Goal: Task Accomplishment & Management: Manage account settings

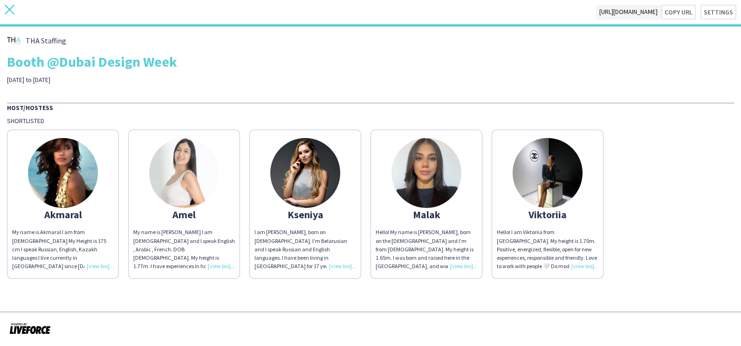
click at [8, 7] on icon at bounding box center [10, 10] width 10 height 10
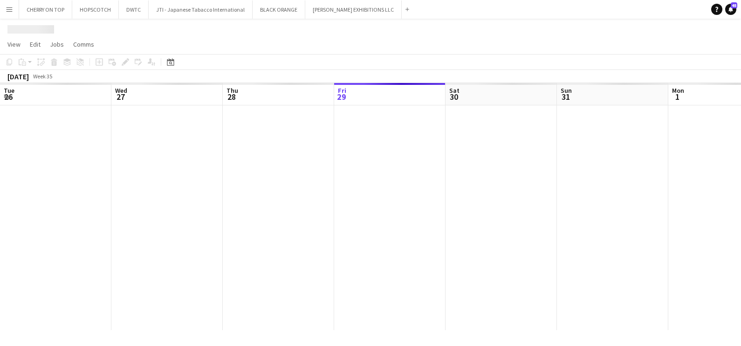
scroll to position [0, 223]
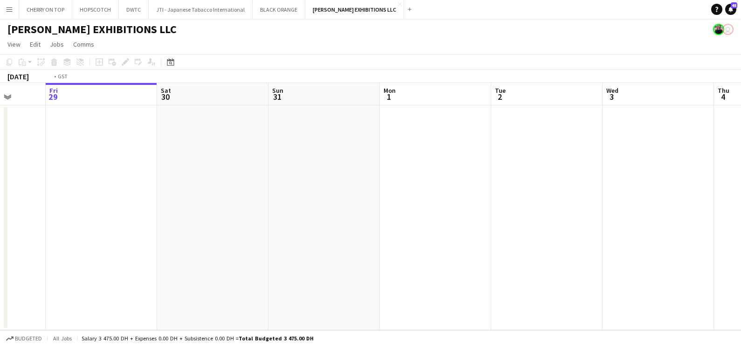
drag, startPoint x: 304, startPoint y: 182, endPoint x: 193, endPoint y: 182, distance: 111.0
click at [191, 182] on app-calendar-viewport "Tue 26 Wed 27 Thu 28 Fri 29 Sat 30 Sun 31 Mon 1 Tue 2 Wed 3 Thu 4 Fri 5 Sat 6" at bounding box center [370, 206] width 741 height 247
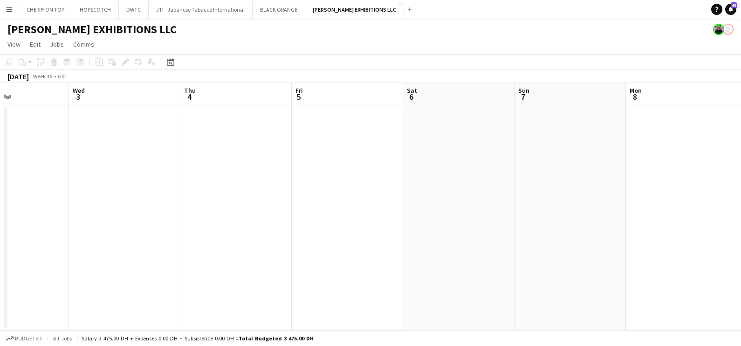
drag, startPoint x: 553, startPoint y: 206, endPoint x: 442, endPoint y: 148, distance: 124.9
click at [164, 139] on app-calendar-viewport "Sat 30 Sun 31 Mon 1 Tue 2 Wed 3 Thu 4 Fri 5 Sat 6 Sun 7 Mon 8 Tue 9 Wed 10" at bounding box center [370, 206] width 741 height 247
drag, startPoint x: 403, startPoint y: 133, endPoint x: 160, endPoint y: 75, distance: 249.4
click at [102, 71] on app-calendar "Copy Paste Paste Ctrl+V Paste with crew Ctrl+Shift+V Paste linked Job [GEOGRAPH…" at bounding box center [370, 192] width 741 height 276
drag, startPoint x: 578, startPoint y: 120, endPoint x: 149, endPoint y: 106, distance: 429.3
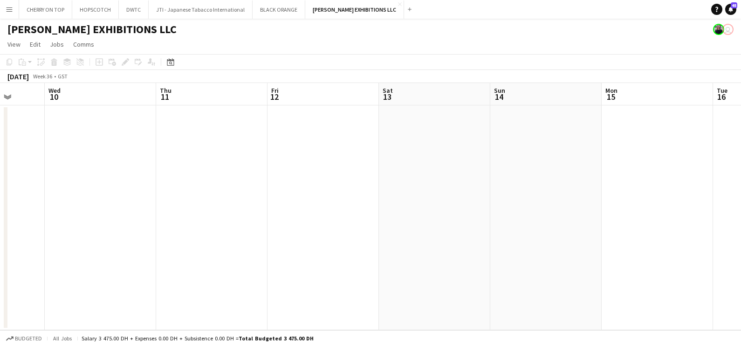
click at [149, 106] on app-calendar-viewport "Sun 7 Mon 8 Tue 9 Wed 10 Thu 11 Fri 12 Sat 13 Sun 14 Mon 15 Tue 16 Wed 17 Thu 18" at bounding box center [370, 206] width 741 height 247
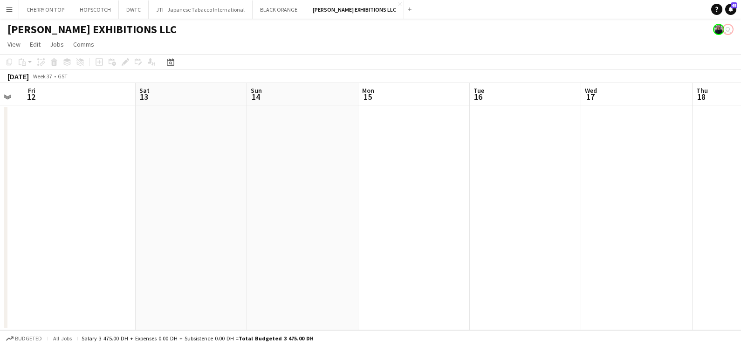
drag, startPoint x: 249, startPoint y: 167, endPoint x: 231, endPoint y: 166, distance: 17.3
click at [231, 166] on app-calendar-viewport "Tue 9 Wed 10 Thu 11 Fri 12 Sat 13 Sun 14 Mon 15 Tue 16 Wed 17 Thu 18 Fri 19 Sat…" at bounding box center [370, 206] width 741 height 247
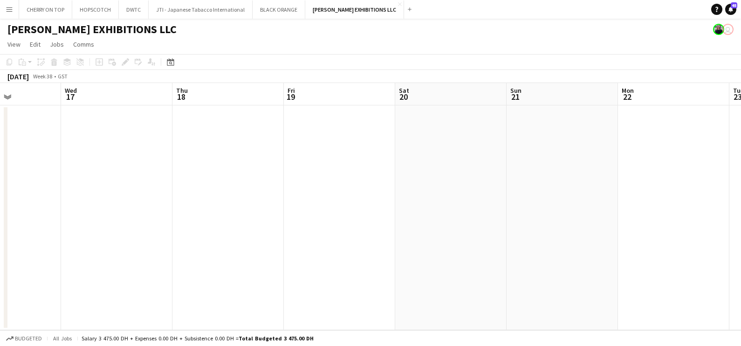
drag, startPoint x: 453, startPoint y: 153, endPoint x: 384, endPoint y: 111, distance: 81.0
click at [252, 111] on app-calendar-viewport "Sun 14 Mon 15 Tue 16 Wed 17 Thu 18 Fri 19 Sat 20 Sun 21 Mon 22 Tue 23 Wed 24 Th…" at bounding box center [370, 206] width 741 height 247
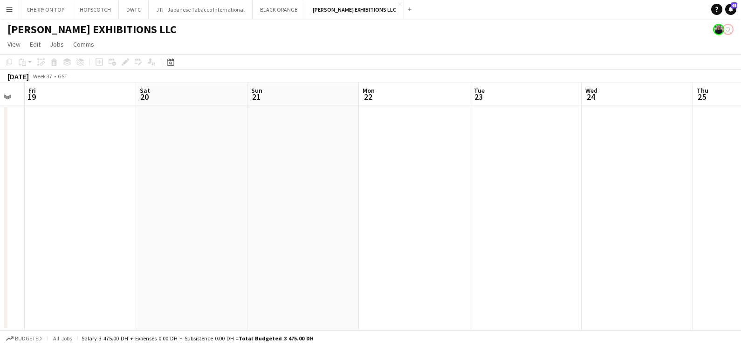
drag, startPoint x: 609, startPoint y: 149, endPoint x: 356, endPoint y: 114, distance: 255.1
click at [354, 115] on app-calendar-viewport "Tue 16 Wed 17 Thu 18 Fri 19 Sat 20 Sun 21 Mon 22 Tue 23 Wed 24 Thu 25 Fri 26 Sa…" at bounding box center [370, 206] width 741 height 247
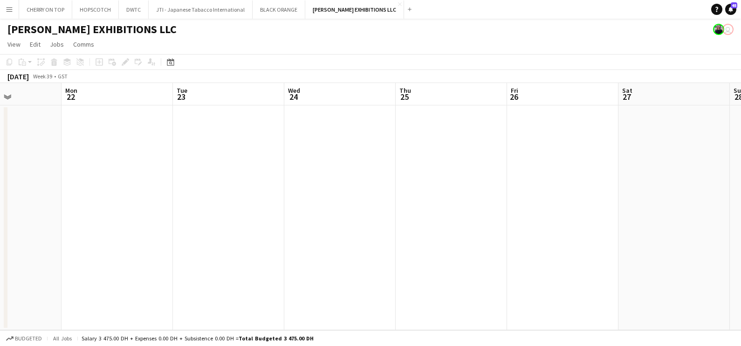
drag, startPoint x: 557, startPoint y: 189, endPoint x: 576, endPoint y: 163, distance: 32.4
click at [419, 163] on app-calendar-viewport "Fri 19 Sat 20 Sun 21 Mon 22 Tue 23 Wed 24 Thu 25 Fri 26 Sat 27 Sun 28 Mon 29 Tu…" at bounding box center [370, 206] width 741 height 247
drag, startPoint x: 567, startPoint y: 166, endPoint x: 443, endPoint y: 200, distance: 128.1
click at [160, 198] on app-calendar-viewport "Tue 23 Wed 24 Thu 25 Fri 26 Sat 27 Sun 28 Mon 29 Tue 30 Wed 1 Thu 2 Fri 3 Sat 4" at bounding box center [370, 206] width 741 height 247
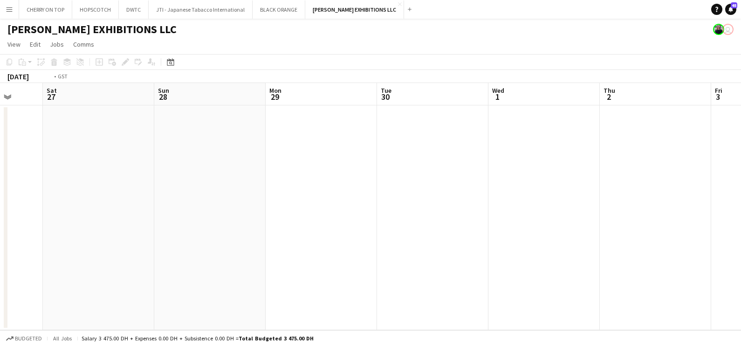
drag, startPoint x: 247, startPoint y: 203, endPoint x: 273, endPoint y: 203, distance: 25.7
click at [139, 203] on app-calendar-viewport "Wed 24 Thu 25 Fri 26 Sat 27 Sun 28 Mon 29 Tue 30 Wed 1 Thu 2 Fri 3 Sat 4 Sun 5" at bounding box center [370, 206] width 741 height 247
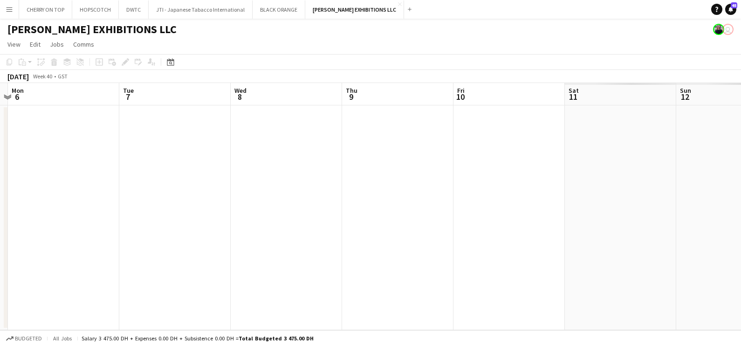
drag, startPoint x: 494, startPoint y: 229, endPoint x: 154, endPoint y: 236, distance: 339.6
click at [133, 233] on app-calendar-viewport "Fri 3 Sat 4 Sun 5 Mon 6 Tue 7 Wed 8 Thu 9 Fri 10 Sat 11 Sun 12 Mon 13 Tue 14" at bounding box center [370, 206] width 741 height 247
drag, startPoint x: 521, startPoint y: 231, endPoint x: 65, endPoint y: 235, distance: 456.6
click at [22, 232] on app-calendar-viewport "Fri 3 Sat 4 Sun 5 Mon 6 Tue 7 Wed 8 Thu 9 Fri 10 Sat 11 Sun 12 Mon 13 Tue 14" at bounding box center [370, 206] width 741 height 247
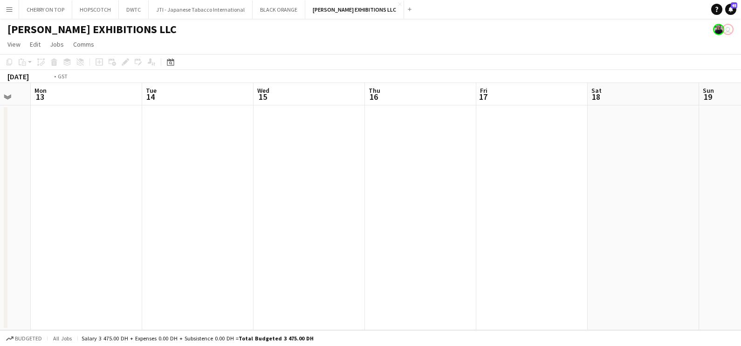
drag, startPoint x: 426, startPoint y: 243, endPoint x: 4, endPoint y: 247, distance: 421.6
click at [4, 247] on div "Thu 9 Fri 10 Sat 11 Sun 12 Mon 13 Tue 14 Wed 15 Thu 16 Fri 17 Sat 18 Sun 19 Mon…" at bounding box center [370, 206] width 741 height 247
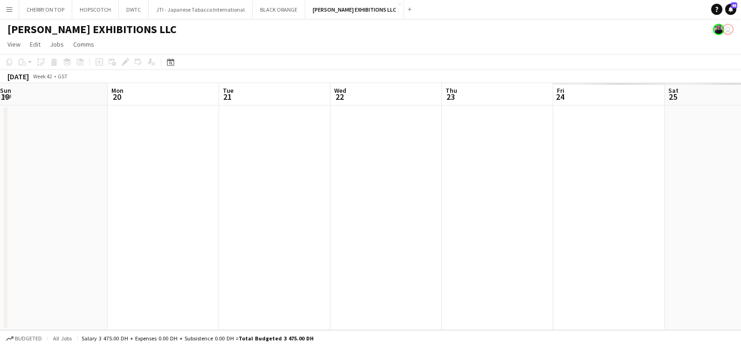
drag, startPoint x: -2, startPoint y: 254, endPoint x: 485, endPoint y: 255, distance: 487.8
click at [38, 257] on app-calendar-viewport "Thu 16 Fri 17 Sat 18 Sun 19 Mon 20 Tue 21 Wed 22 Thu 23 Fri 24 Sat 25 Sun 26 Mo…" at bounding box center [370, 206] width 741 height 247
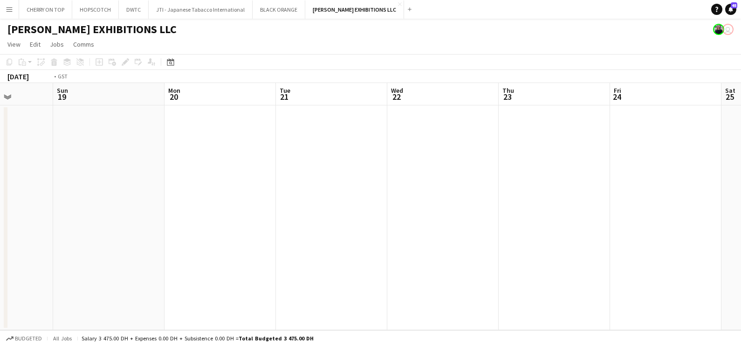
drag, startPoint x: 390, startPoint y: 255, endPoint x: 461, endPoint y: 255, distance: 71.3
click at [7, 255] on app-calendar-viewport "Thu 16 Fri 17 Sat 18 Sun 19 Mon 20 Tue 21 Wed 22 Thu 23 Fri 24 Sat 25 Sun 26 Mo…" at bounding box center [370, 206] width 741 height 247
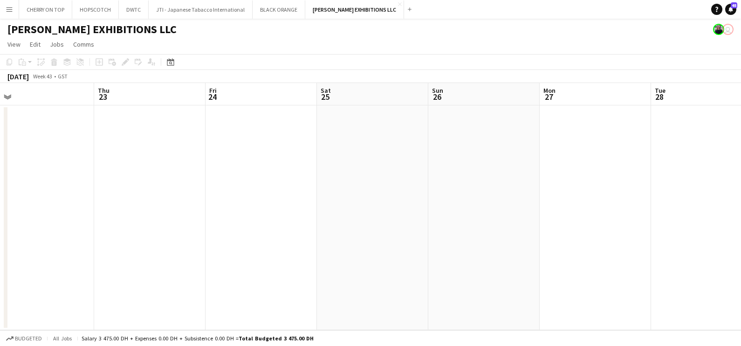
drag, startPoint x: 48, startPoint y: 255, endPoint x: 56, endPoint y: 255, distance: 7.9
click at [34, 255] on app-calendar-viewport "Mon 20 Tue 21 Wed 22 Thu 23 Fri 24 Sat 25 Sun 26 Mon 27 Tue 28 Wed 29 Thu 30 Fr…" at bounding box center [370, 206] width 741 height 247
drag, startPoint x: 242, startPoint y: 263, endPoint x: 44, endPoint y: 263, distance: 198.2
click at [1, 263] on app-calendar-viewport "Sat 25 Sun 26 Mon 27 Tue 28 Wed 29 Thu 30 Fri 31 Sat 1 Sun 2 Mon 3 Tue 4 Wed 5 …" at bounding box center [370, 206] width 741 height 247
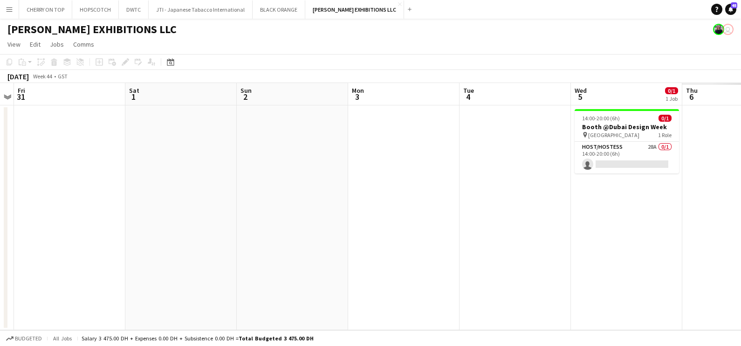
drag, startPoint x: 430, startPoint y: 257, endPoint x: 83, endPoint y: 260, distance: 346.5
click at [81, 261] on app-calendar-viewport "Tue 28 Wed 29 Thu 30 Fri 31 Sat 1 Sun 2 Mon 3 Tue 4 Wed 5 0/1 1 Job Thu 6 Fri 7…" at bounding box center [370, 206] width 741 height 247
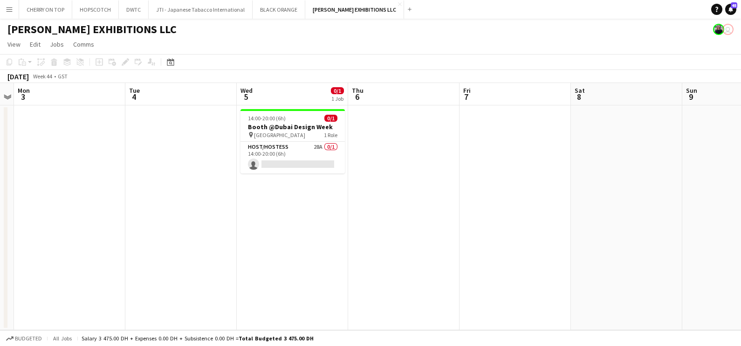
scroll to position [0, 332]
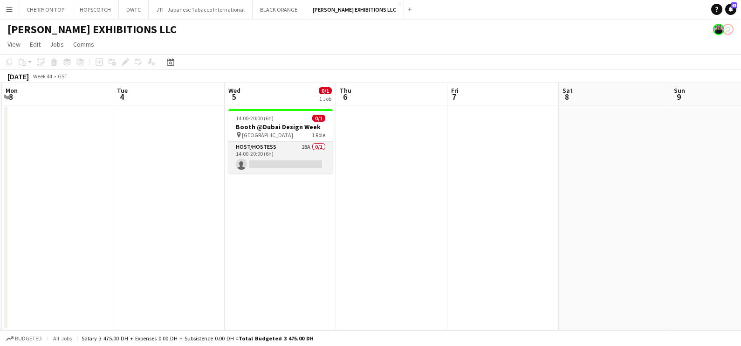
click at [300, 155] on app-card-role "Host/Hostess 28A 0/1 14:00-20:00 (6h) single-neutral-actions" at bounding box center [281, 158] width 104 height 32
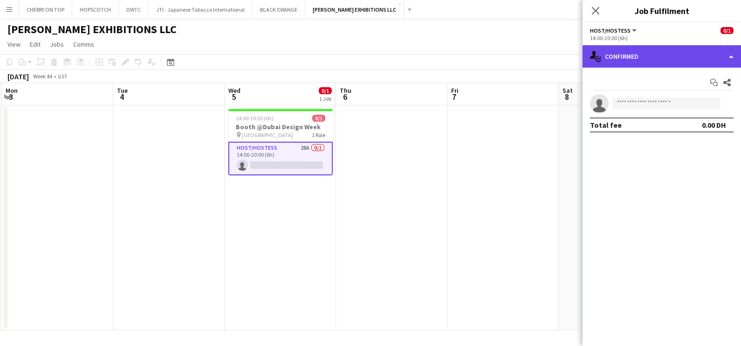
click at [643, 53] on div "single-neutral-actions-check-2 Confirmed" at bounding box center [662, 56] width 159 height 22
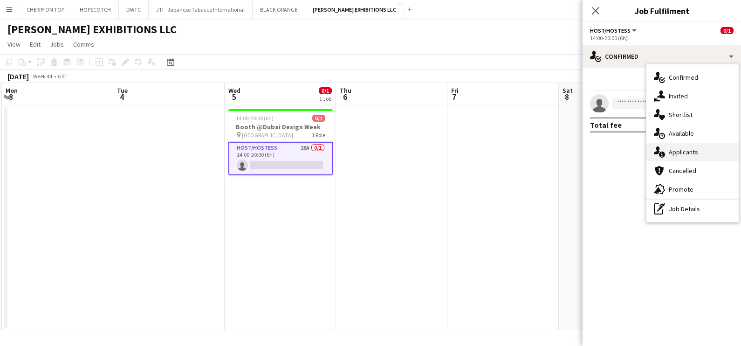
click at [706, 156] on div "single-neutral-actions-information Applicants" at bounding box center [693, 152] width 92 height 19
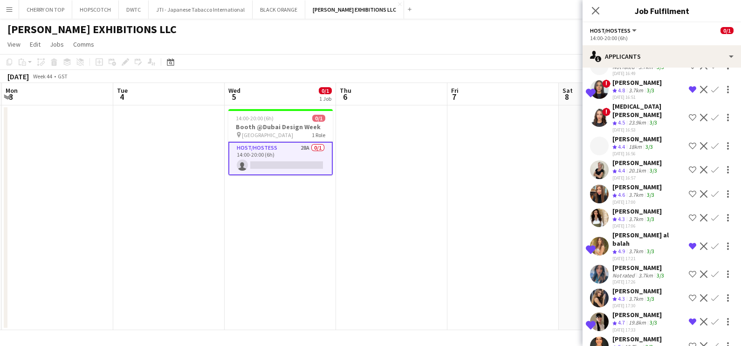
scroll to position [448, 0]
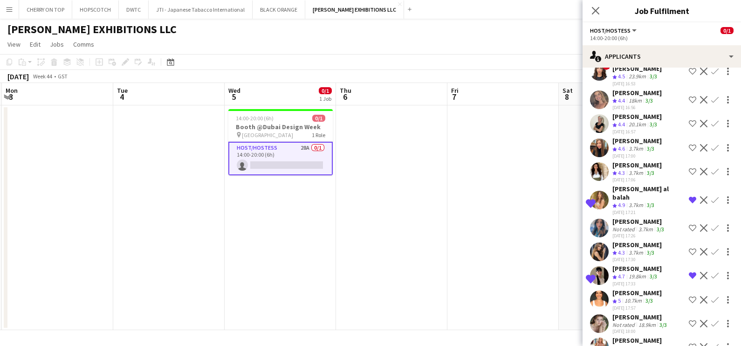
click at [641, 336] on div "[PERSON_NAME]" at bounding box center [637, 340] width 49 height 8
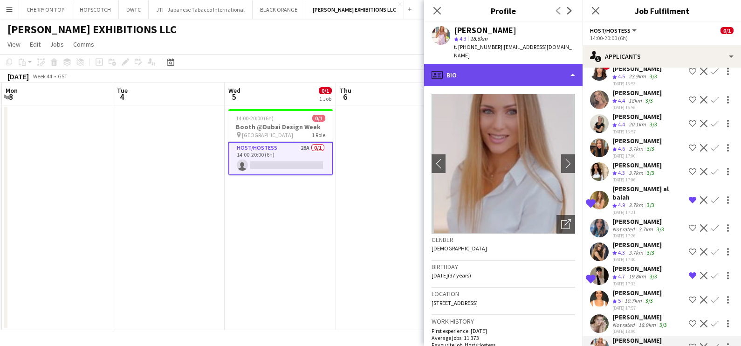
click at [519, 68] on div "profile Bio" at bounding box center [503, 75] width 159 height 22
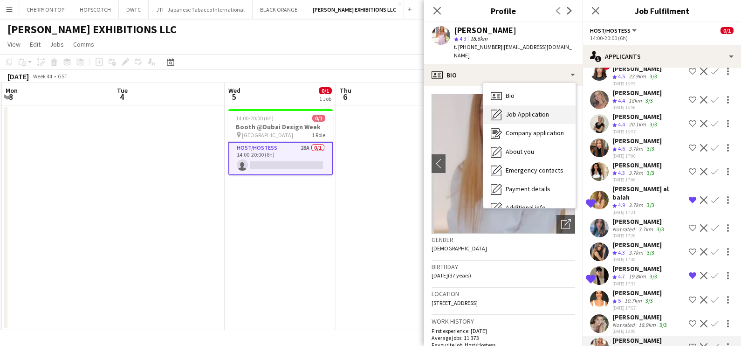
click at [528, 105] on div "Job Application Job Application" at bounding box center [530, 114] width 92 height 19
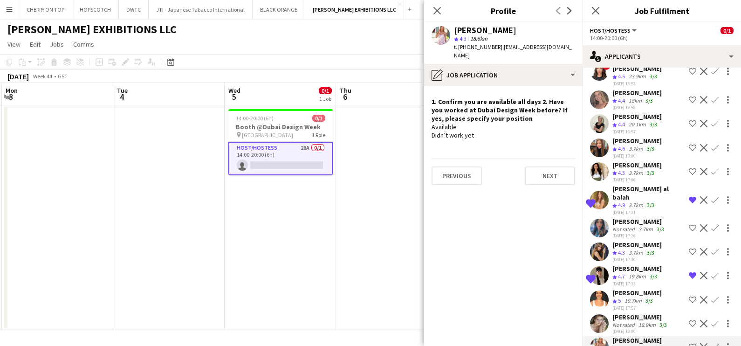
click at [621, 313] on div "[PERSON_NAME]" at bounding box center [641, 317] width 56 height 8
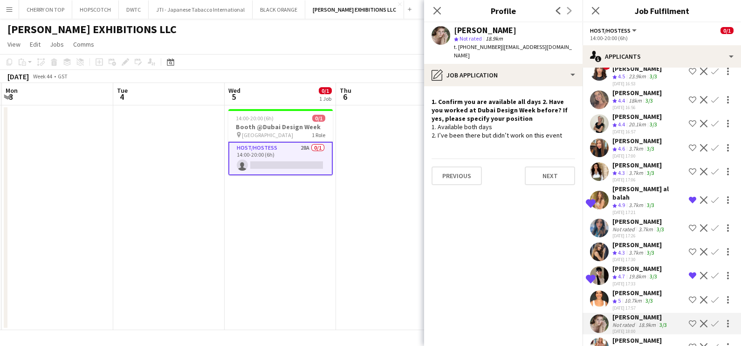
click at [631, 289] on div "[PERSON_NAME]" at bounding box center [637, 293] width 49 height 8
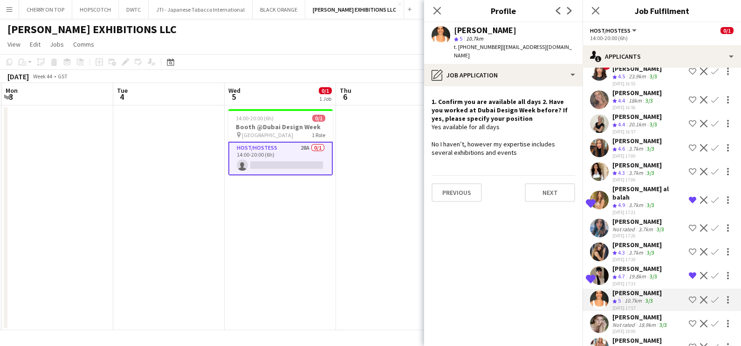
click at [633, 264] on div "[PERSON_NAME]" at bounding box center [637, 268] width 49 height 8
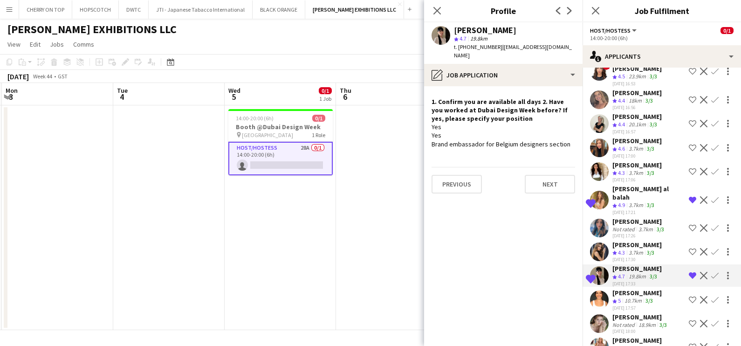
click at [689, 272] on app-icon "Remove crew from shortlist" at bounding box center [692, 275] width 7 height 7
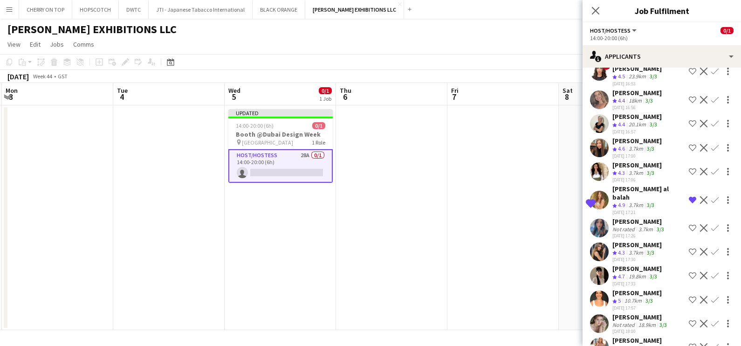
click at [648, 201] on div "3/3" at bounding box center [650, 205] width 11 height 8
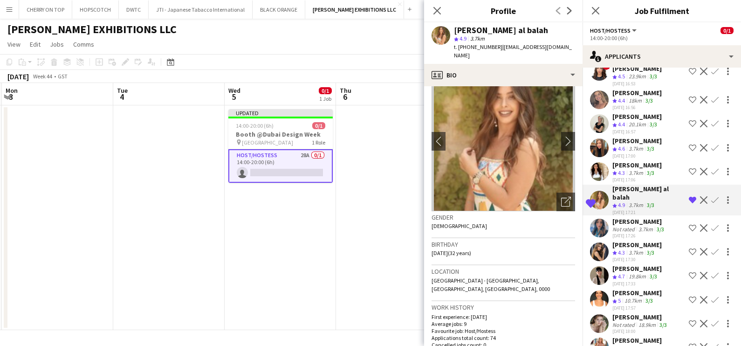
scroll to position [0, 0]
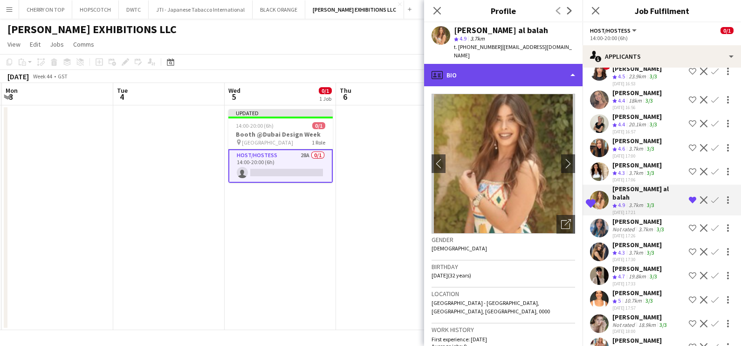
click at [521, 71] on div "profile Bio" at bounding box center [503, 75] width 159 height 22
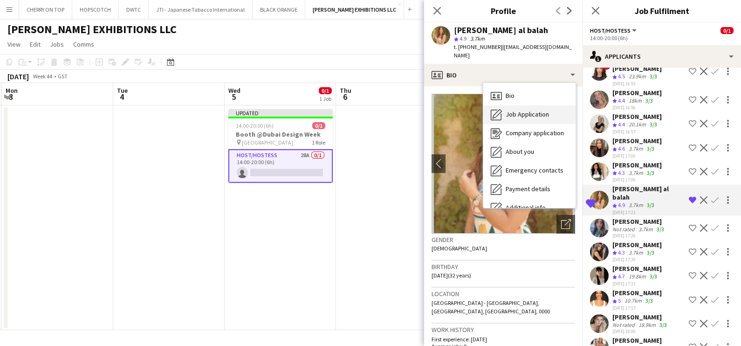
click at [523, 110] on span "Job Application" at bounding box center [527, 114] width 43 height 8
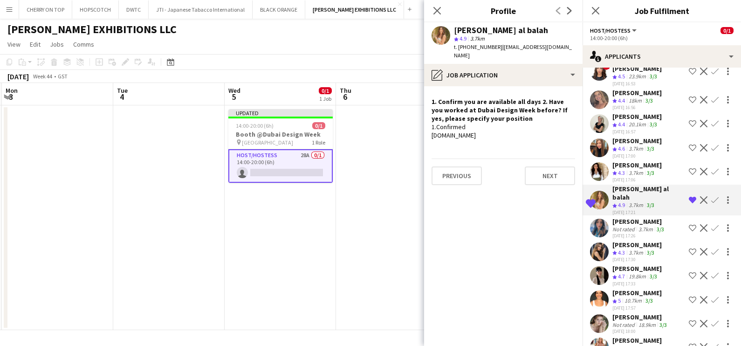
click at [689, 196] on app-icon "Remove crew from shortlist" at bounding box center [692, 199] width 7 height 7
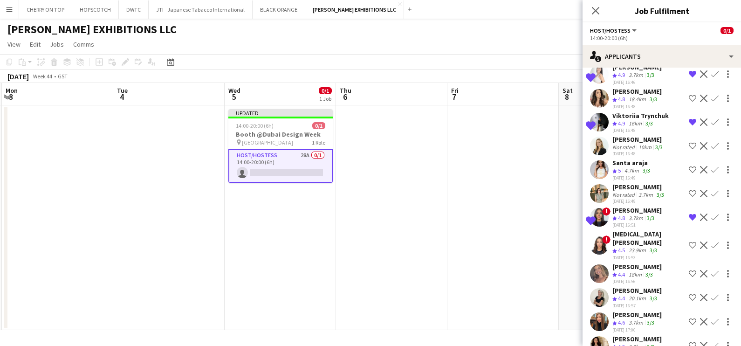
scroll to position [273, 0]
click at [630, 215] on div "3.7km" at bounding box center [636, 219] width 18 height 8
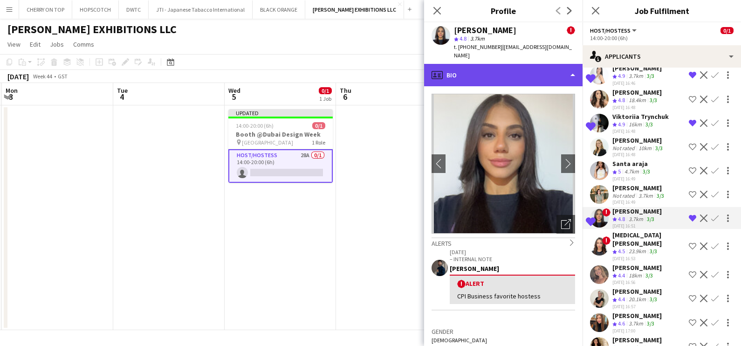
click at [514, 75] on div "profile Bio" at bounding box center [503, 75] width 159 height 22
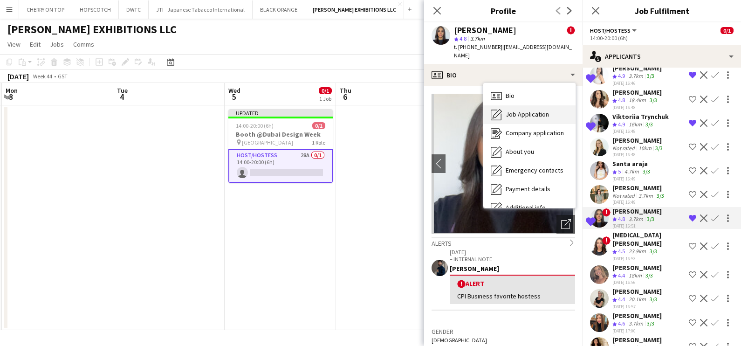
click at [522, 111] on span "Job Application" at bounding box center [527, 114] width 43 height 8
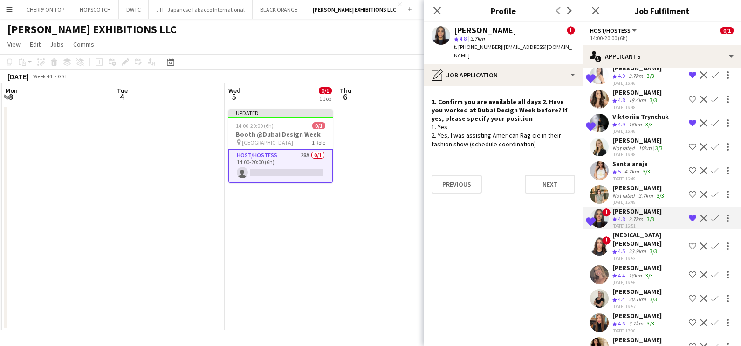
click at [624, 272] on span "4.4" at bounding box center [621, 275] width 7 height 7
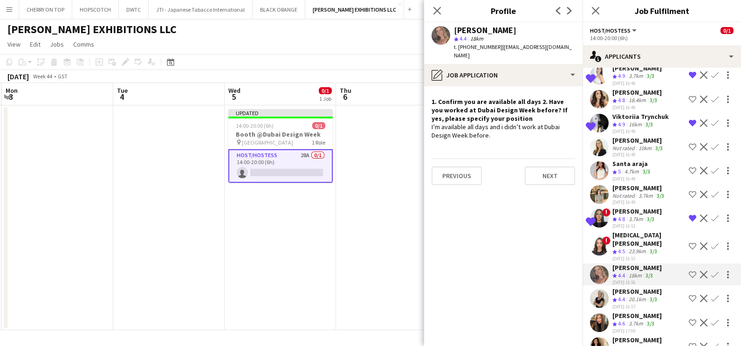
scroll to position [332, 0]
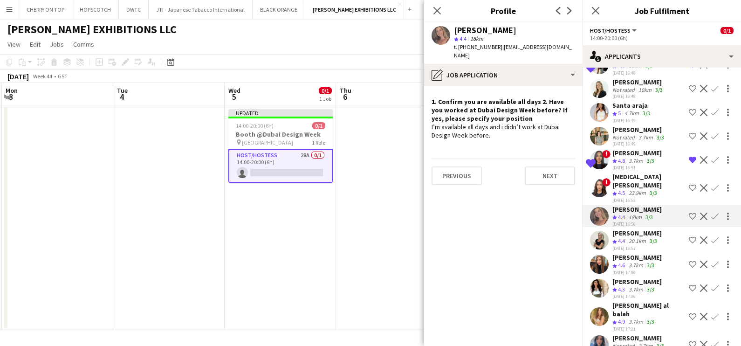
click at [624, 245] on div "[DATE] 16:57" at bounding box center [637, 248] width 49 height 6
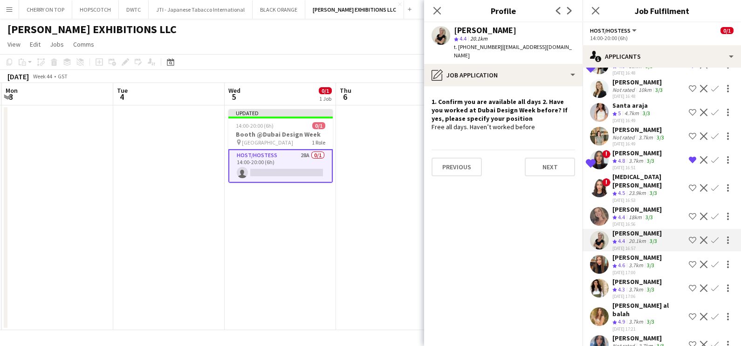
click at [630, 262] on div "3.7km" at bounding box center [636, 266] width 18 height 8
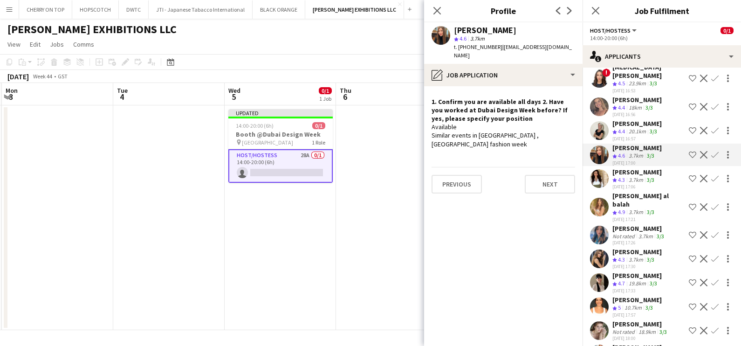
scroll to position [448, 0]
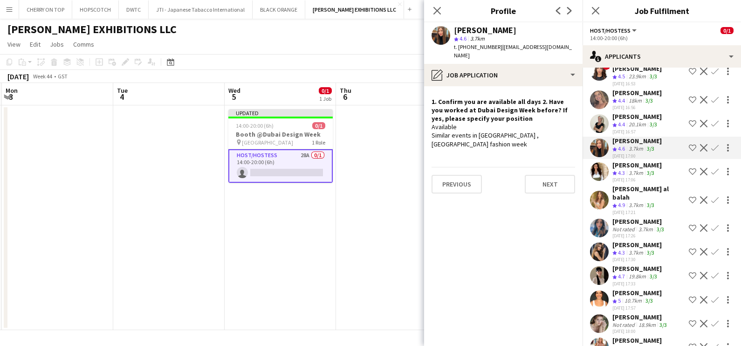
click at [626, 169] on div "Crew rating 4.3" at bounding box center [620, 173] width 14 height 8
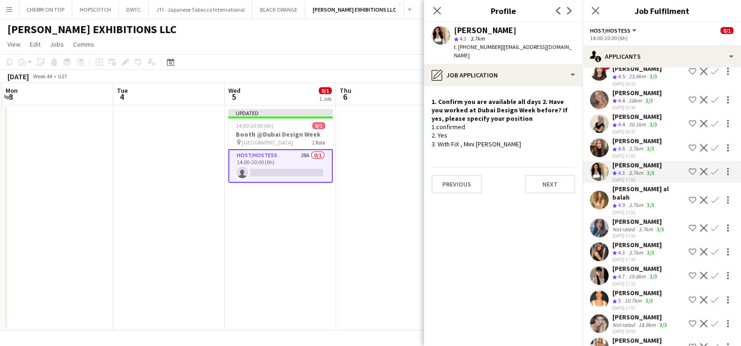
click at [632, 226] on div "Not rated" at bounding box center [625, 229] width 24 height 7
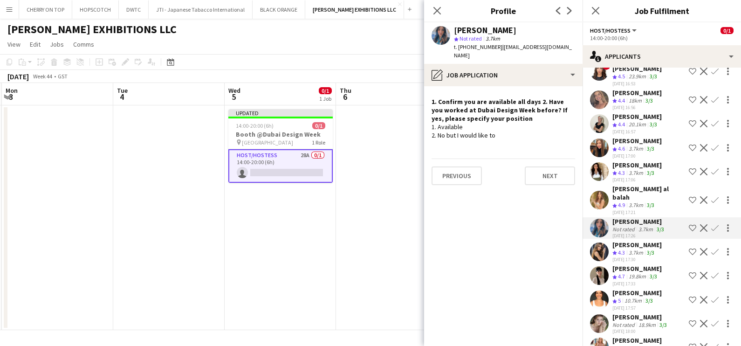
click at [618, 256] on div "[DATE] 17:30" at bounding box center [637, 259] width 49 height 6
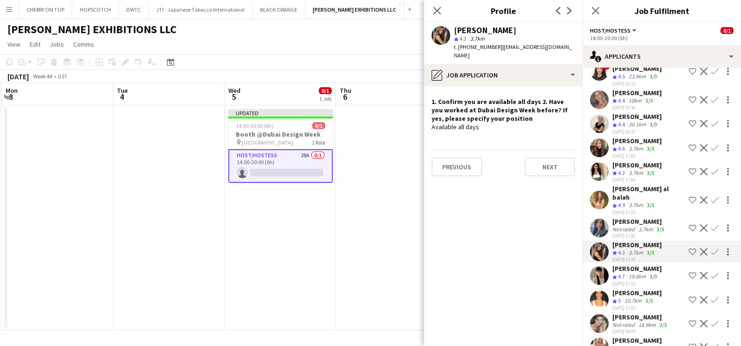
click at [621, 297] on span "5" at bounding box center [619, 300] width 3 height 7
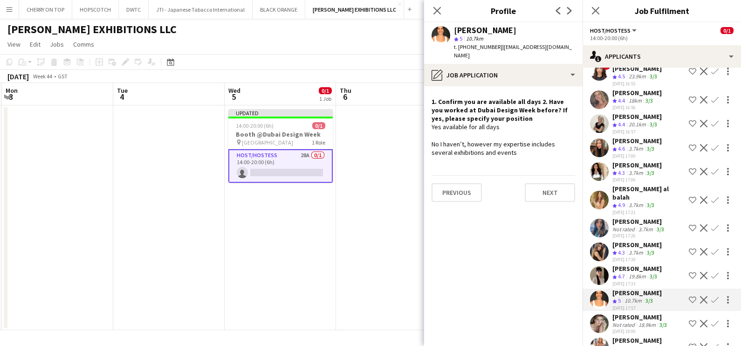
click at [623, 313] on div "[PERSON_NAME]" at bounding box center [641, 317] width 56 height 8
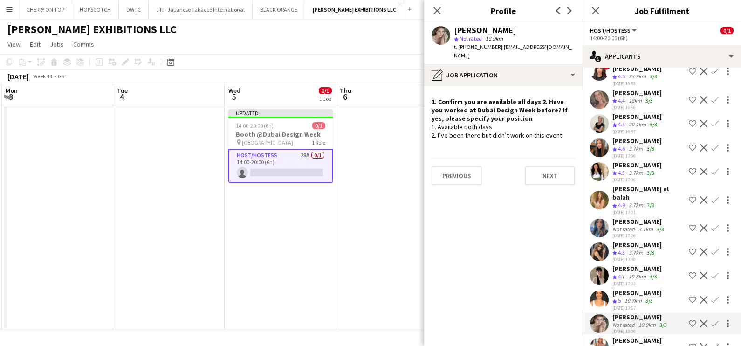
click at [620, 336] on div "[PERSON_NAME]" at bounding box center [637, 340] width 49 height 8
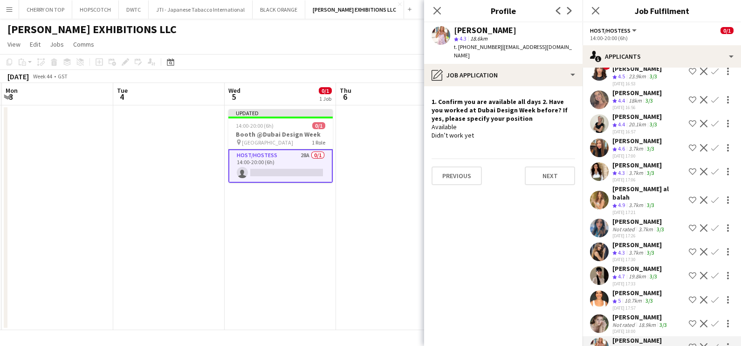
click at [393, 181] on app-date-cell at bounding box center [391, 217] width 111 height 225
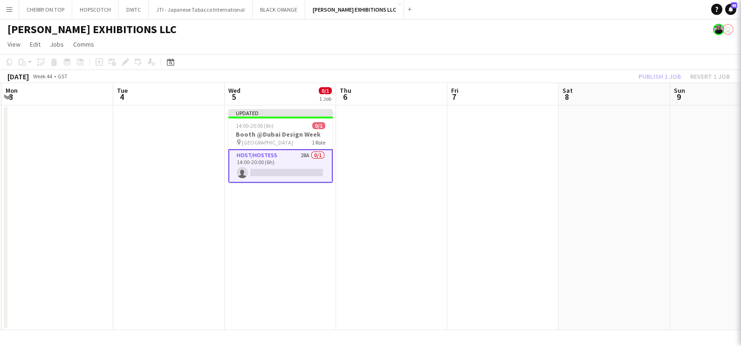
scroll to position [0, 0]
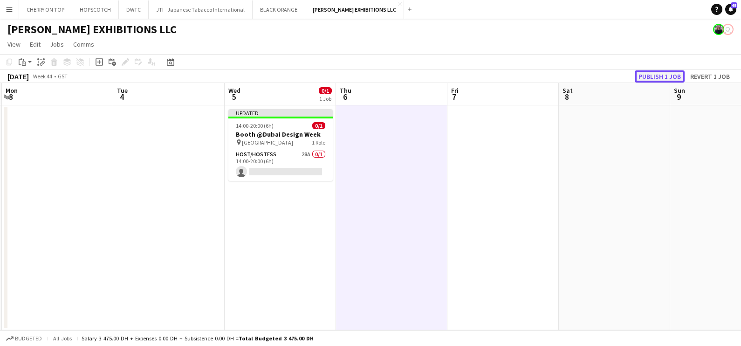
click at [660, 77] on button "Publish 1 job" at bounding box center [660, 76] width 50 height 12
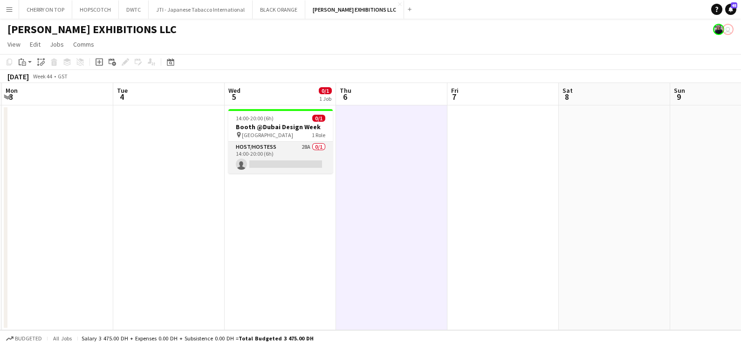
click at [277, 158] on app-card-role "Host/Hostess 28A 0/1 14:00-20:00 (6h) single-neutral-actions" at bounding box center [281, 158] width 104 height 32
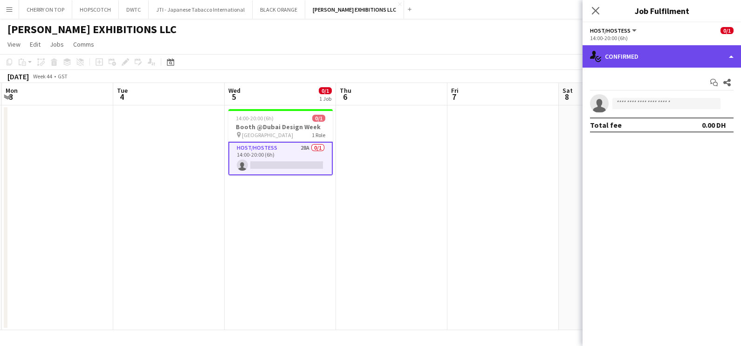
click at [652, 56] on div "single-neutral-actions-check-2 Confirmed" at bounding box center [662, 56] width 159 height 22
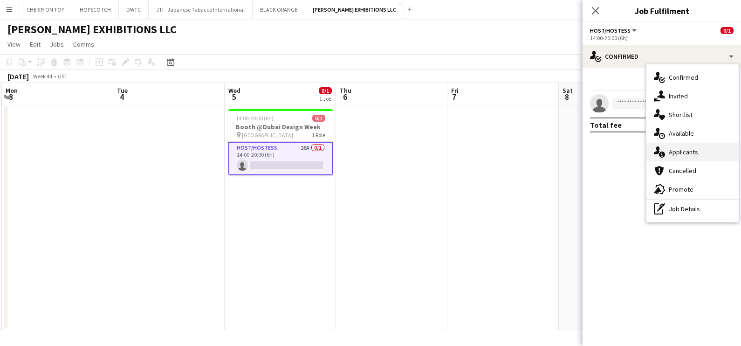
click at [691, 156] on div "single-neutral-actions-information Applicants" at bounding box center [693, 152] width 92 height 19
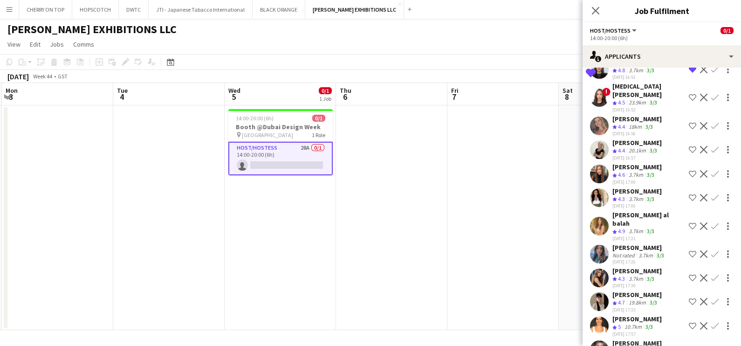
scroll to position [448, 0]
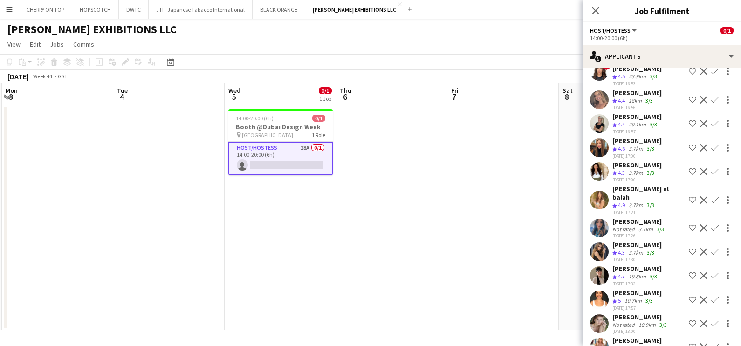
click at [689, 296] on app-icon "Shortlist crew" at bounding box center [692, 299] width 7 height 7
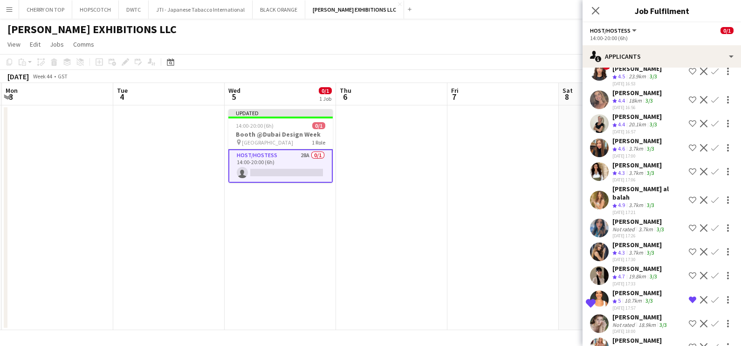
click at [687, 341] on button "Shortlist crew" at bounding box center [692, 346] width 11 height 11
click at [513, 238] on app-date-cell at bounding box center [503, 217] width 111 height 225
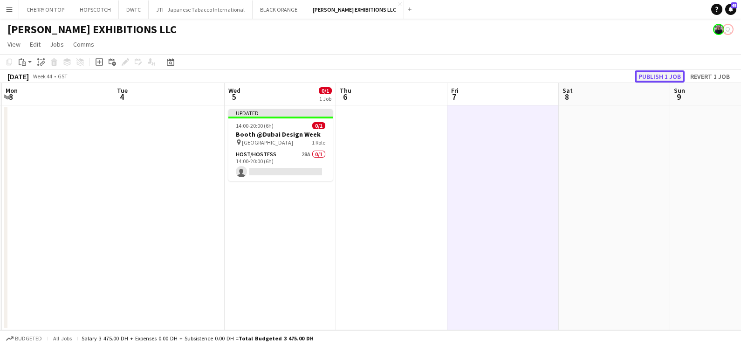
click at [661, 75] on button "Publish 1 job" at bounding box center [660, 76] width 50 height 12
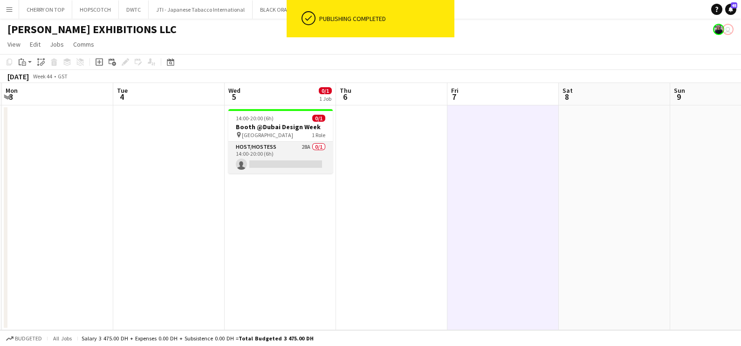
click at [312, 152] on app-card-role "Host/Hostess 28A 0/1 14:00-20:00 (6h) single-neutral-actions" at bounding box center [281, 158] width 104 height 32
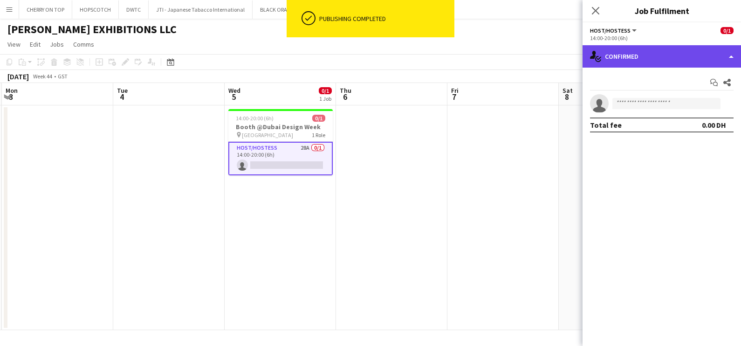
click at [667, 55] on div "single-neutral-actions-check-2 Confirmed" at bounding box center [662, 56] width 159 height 22
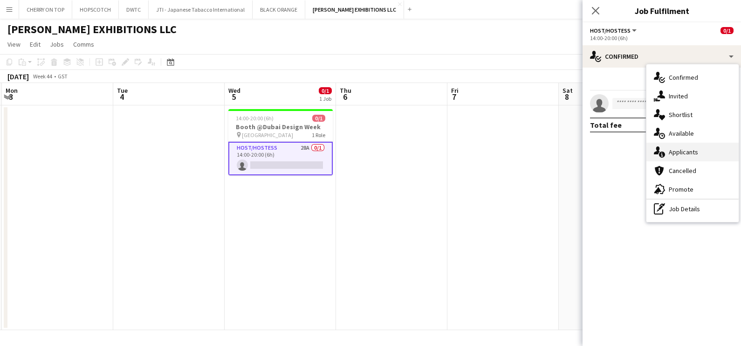
click at [688, 147] on div "single-neutral-actions-information Applicants" at bounding box center [693, 152] width 92 height 19
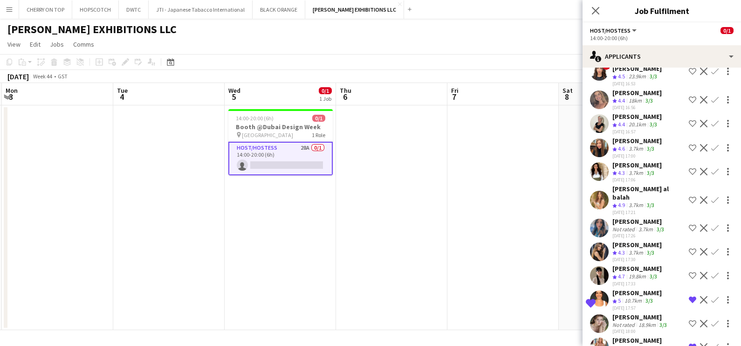
click at [689, 196] on app-icon "Shortlist crew" at bounding box center [692, 199] width 7 height 7
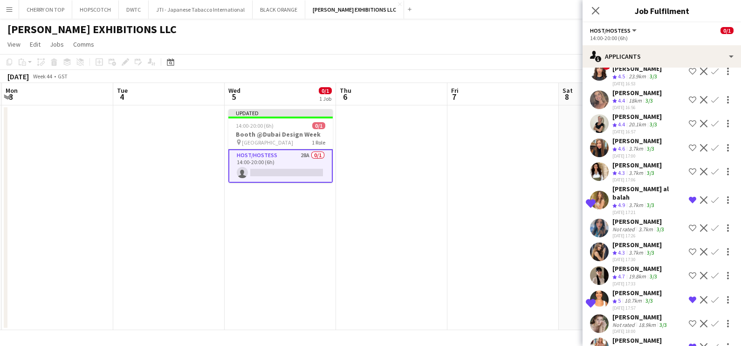
click at [524, 188] on app-date-cell at bounding box center [503, 217] width 111 height 225
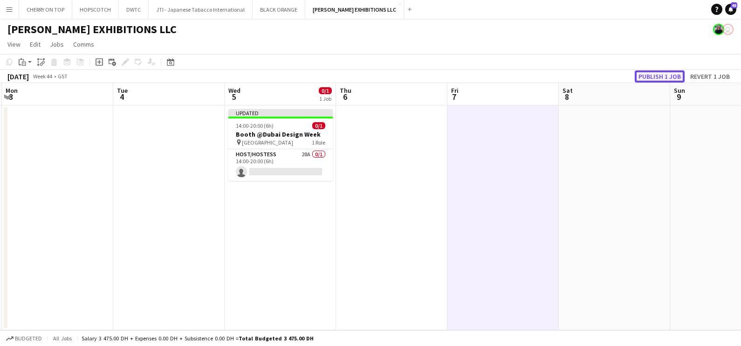
click at [657, 73] on button "Publish 1 job" at bounding box center [660, 76] width 50 height 12
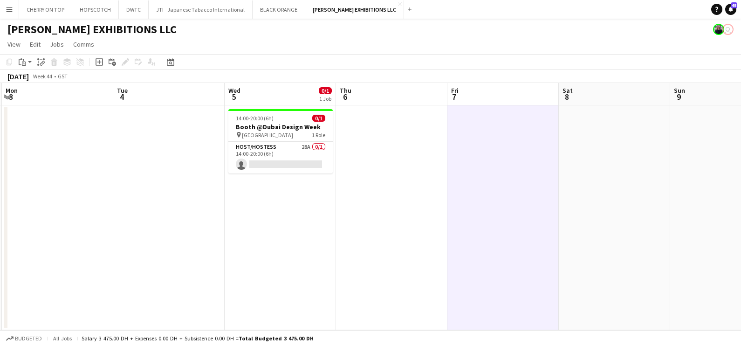
click at [360, 182] on app-date-cell at bounding box center [391, 217] width 111 height 225
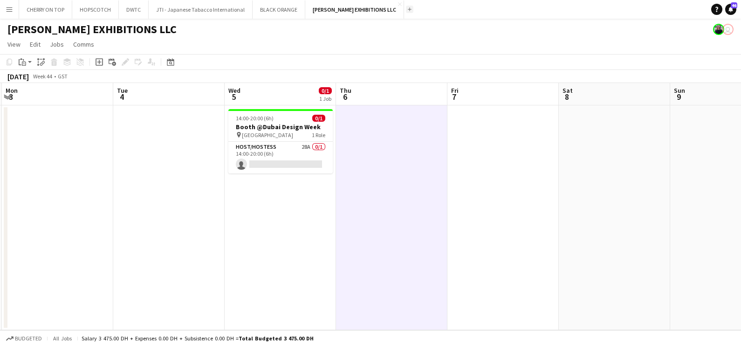
click at [406, 12] on button "Add" at bounding box center [409, 9] width 7 height 7
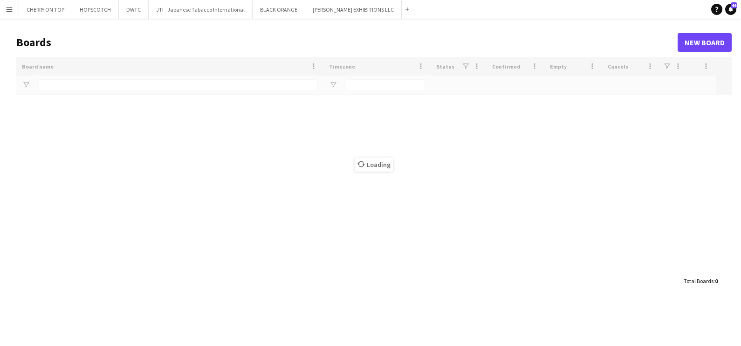
click at [201, 85] on div "Loading" at bounding box center [374, 164] width 716 height 215
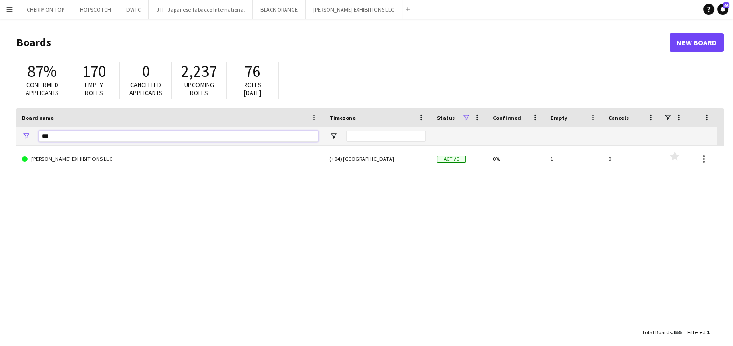
click at [192, 141] on input "***" at bounding box center [178, 136] width 279 height 11
paste input "**********"
type input "**********"
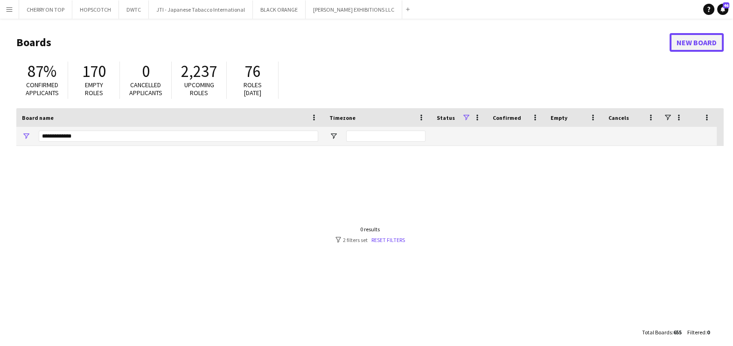
click at [701, 35] on link "New Board" at bounding box center [696, 42] width 54 height 19
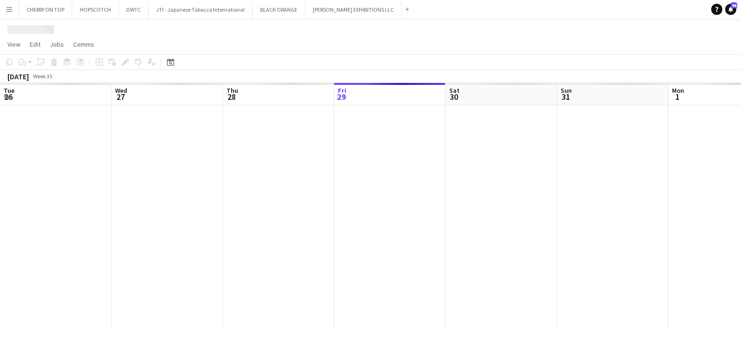
scroll to position [0, 223]
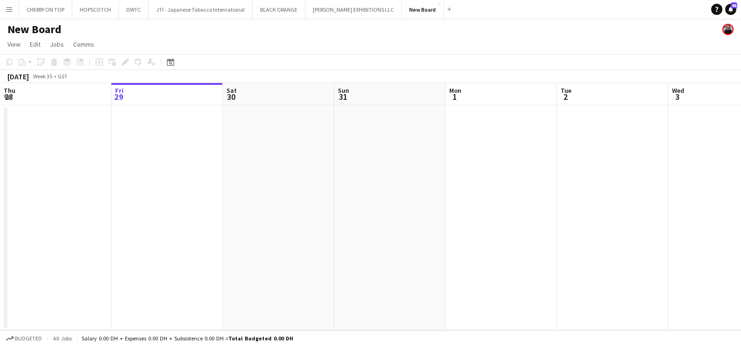
click at [44, 28] on h1 "New Board" at bounding box center [34, 29] width 54 height 14
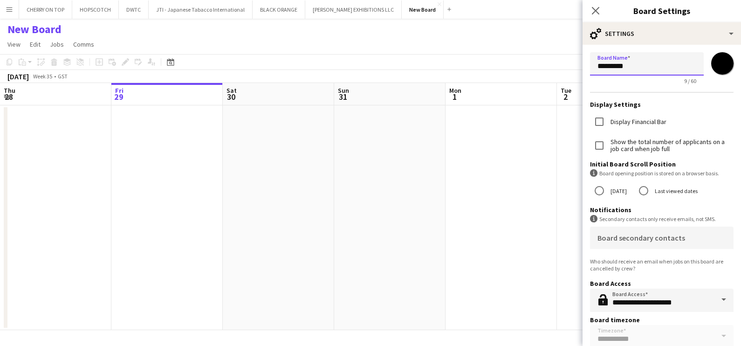
click at [661, 61] on input "*********" at bounding box center [647, 63] width 114 height 23
paste input "****"
drag, startPoint x: 627, startPoint y: 65, endPoint x: 603, endPoint y: 63, distance: 24.3
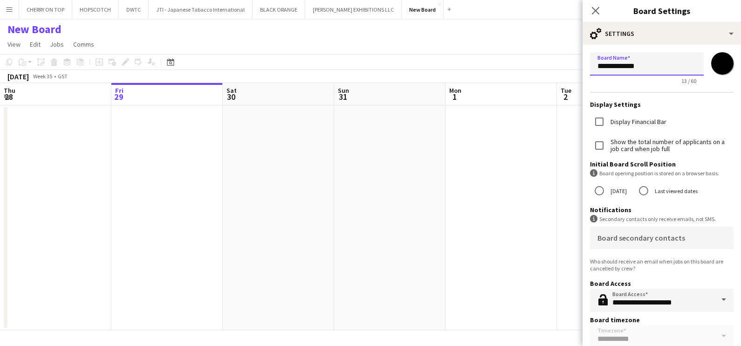
click at [603, 63] on input "**********" at bounding box center [647, 63] width 114 height 23
type input "**********"
click at [720, 63] on input "*******" at bounding box center [723, 64] width 34 height 34
type input "*******"
click at [547, 256] on app-date-cell at bounding box center [501, 217] width 111 height 225
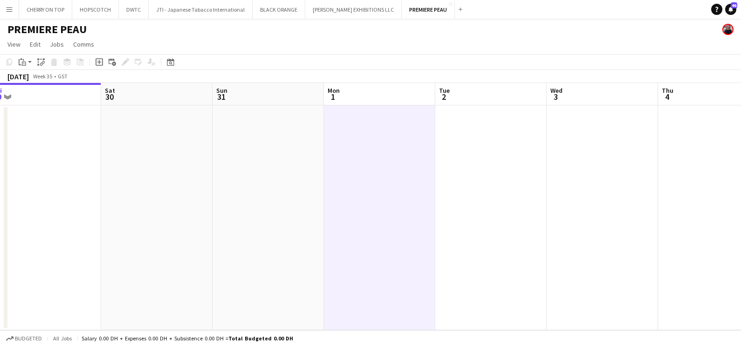
drag, startPoint x: 658, startPoint y: 204, endPoint x: 35, endPoint y: 204, distance: 623.0
click at [127, 193] on app-calendar-viewport "Tue 26 Wed 27 Thu 28 Fri 29 Sat 30 Sun 31 Mon 1 Tue 2 Wed 3 Thu 4 Fri 5 Sat 6" at bounding box center [370, 206] width 741 height 247
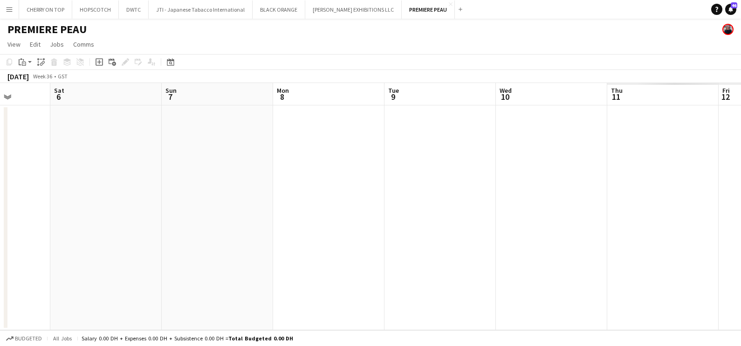
drag, startPoint x: 497, startPoint y: 206, endPoint x: 602, endPoint y: 222, distance: 106.6
click at [0, 219] on html "Menu Boards Boards Boards All jobs Status Workforce Workforce My Workforce Recr…" at bounding box center [370, 173] width 741 height 346
drag, startPoint x: 118, startPoint y: 223, endPoint x: 66, endPoint y: 229, distance: 52.0
click at [17, 229] on app-calendar-viewport "Tue 2 Wed 3 Thu 4 Fri 5 Sat 6 Sun 7 Mon 8 Tue 9 Wed 10 Thu 11 Fri 12 Sat 13" at bounding box center [370, 206] width 741 height 247
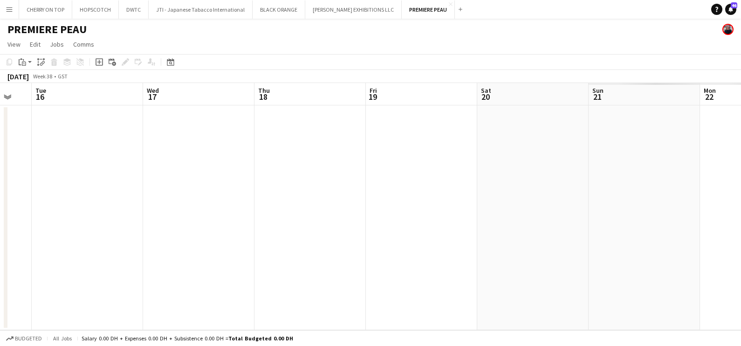
drag, startPoint x: 270, startPoint y: 229, endPoint x: 266, endPoint y: 231, distance: 5.0
click at [0, 231] on html "Menu Boards Boards Boards All jobs Status Workforce Workforce My Workforce Recr…" at bounding box center [370, 173] width 741 height 346
drag, startPoint x: 501, startPoint y: 233, endPoint x: 208, endPoint y: 240, distance: 293.0
click at [0, 238] on html "Menu Boards Boards Boards All jobs Status Workforce Workforce My Workforce Recr…" at bounding box center [370, 173] width 741 height 346
click at [10, 242] on app-calendar-viewport "Sat 20 Sun 21 Mon 22 Tue 23 Wed 24 Thu 25 Fri 26 Sat 27 Sun 28 Mon 29 Tue 30 We…" at bounding box center [370, 206] width 741 height 247
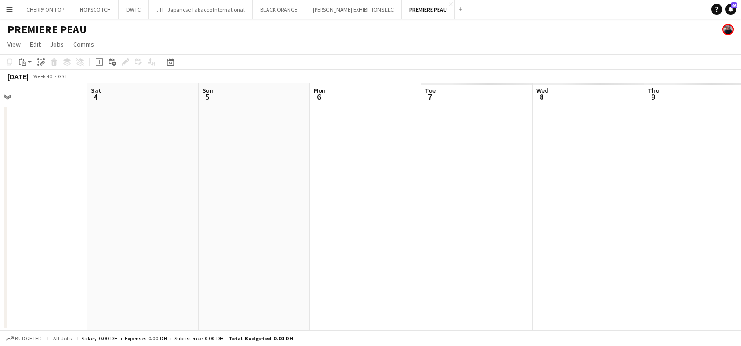
drag, startPoint x: 635, startPoint y: 234, endPoint x: 119, endPoint y: 235, distance: 515.3
click at [75, 235] on app-calendar-viewport "Wed 1 Thu 2 Fri 3 Sat 4 Sun 5 Mon 6 Tue 7 Wed 8 Thu 9 Fri 10 Sat 11 Sun 12" at bounding box center [370, 206] width 741 height 247
drag, startPoint x: 628, startPoint y: 231, endPoint x: 86, endPoint y: 234, distance: 542.4
click at [86, 234] on app-calendar-viewport "Wed 1 Thu 2 Fri 3 Sat 4 Sun 5 Mon 6 Tue 7 Wed 8 Thu 9 Fri 10 Sat 11 Sun 12" at bounding box center [370, 206] width 741 height 247
drag, startPoint x: 436, startPoint y: 235, endPoint x: 91, endPoint y: 248, distance: 344.8
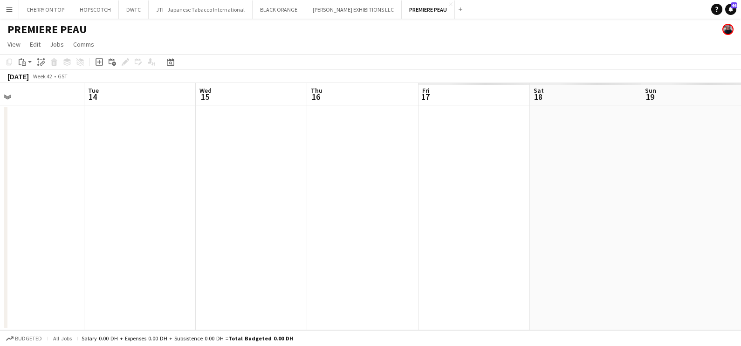
click at [14, 248] on app-calendar-viewport "Sat 11 Sun 12 Mon 13 Tue 14 Wed 15 Thu 16 Fri 17 Sat 18 Sun 19 Mon 20 Tue 21 We…" at bounding box center [370, 206] width 741 height 247
drag, startPoint x: 497, startPoint y: 248, endPoint x: 87, endPoint y: 252, distance: 409.9
click at [18, 251] on app-calendar-viewport "Sat 11 Sun 12 Mon 13 Tue 14 Wed 15 Thu 16 Fri 17 Sat 18 Sun 19 Mon 20 Tue 21 We…" at bounding box center [370, 206] width 741 height 247
drag, startPoint x: 75, startPoint y: 244, endPoint x: 42, endPoint y: 250, distance: 33.7
click at [3, 250] on app-calendar-viewport "Sun 19 Mon 20 Tue 21 Wed 22 Thu 23 Fri 24 Sat 25 Sun 26 Mon 27 Tue 28 Wed 29 Th…" at bounding box center [370, 206] width 741 height 247
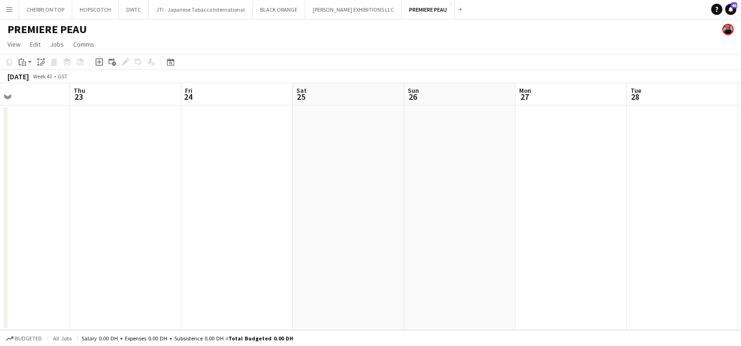
drag, startPoint x: 499, startPoint y: 250, endPoint x: 374, endPoint y: 252, distance: 125.0
click at [374, 252] on app-calendar-viewport "Mon 20 Tue 21 Wed 22 Thu 23 Fri 24 Sat 25 Sun 26 Mon 27 Tue 28 Wed 29 Thu 30 Fr…" at bounding box center [370, 206] width 741 height 247
click at [305, 194] on app-date-cell at bounding box center [342, 217] width 111 height 225
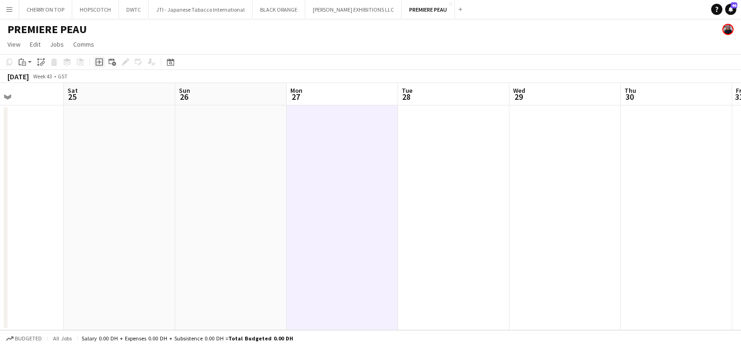
click at [96, 66] on div "Add job" at bounding box center [99, 61] width 11 height 11
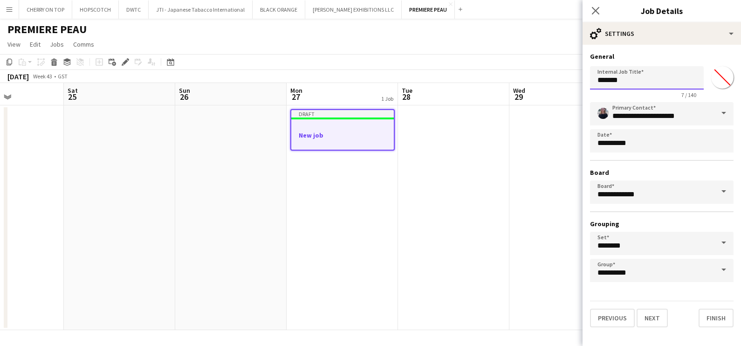
click at [652, 78] on input "*******" at bounding box center [647, 77] width 114 height 23
paste input "**********"
type input "**********"
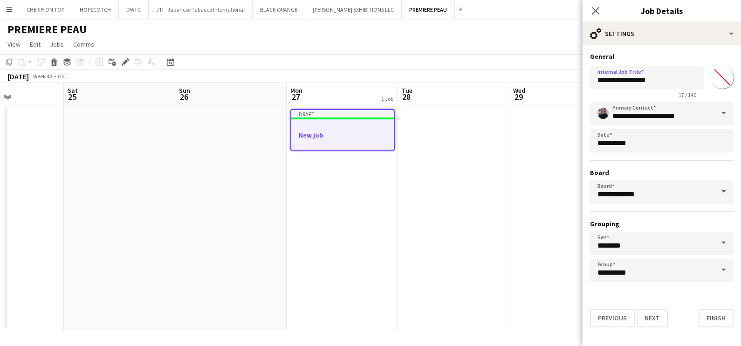
click at [726, 77] on input "*******" at bounding box center [723, 78] width 34 height 34
type input "*******"
click at [655, 312] on button "Next" at bounding box center [652, 318] width 31 height 19
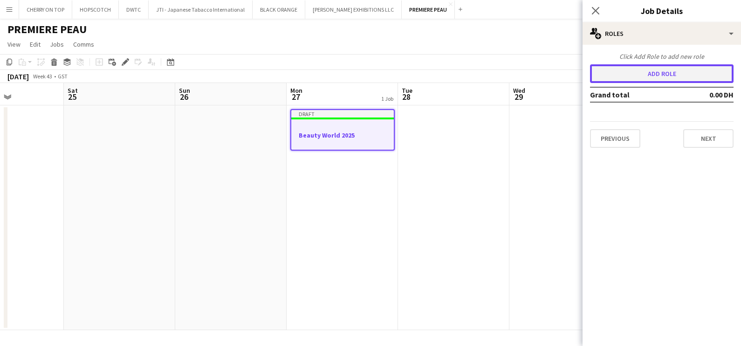
drag, startPoint x: 659, startPoint y: 83, endPoint x: 686, endPoint y: 70, distance: 29.8
click at [686, 70] on button "Add role" at bounding box center [662, 73] width 144 height 19
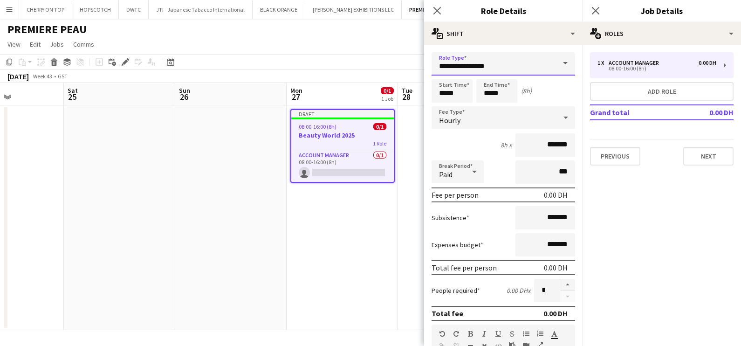
click at [486, 54] on input "**********" at bounding box center [504, 63] width 144 height 23
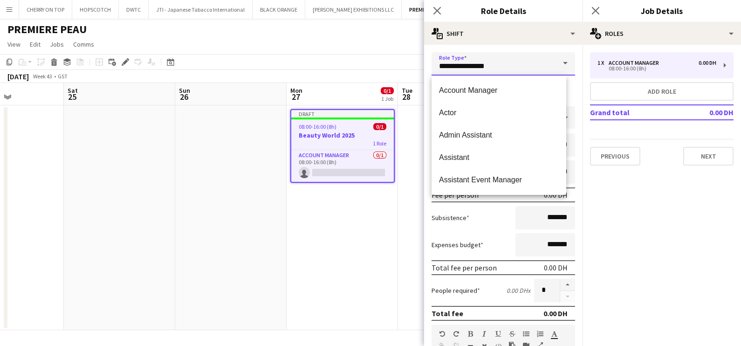
click at [486, 54] on input "**********" at bounding box center [504, 63] width 144 height 23
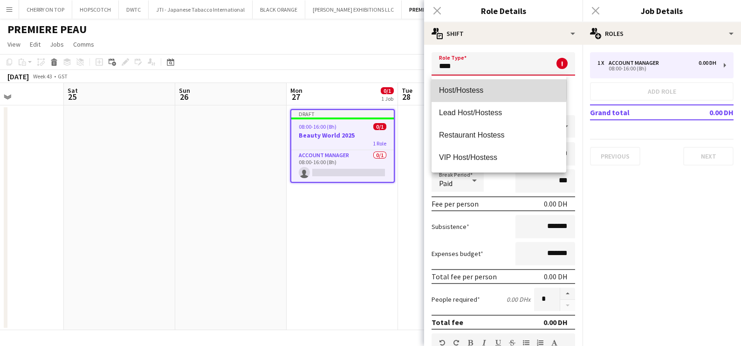
click at [480, 89] on span "Host/Hostess" at bounding box center [499, 90] width 120 height 9
type input "**********"
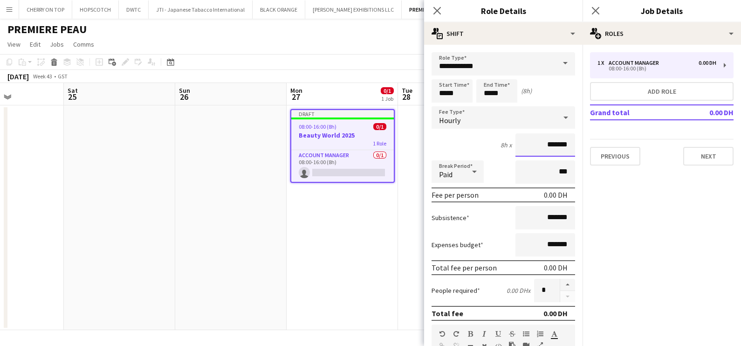
drag, startPoint x: 538, startPoint y: 140, endPoint x: 529, endPoint y: 141, distance: 9.0
click at [529, 141] on input "*******" at bounding box center [546, 144] width 60 height 23
type input "********"
click at [464, 90] on input "*****" at bounding box center [452, 90] width 41 height 23
type input "*****"
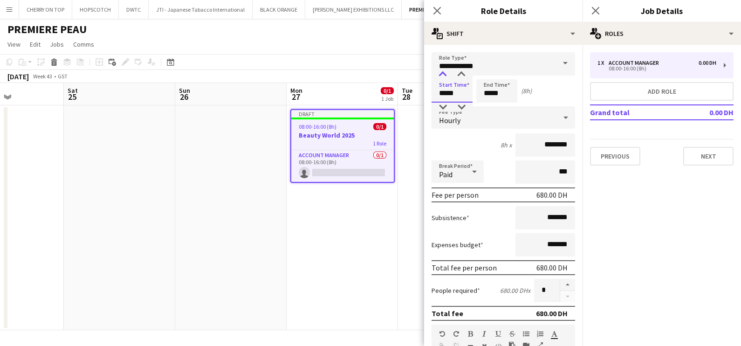
click at [445, 72] on div at bounding box center [443, 74] width 19 height 9
click at [505, 96] on input "*****" at bounding box center [497, 90] width 41 height 23
click at [482, 70] on div at bounding box center [487, 74] width 19 height 9
click at [485, 70] on div at bounding box center [487, 74] width 19 height 9
type input "*****"
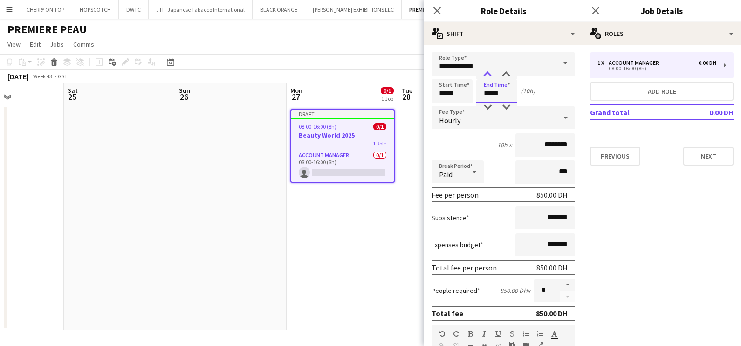
click at [485, 70] on div at bounding box center [487, 74] width 19 height 9
click at [499, 148] on div "10h x" at bounding box center [505, 145] width 14 height 8
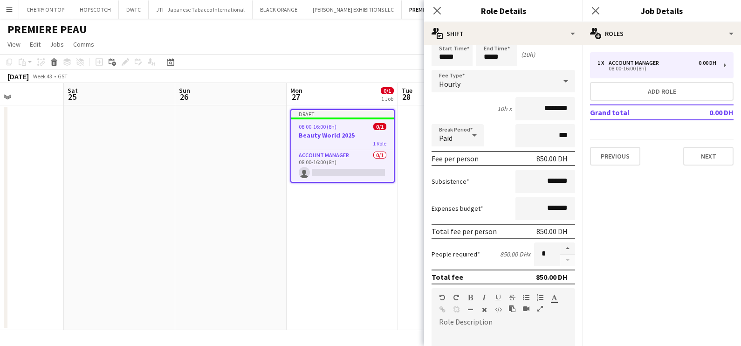
scroll to position [175, 0]
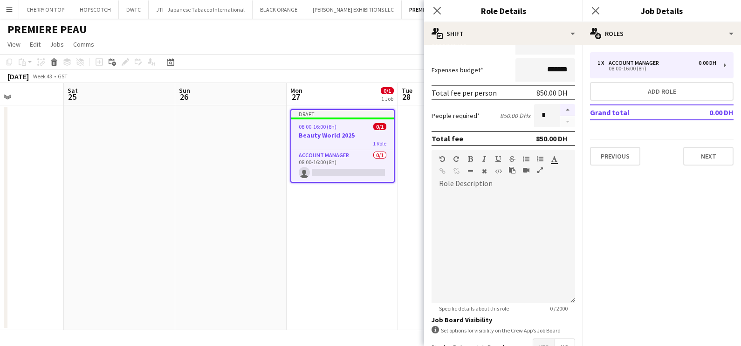
click at [561, 110] on button "button" at bounding box center [568, 110] width 15 height 12
type input "*"
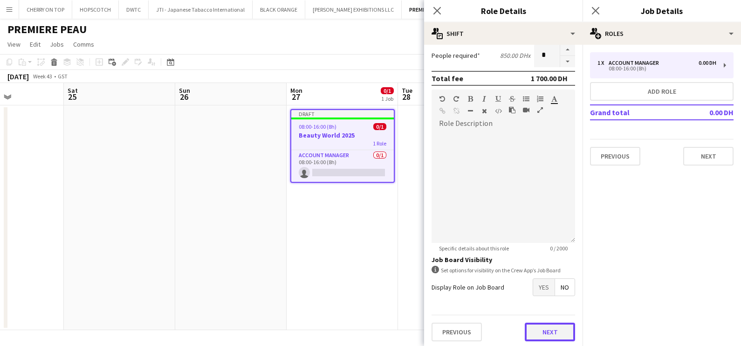
click at [542, 330] on button "Next" at bounding box center [550, 332] width 50 height 19
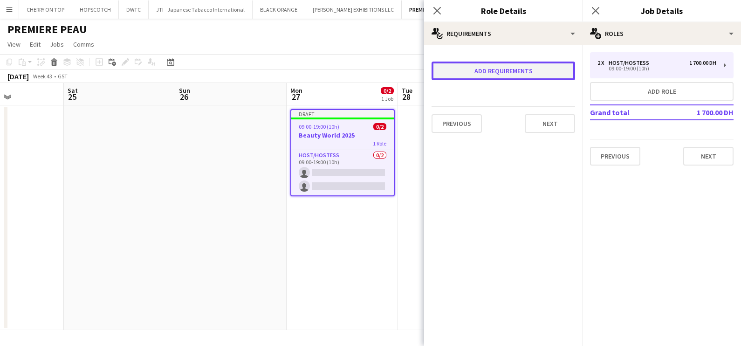
click at [491, 73] on button "Add requirements" at bounding box center [504, 71] width 144 height 19
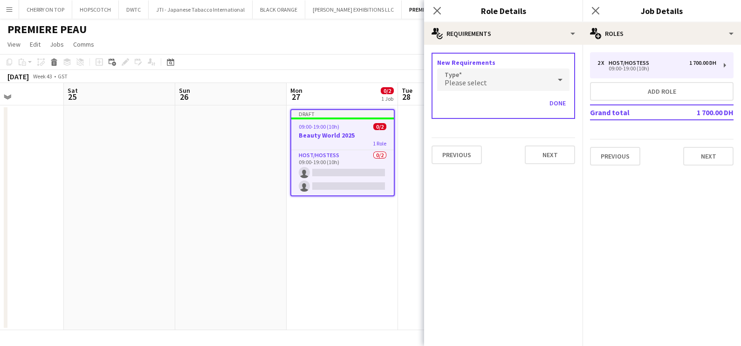
click at [495, 79] on div "Please select" at bounding box center [494, 80] width 114 height 22
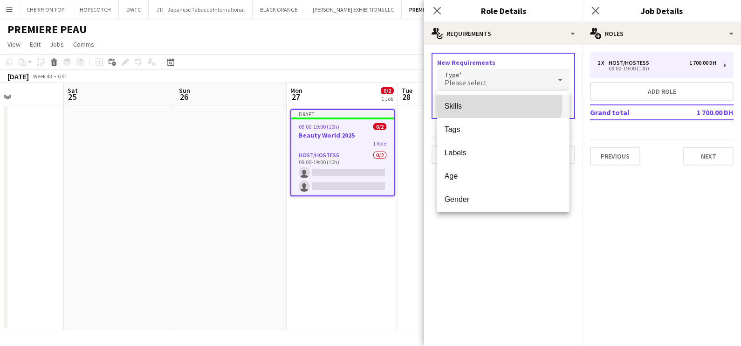
click at [499, 103] on span "Skills" at bounding box center [504, 106] width 118 height 9
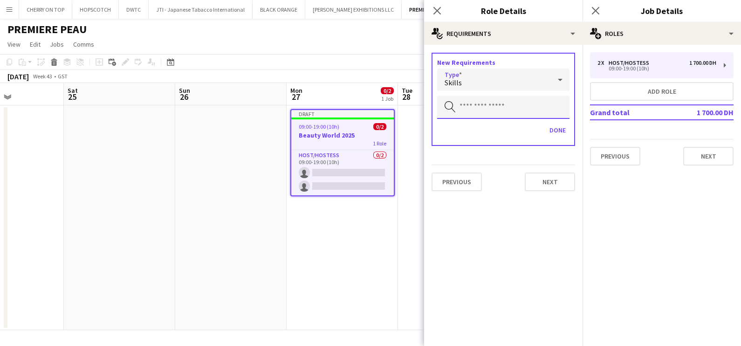
click at [500, 104] on input "text" at bounding box center [503, 107] width 132 height 23
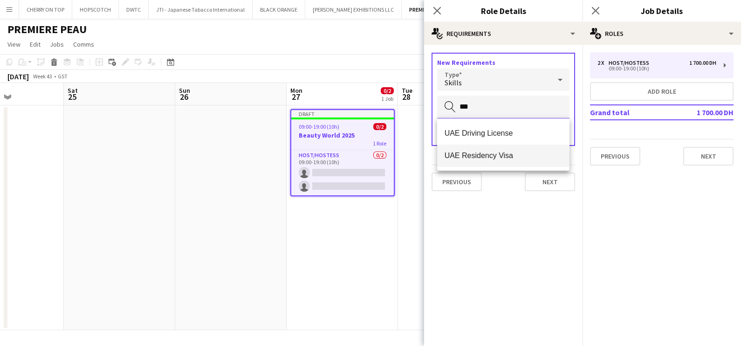
type input "***"
click at [487, 153] on span "UAE Residency Visa" at bounding box center [504, 155] width 118 height 9
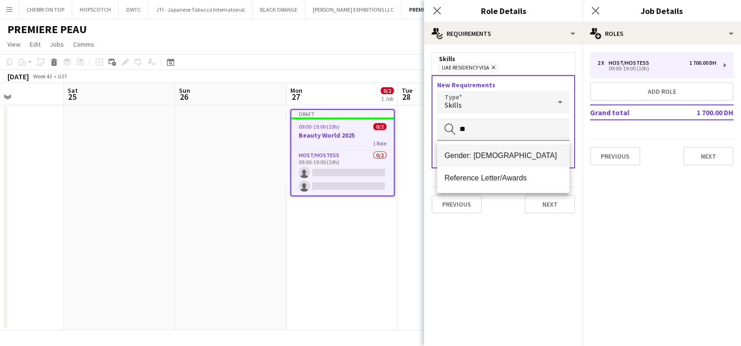
type input "**"
click at [494, 165] on mat-option "Gender: [DEMOGRAPHIC_DATA]" at bounding box center [503, 156] width 133 height 22
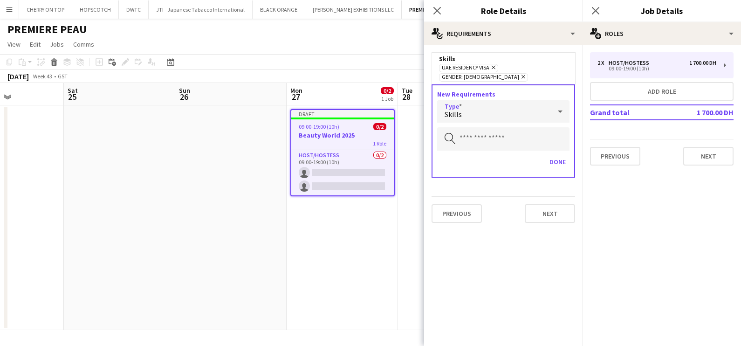
click at [486, 100] on div "Skills" at bounding box center [494, 111] width 114 height 22
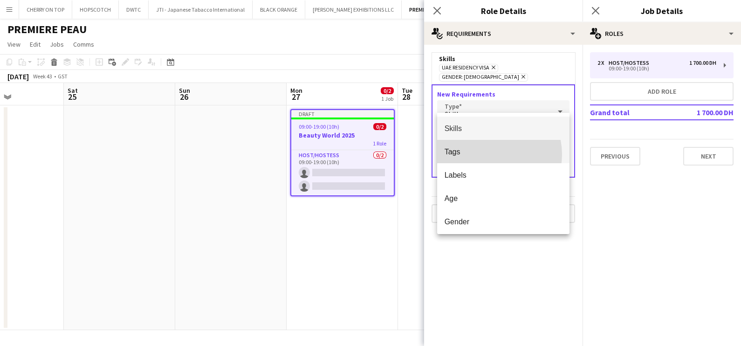
click at [489, 154] on span "Tags" at bounding box center [504, 151] width 118 height 9
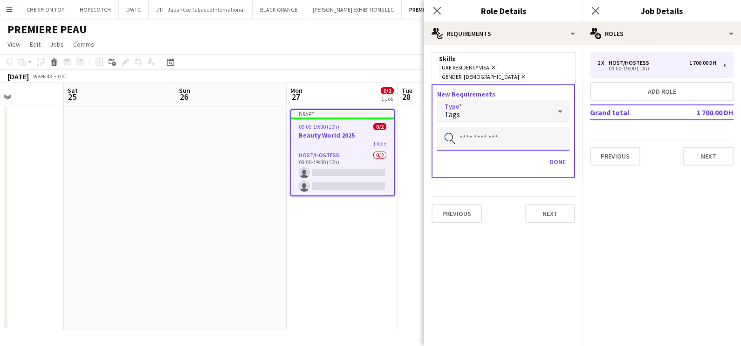
click at [483, 131] on input "text" at bounding box center [503, 138] width 132 height 23
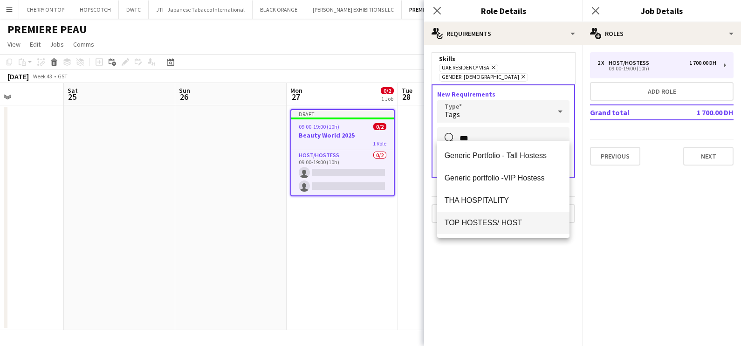
type input "***"
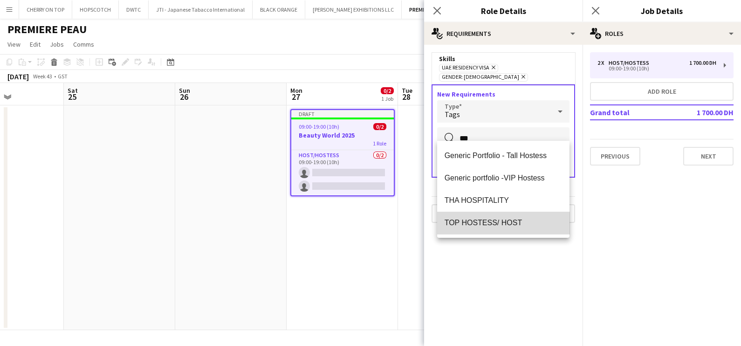
click at [473, 226] on span "TOP HOSTESS/ HOST" at bounding box center [504, 222] width 118 height 9
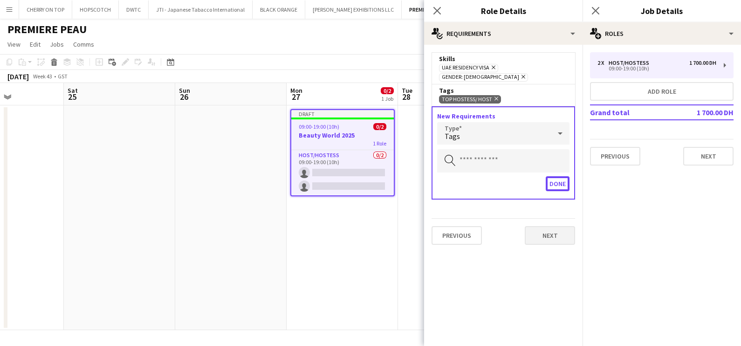
click at [553, 176] on button "Done" at bounding box center [558, 183] width 24 height 15
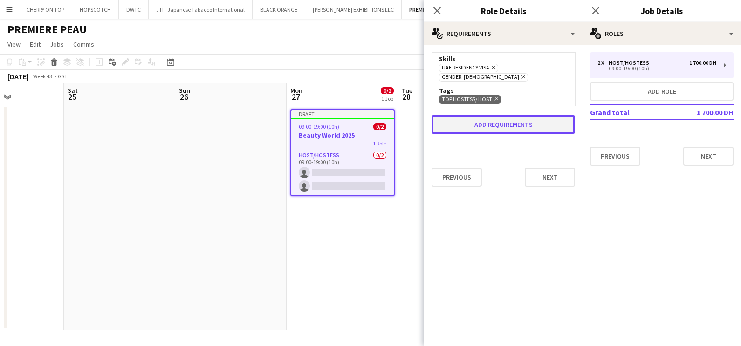
click at [496, 115] on button "Add requirements" at bounding box center [504, 124] width 144 height 19
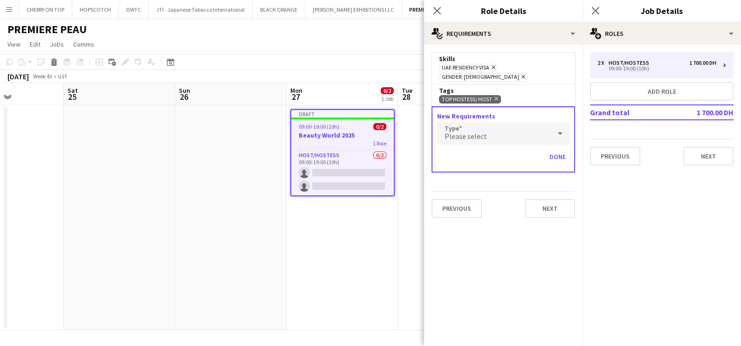
click at [506, 130] on div "Please select" at bounding box center [494, 133] width 114 height 22
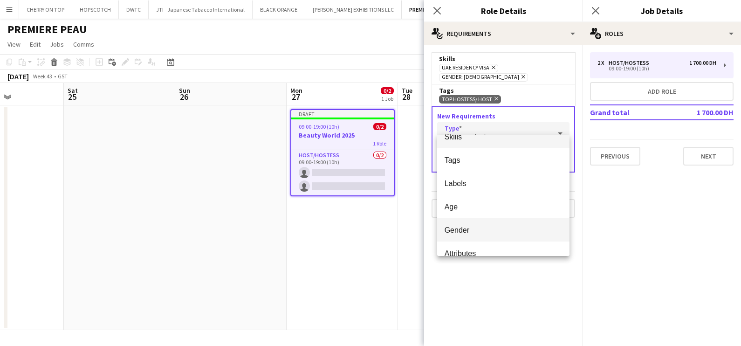
scroll to position [26, 0]
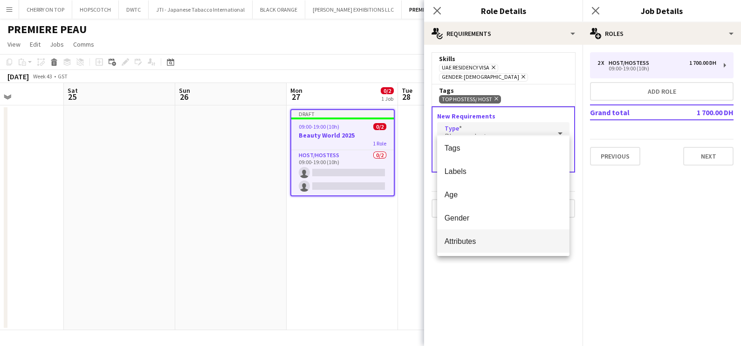
click at [508, 231] on mat-option "Attributes" at bounding box center [503, 240] width 133 height 23
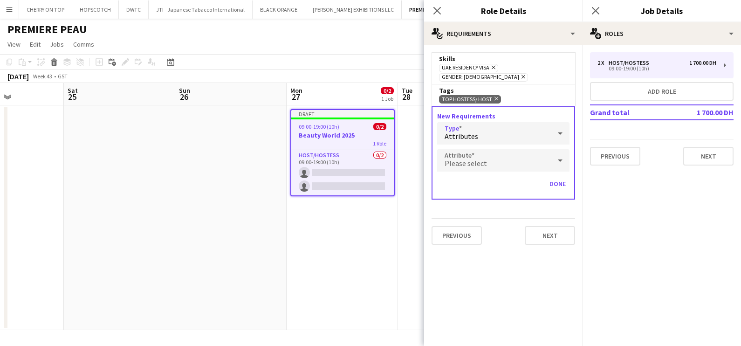
click at [505, 149] on div "Please select" at bounding box center [494, 160] width 114 height 22
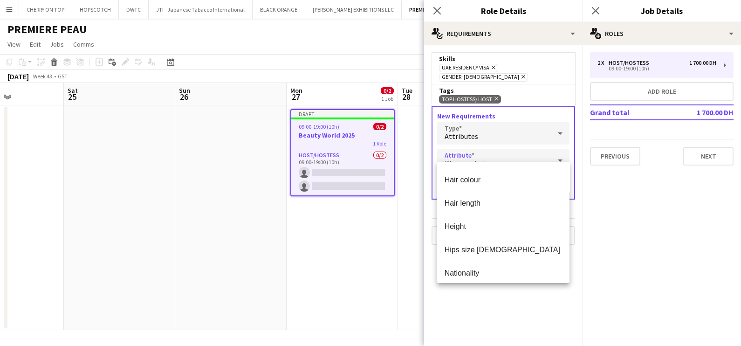
scroll to position [233, 0]
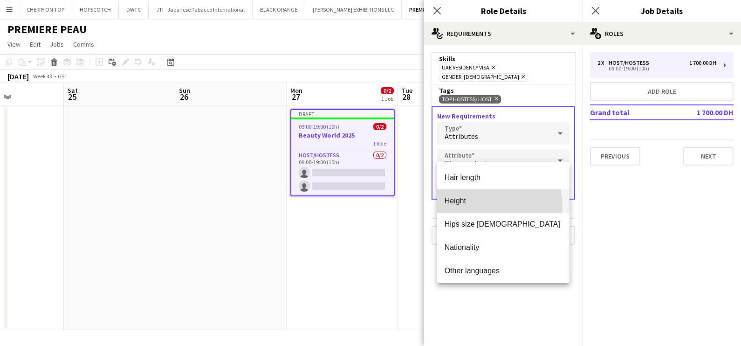
click at [485, 206] on mat-option "Height" at bounding box center [503, 200] width 132 height 23
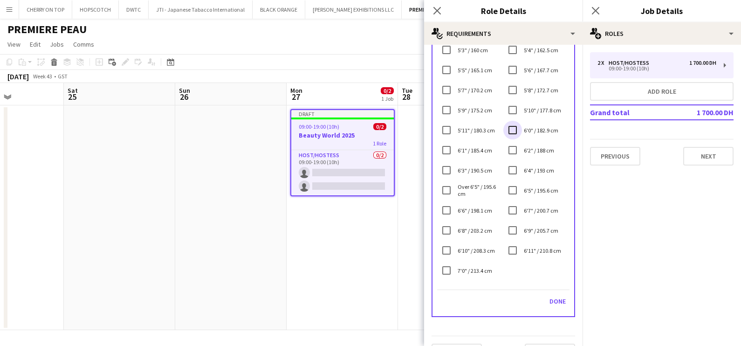
scroll to position [270, 0]
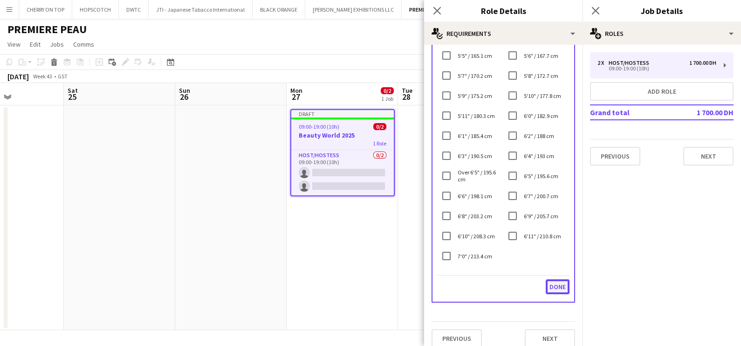
click at [552, 279] on button "Done" at bounding box center [558, 286] width 24 height 15
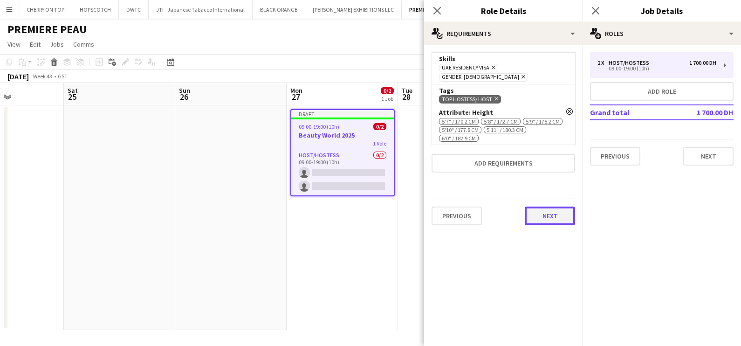
click at [561, 207] on button "Next" at bounding box center [550, 216] width 50 height 19
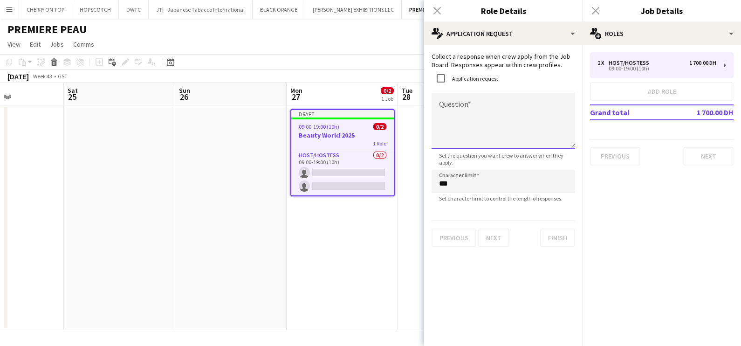
click at [478, 134] on textarea "Question" at bounding box center [504, 121] width 144 height 56
type textarea "**********"
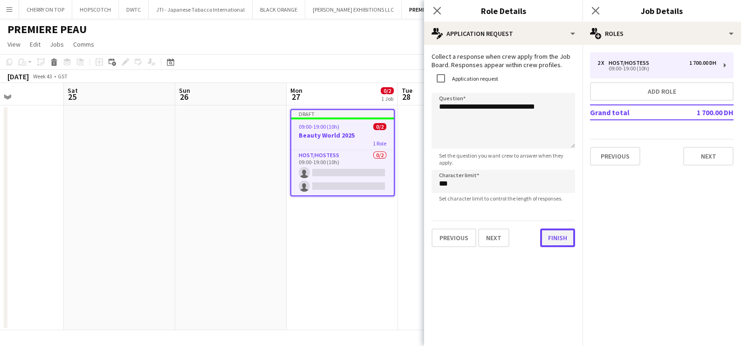
click at [553, 238] on button "Finish" at bounding box center [557, 238] width 35 height 19
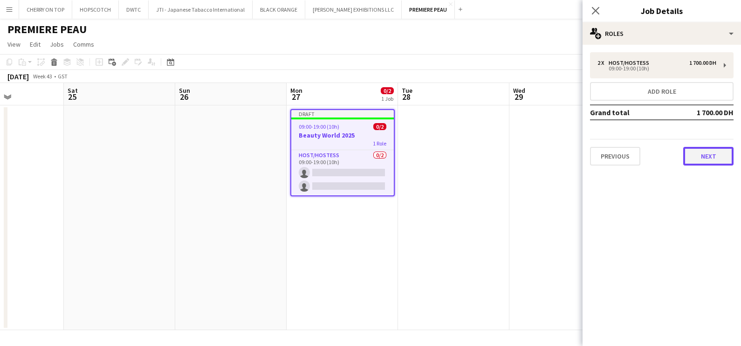
click at [722, 157] on button "Next" at bounding box center [709, 156] width 50 height 19
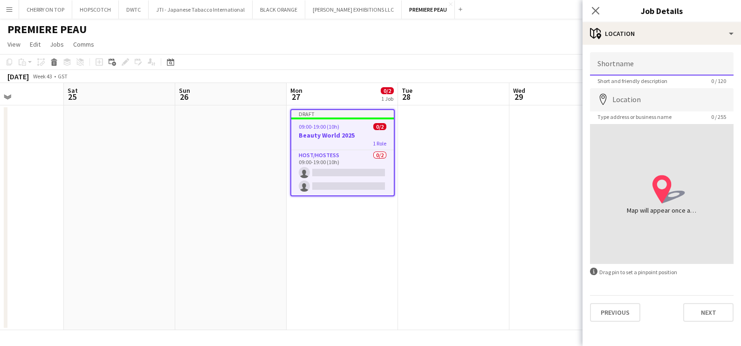
click at [633, 65] on input "Shortname" at bounding box center [662, 63] width 144 height 23
type input "**********"
click at [641, 67] on input "**********" at bounding box center [662, 63] width 144 height 23
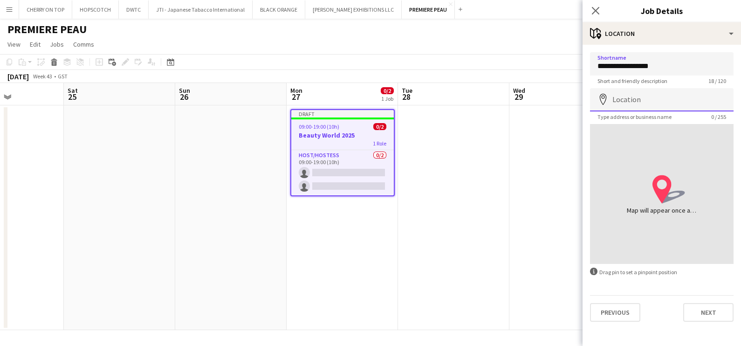
click at [637, 96] on input "Location" at bounding box center [662, 99] width 144 height 23
paste input "**********"
type input "**********"
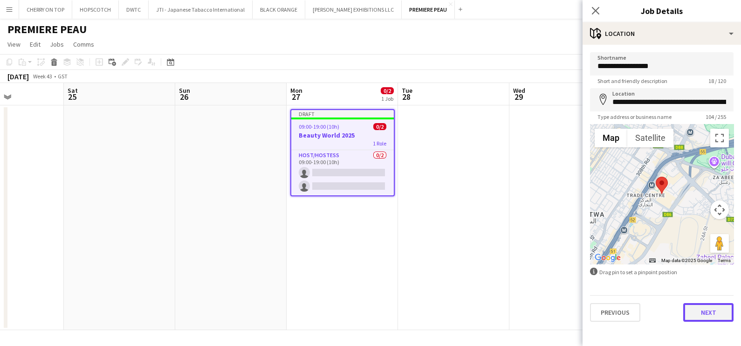
click at [716, 314] on button "Next" at bounding box center [709, 312] width 50 height 19
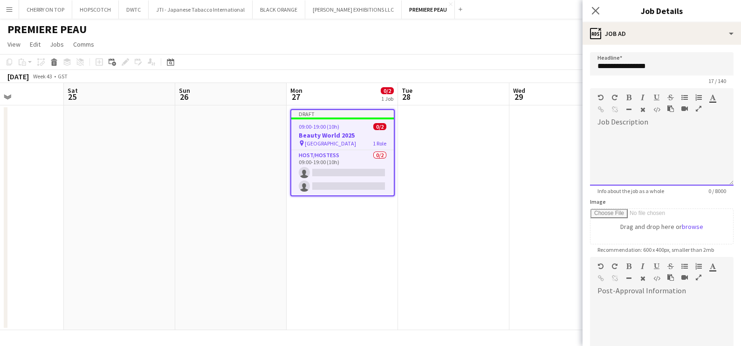
click at [632, 169] on div at bounding box center [662, 158] width 144 height 56
click at [639, 145] on div at bounding box center [662, 158] width 144 height 56
paste div
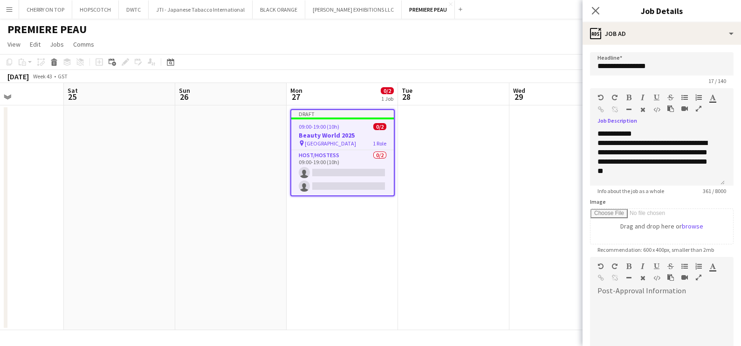
click at [700, 108] on icon "button" at bounding box center [699, 108] width 6 height 7
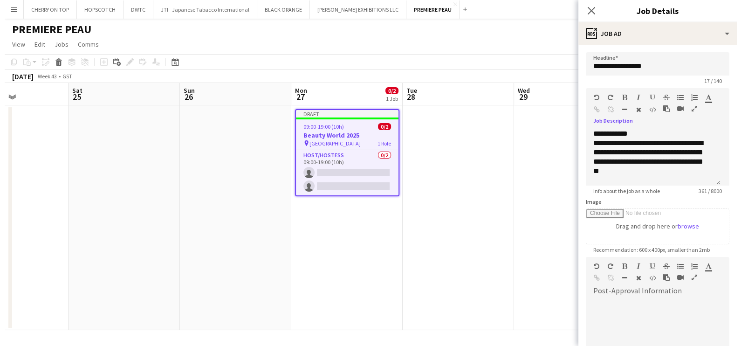
scroll to position [0, 0]
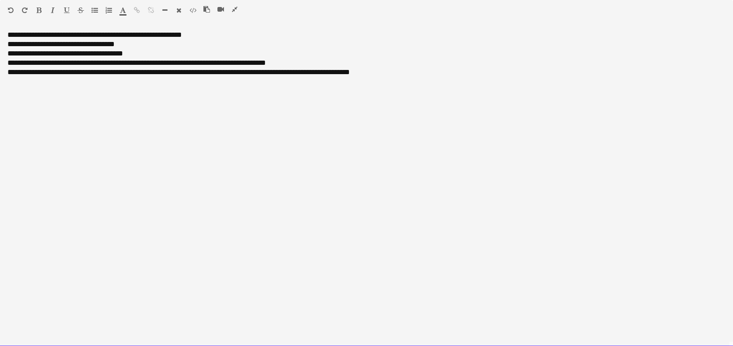
click at [75, 36] on div "**********" at bounding box center [366, 34] width 718 height 9
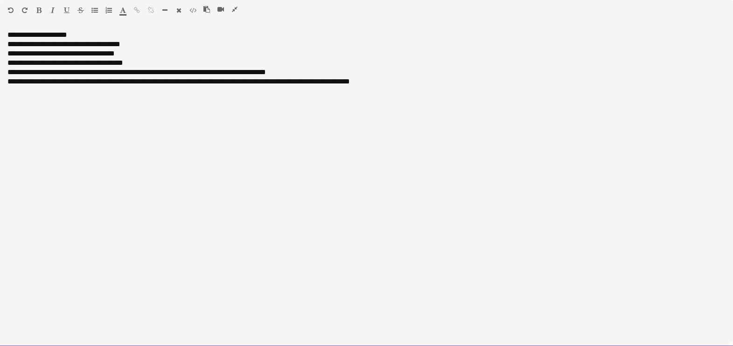
click at [79, 42] on div "**********" at bounding box center [366, 44] width 718 height 9
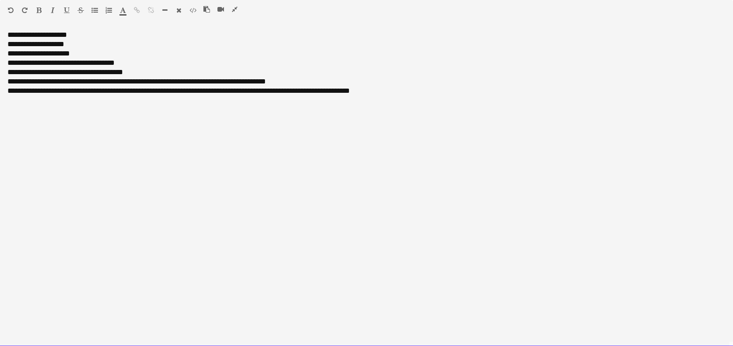
click at [12, 44] on div "**********" at bounding box center [366, 44] width 718 height 9
click at [11, 46] on div "**********" at bounding box center [366, 44] width 718 height 9
click at [10, 44] on div "**********" at bounding box center [366, 44] width 718 height 9
click at [84, 37] on div "**********" at bounding box center [366, 34] width 718 height 9
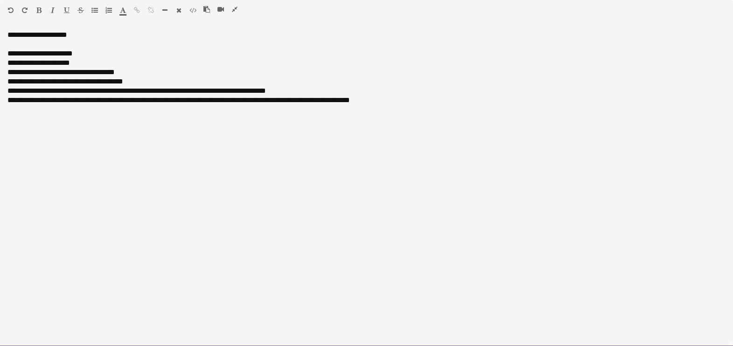
click at [41, 31] on div "**********" at bounding box center [366, 34] width 718 height 9
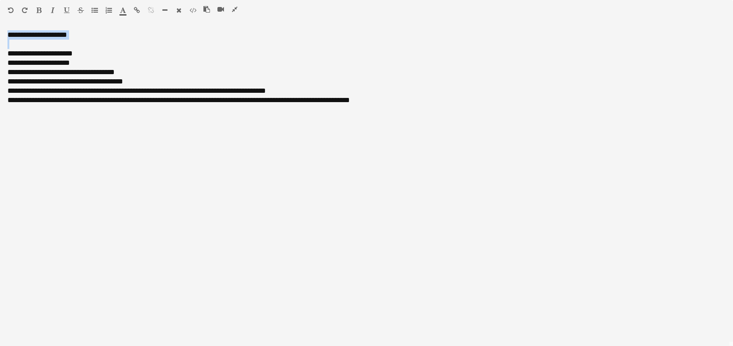
click at [41, 8] on icon "button" at bounding box center [38, 10] width 5 height 7
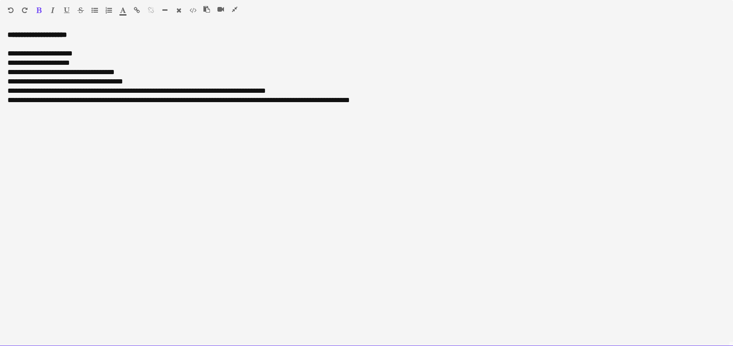
click at [94, 60] on div "**********" at bounding box center [366, 62] width 718 height 9
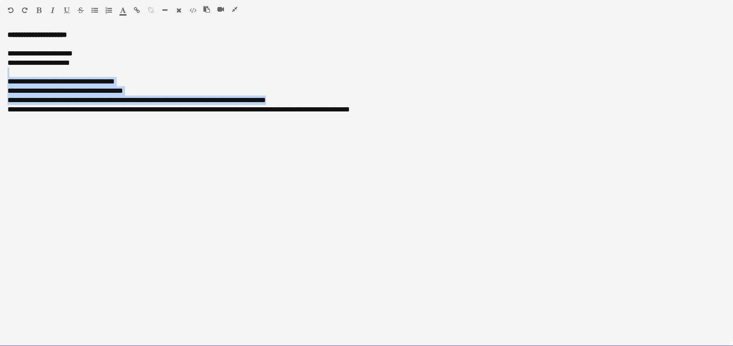
drag, startPoint x: 276, startPoint y: 99, endPoint x: 6, endPoint y: 76, distance: 271.0
click at [6, 76] on div "**********" at bounding box center [366, 188] width 733 height 316
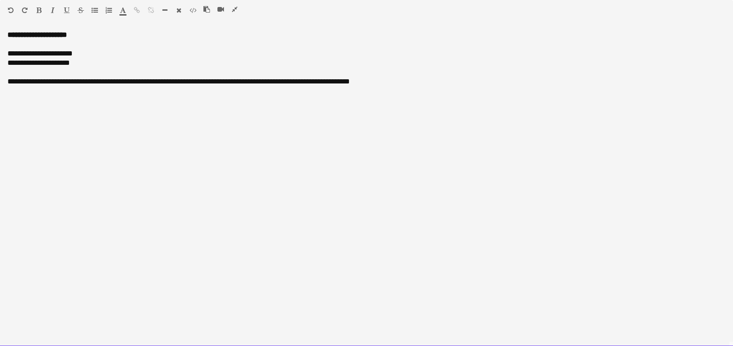
click at [26, 85] on div "**********" at bounding box center [366, 81] width 718 height 9
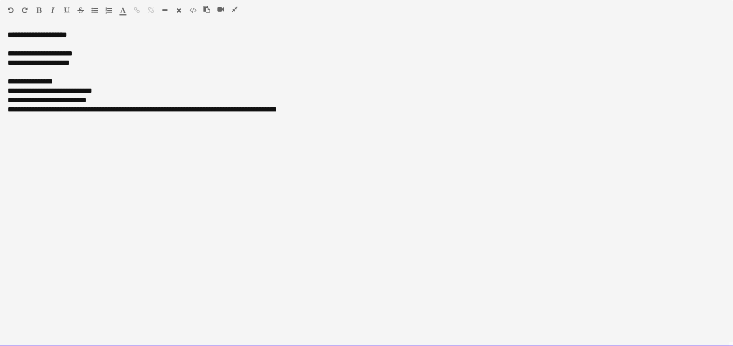
click at [63, 82] on div "**********" at bounding box center [366, 81] width 718 height 9
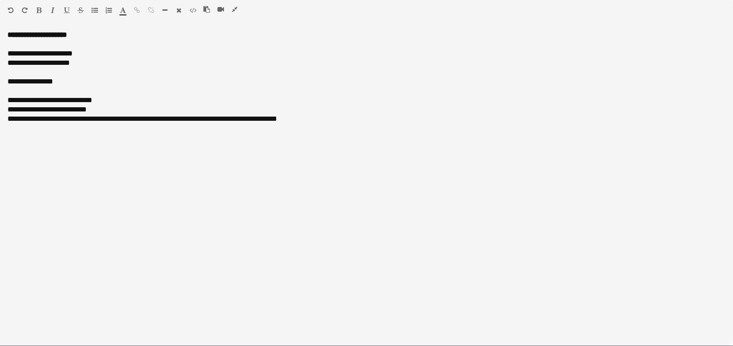
click at [25, 83] on div "**********" at bounding box center [366, 81] width 718 height 9
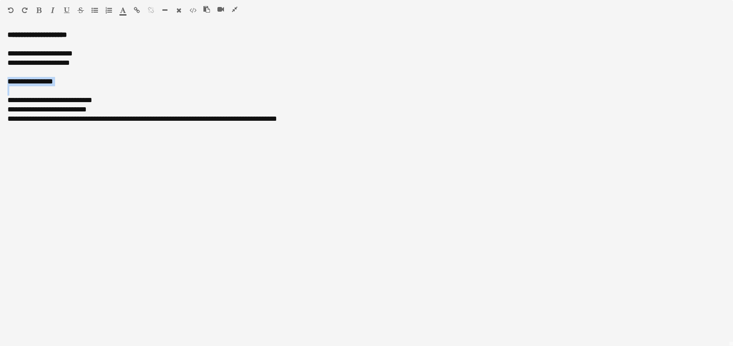
click at [40, 11] on icon "button" at bounding box center [38, 10] width 5 height 7
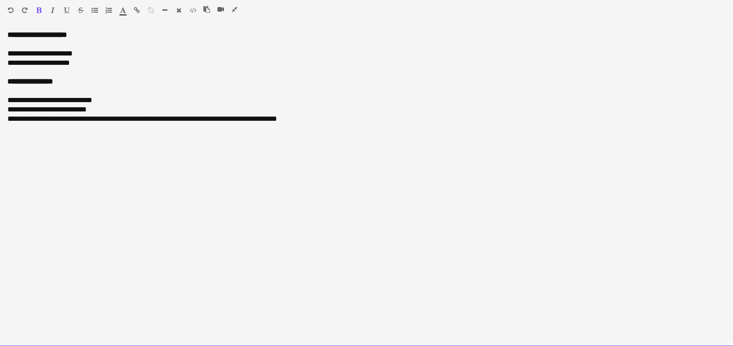
click at [97, 110] on div "**********" at bounding box center [366, 109] width 718 height 9
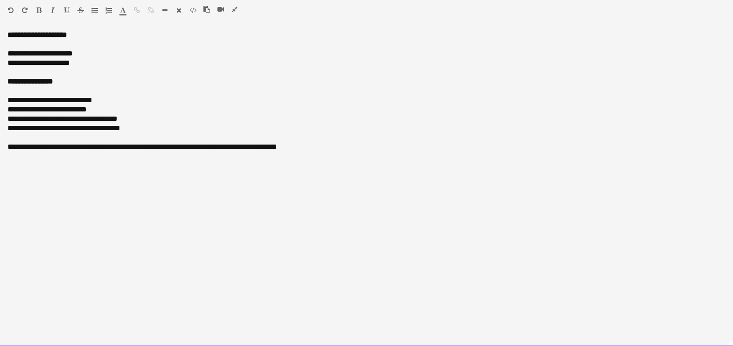
click at [173, 148] on div "**********" at bounding box center [366, 146] width 718 height 9
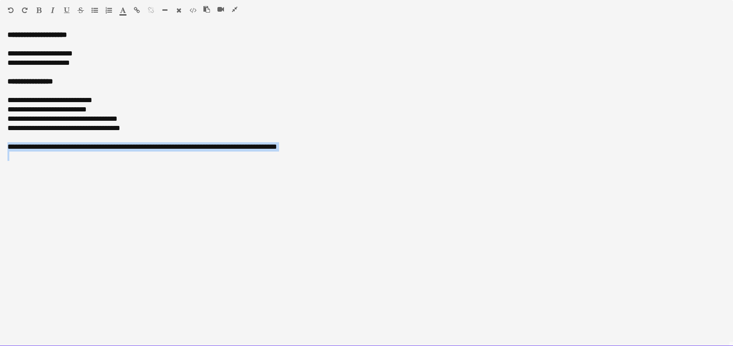
click at [173, 148] on div "**********" at bounding box center [366, 146] width 718 height 9
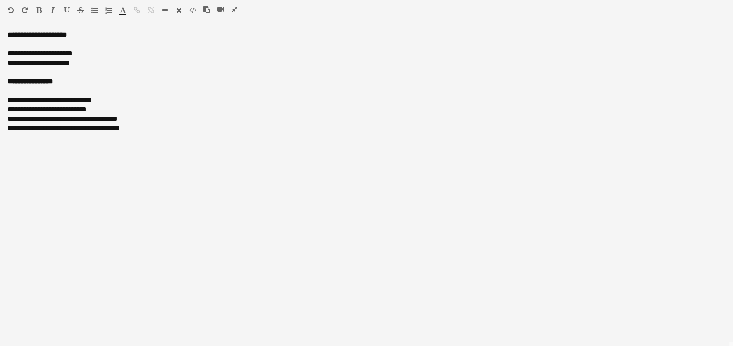
click at [92, 61] on div "**********" at bounding box center [366, 62] width 718 height 9
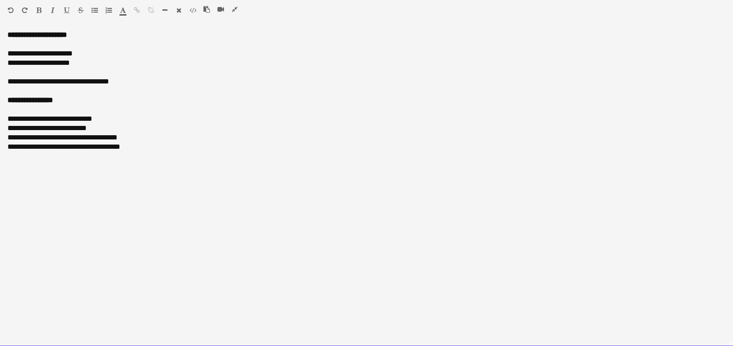
click at [97, 81] on div "**********" at bounding box center [366, 81] width 718 height 9
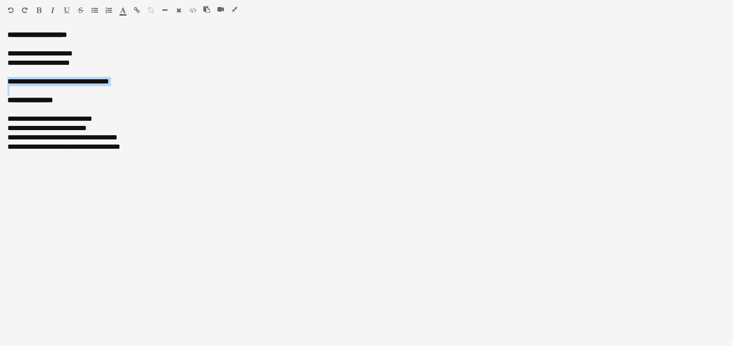
click at [65, 10] on icon "button" at bounding box center [67, 10] width 6 height 7
click at [54, 7] on icon "button" at bounding box center [53, 10] width 4 height 7
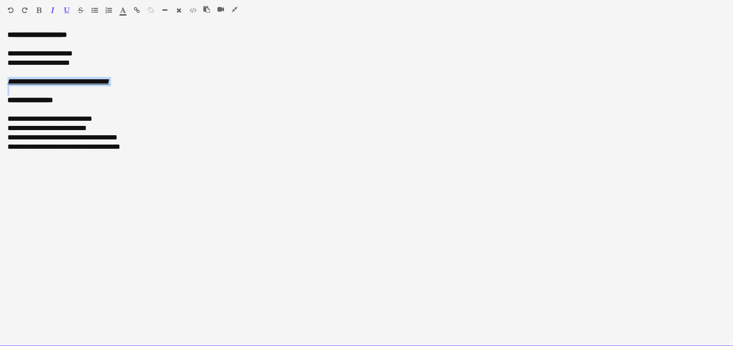
click at [188, 89] on div at bounding box center [366, 90] width 718 height 9
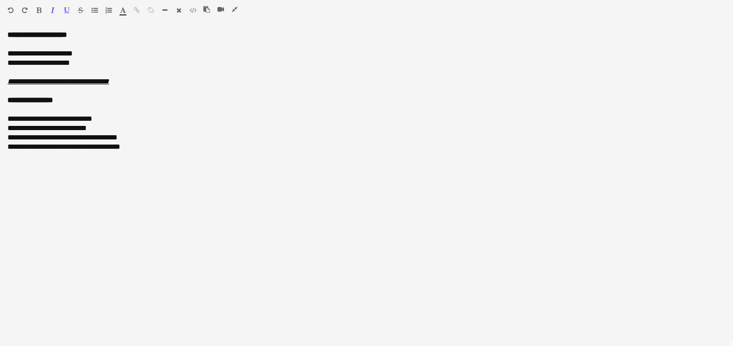
click at [233, 10] on icon "button" at bounding box center [235, 9] width 6 height 7
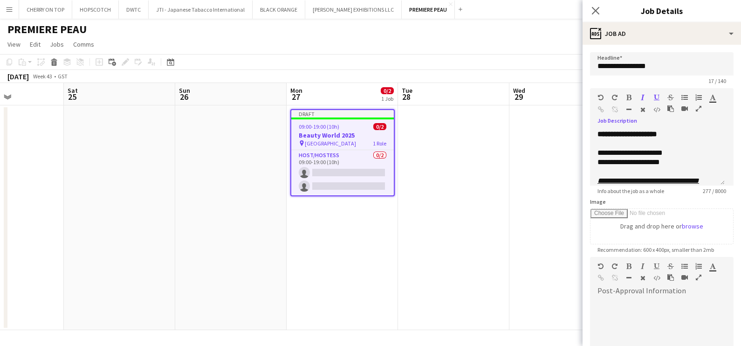
click at [699, 107] on icon "button" at bounding box center [699, 108] width 6 height 7
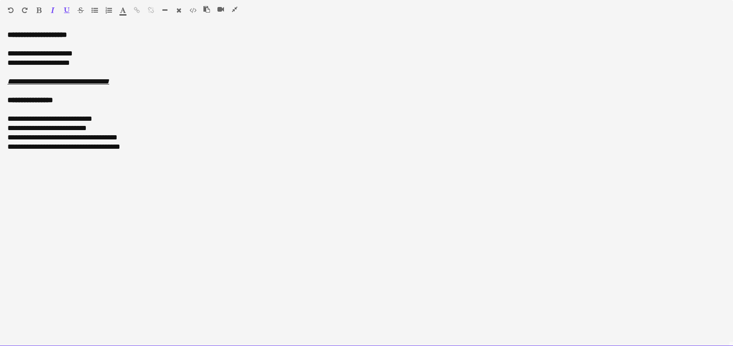
click at [119, 64] on div "**********" at bounding box center [366, 62] width 718 height 9
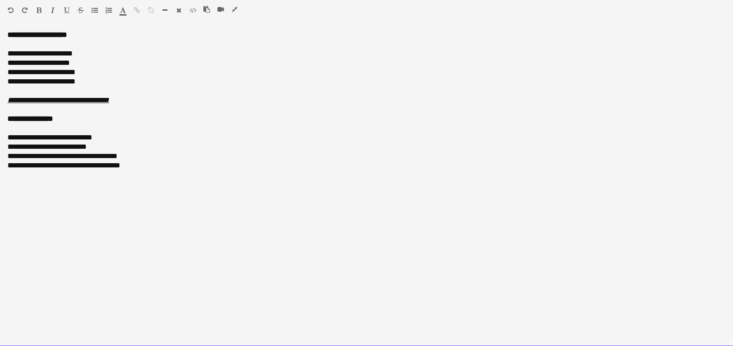
click at [88, 63] on div "**********" at bounding box center [366, 62] width 718 height 9
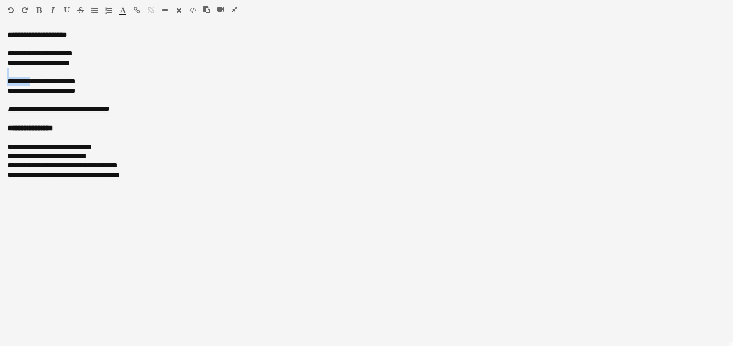
drag, startPoint x: 3, startPoint y: 76, endPoint x: 28, endPoint y: 81, distance: 25.6
click at [28, 81] on div "**********" at bounding box center [366, 188] width 733 height 316
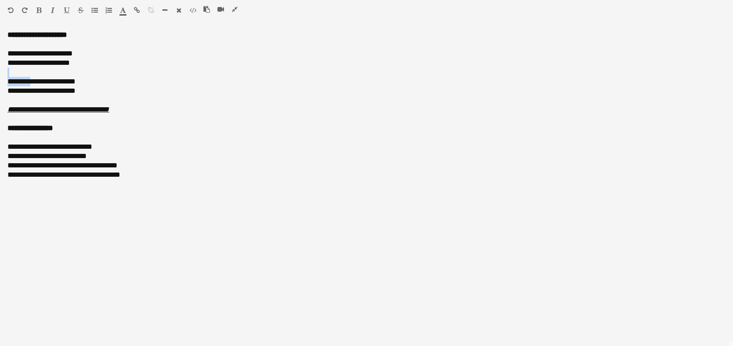
click at [42, 9] on button "button" at bounding box center [38, 10] width 7 height 7
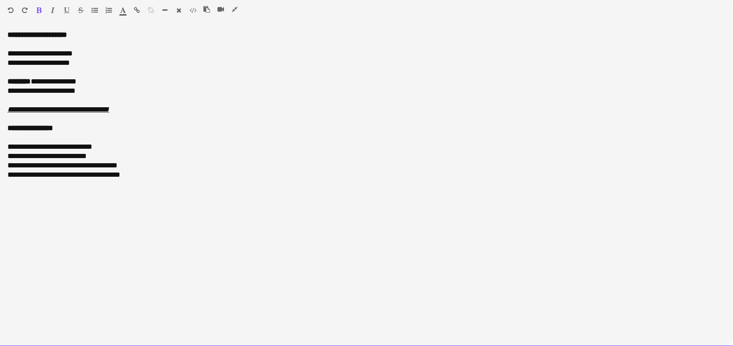
click at [21, 91] on div "**********" at bounding box center [366, 90] width 718 height 9
drag, startPoint x: 7, startPoint y: 90, endPoint x: 28, endPoint y: 89, distance: 20.6
click at [28, 89] on div "**********" at bounding box center [366, 90] width 718 height 9
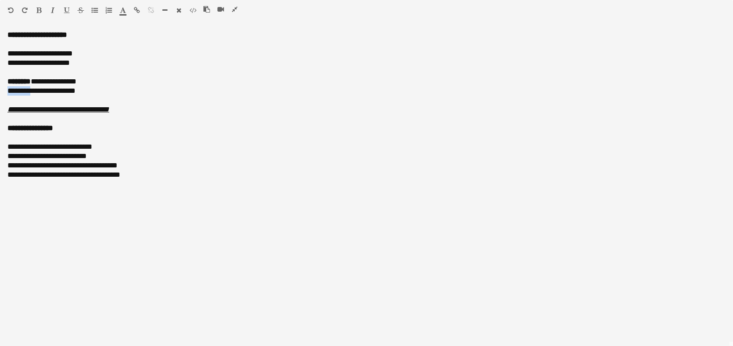
click at [37, 8] on icon "button" at bounding box center [38, 10] width 5 height 7
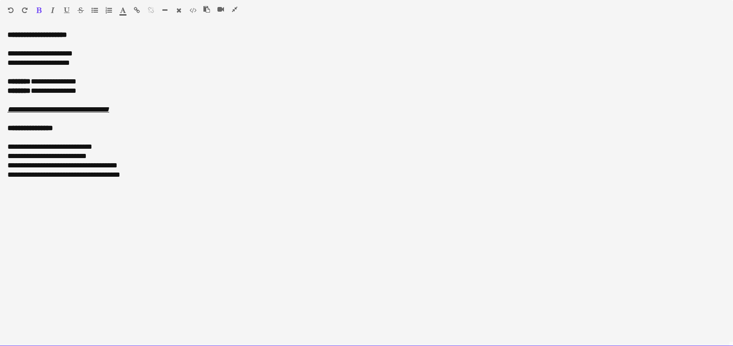
click at [112, 94] on div "**********" at bounding box center [366, 90] width 718 height 9
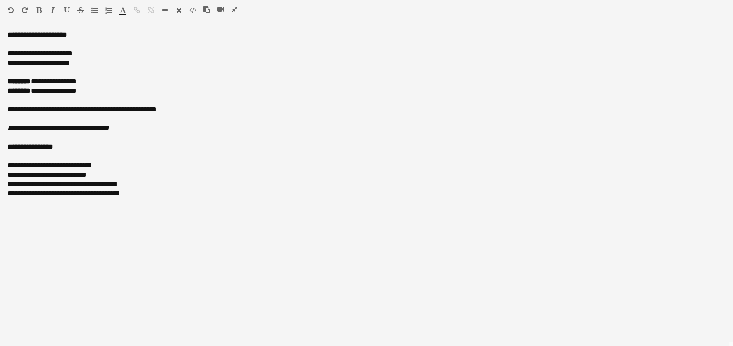
click at [236, 7] on icon "button" at bounding box center [235, 9] width 6 height 7
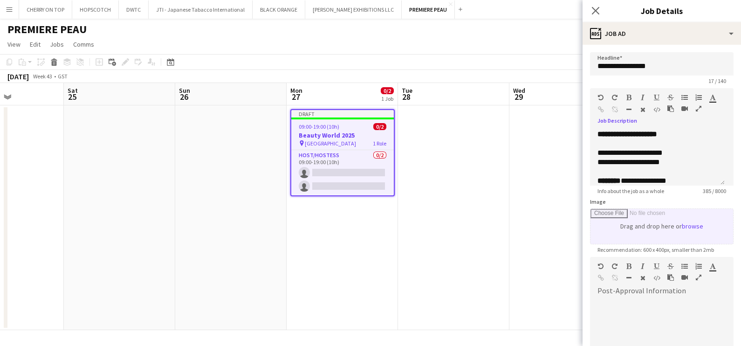
scroll to position [114, 0]
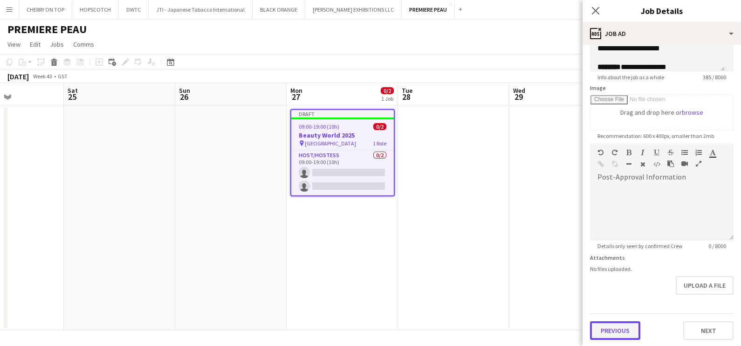
click at [614, 333] on button "Previous" at bounding box center [615, 330] width 50 height 19
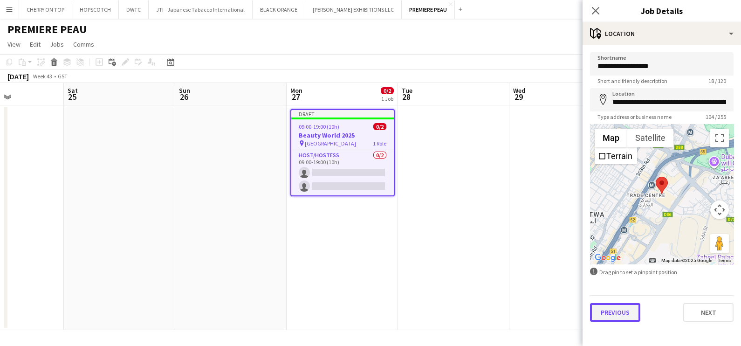
click at [609, 311] on button "Previous" at bounding box center [615, 312] width 50 height 19
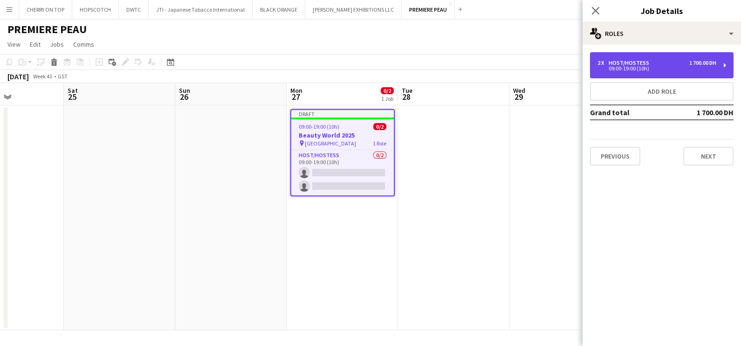
click at [649, 66] on div "09:00-19:00 (10h)" at bounding box center [657, 68] width 119 height 5
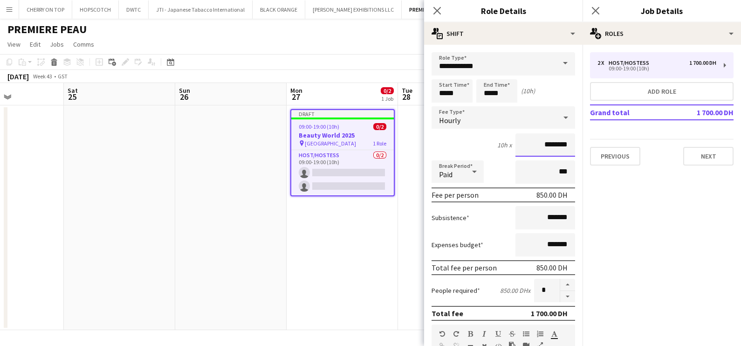
drag, startPoint x: 536, startPoint y: 145, endPoint x: 532, endPoint y: 144, distance: 4.8
click at [531, 144] on input "********" at bounding box center [546, 144] width 60 height 23
drag, startPoint x: 535, startPoint y: 144, endPoint x: 526, endPoint y: 144, distance: 9.3
click at [526, 144] on input "********" at bounding box center [546, 144] width 60 height 23
type input "********"
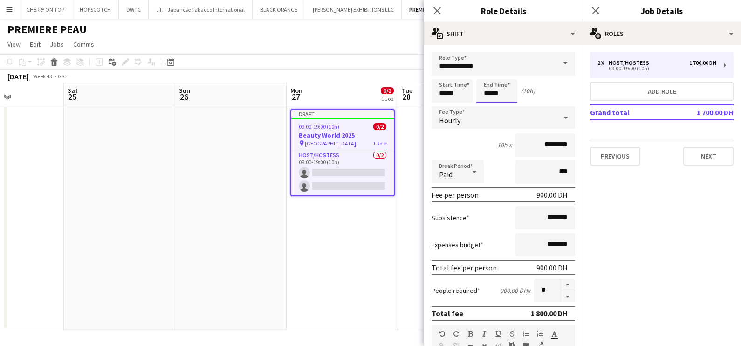
click at [506, 91] on input "*****" at bounding box center [497, 90] width 41 height 23
click at [490, 106] on div at bounding box center [487, 107] width 19 height 9
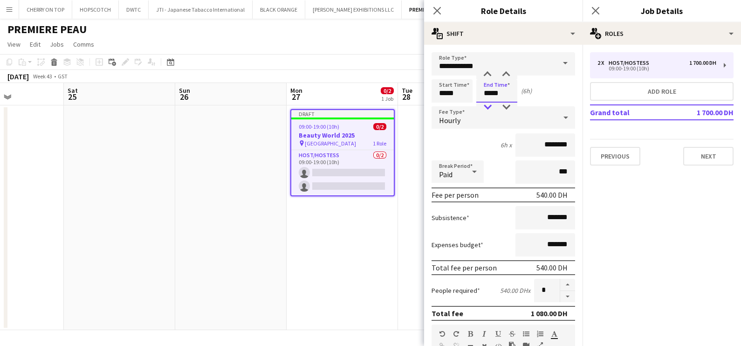
type input "*****"
click at [490, 106] on div at bounding box center [487, 107] width 19 height 9
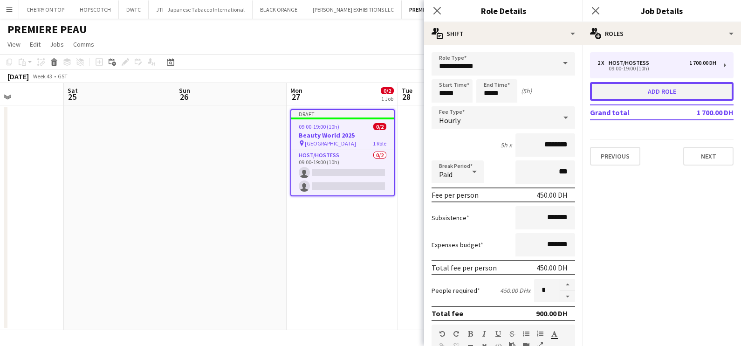
click at [651, 92] on button "Add role" at bounding box center [662, 91] width 144 height 19
type input "**********"
type input "*****"
type input "*******"
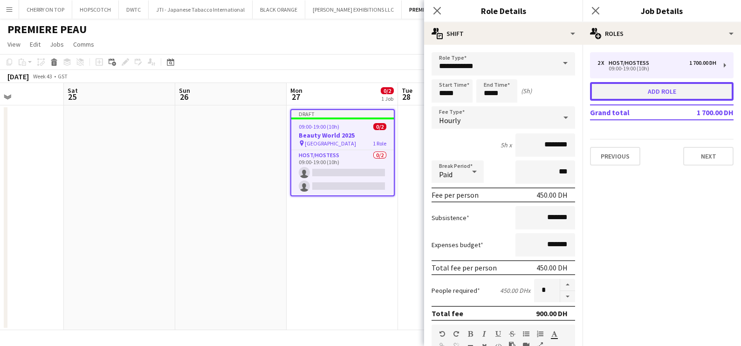
type input "*"
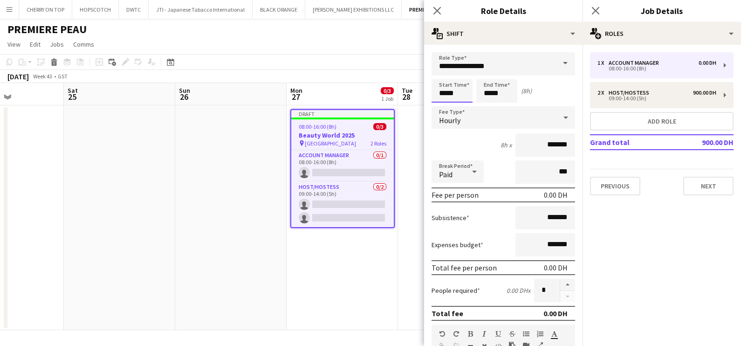
click at [467, 89] on input "*****" at bounding box center [452, 90] width 41 height 23
click at [446, 71] on div at bounding box center [443, 74] width 19 height 9
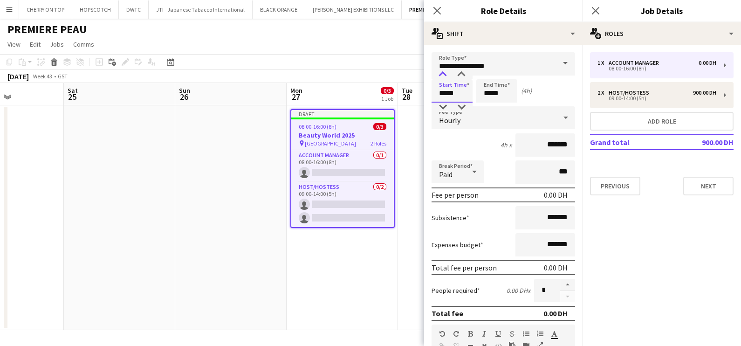
click at [446, 71] on div at bounding box center [443, 74] width 19 height 9
type input "*****"
click at [446, 71] on div at bounding box center [443, 74] width 19 height 9
click at [506, 93] on input "*****" at bounding box center [497, 90] width 41 height 23
click at [490, 70] on div at bounding box center [487, 74] width 19 height 9
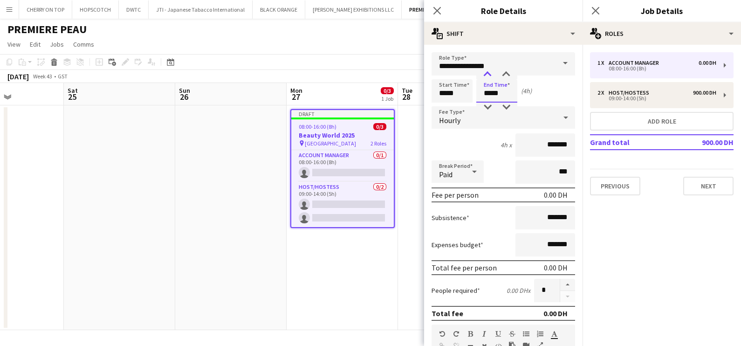
click at [490, 70] on div at bounding box center [487, 74] width 19 height 9
type input "*****"
click at [487, 71] on div at bounding box center [487, 74] width 19 height 9
click at [529, 139] on input "*******" at bounding box center [546, 144] width 60 height 23
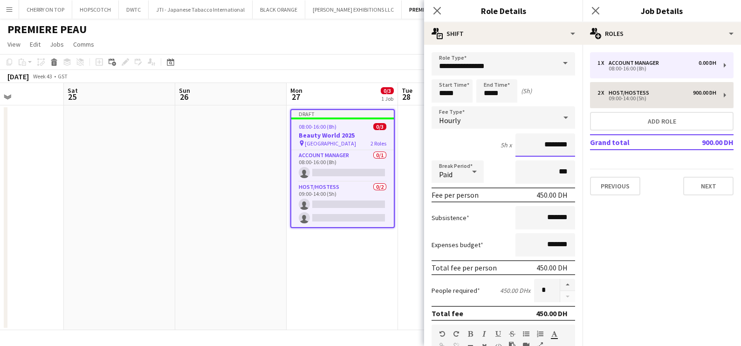
type input "********"
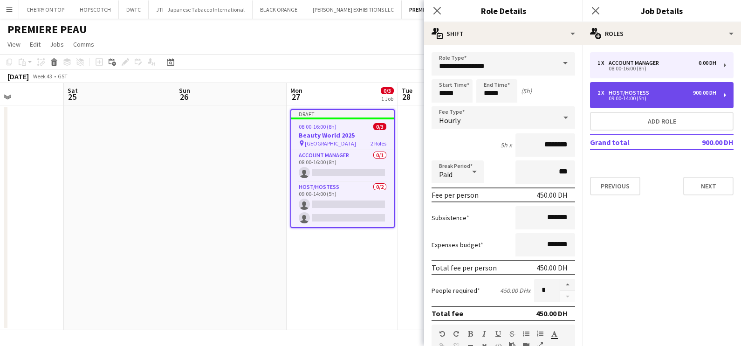
click at [665, 103] on div "2 x Host/Hostess 900.00 DH 09:00-14:00 (5h)" at bounding box center [662, 95] width 144 height 26
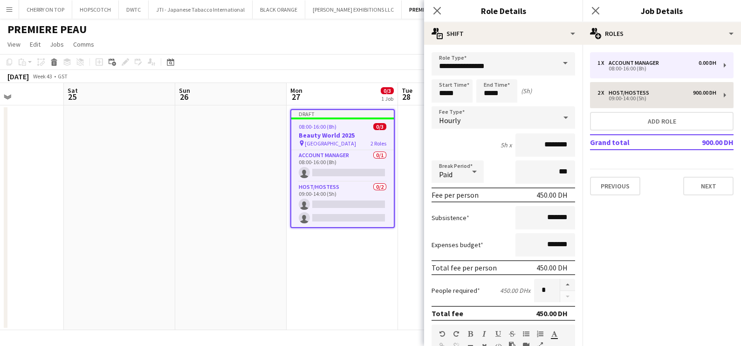
type input "**********"
type input "*****"
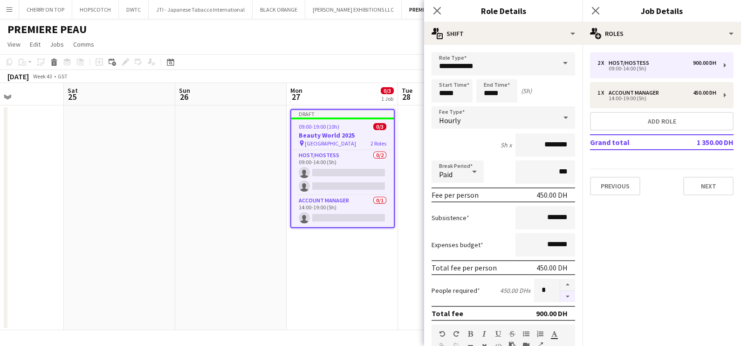
click at [561, 295] on button "button" at bounding box center [568, 297] width 15 height 12
type input "*"
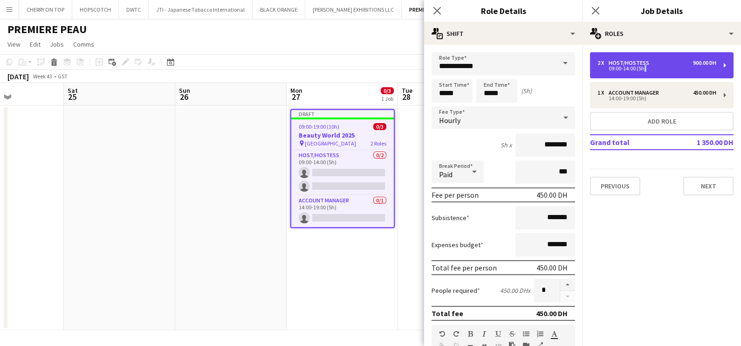
click at [643, 66] on div "09:00-14:00 (5h)" at bounding box center [657, 68] width 119 height 5
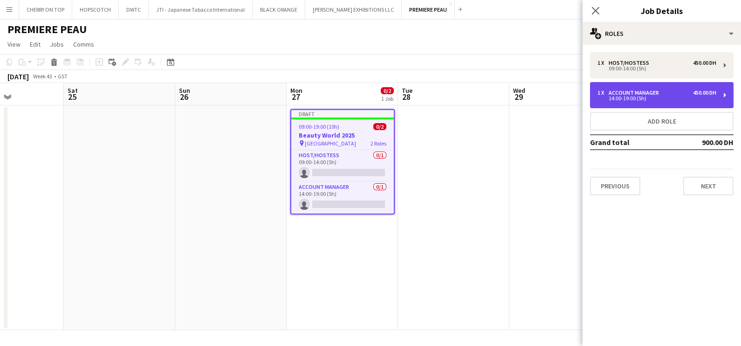
drag, startPoint x: 643, startPoint y: 65, endPoint x: 643, endPoint y: 93, distance: 28.4
click at [644, 93] on div "Account Manager" at bounding box center [636, 93] width 54 height 7
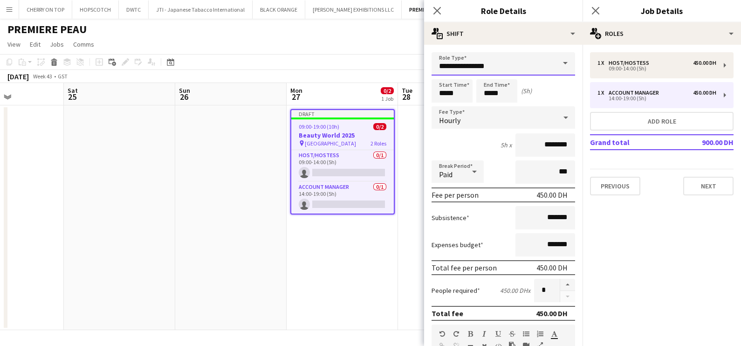
click at [511, 65] on input "**********" at bounding box center [504, 63] width 144 height 23
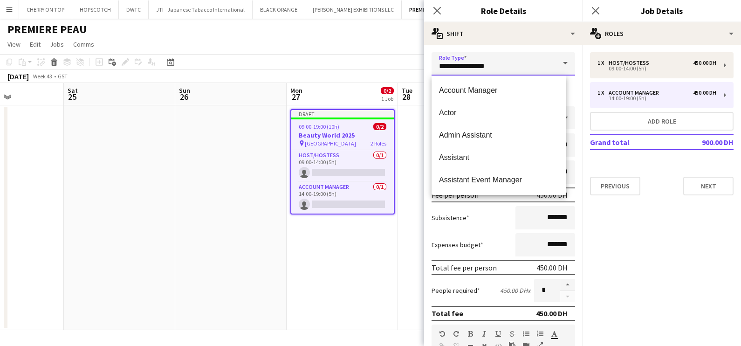
click at [511, 65] on input "**********" at bounding box center [504, 63] width 144 height 23
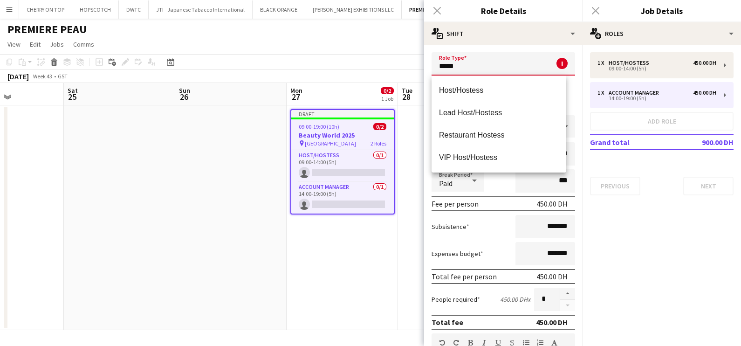
click at [504, 84] on mat-option "Host/Hostess" at bounding box center [499, 90] width 135 height 22
type input "**********"
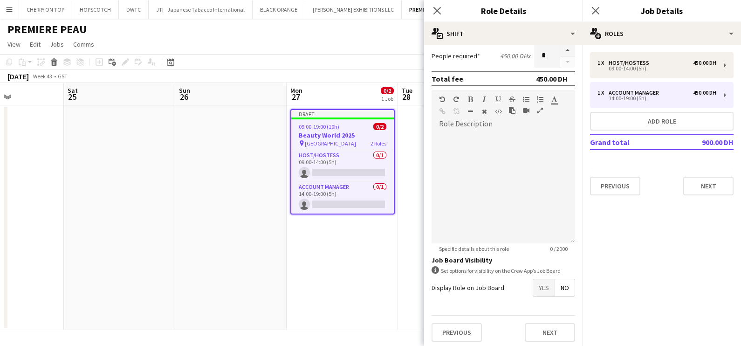
scroll to position [235, 0]
drag, startPoint x: 540, startPoint y: 325, endPoint x: 499, endPoint y: 203, distance: 128.9
click at [539, 326] on button "Next" at bounding box center [550, 332] width 50 height 19
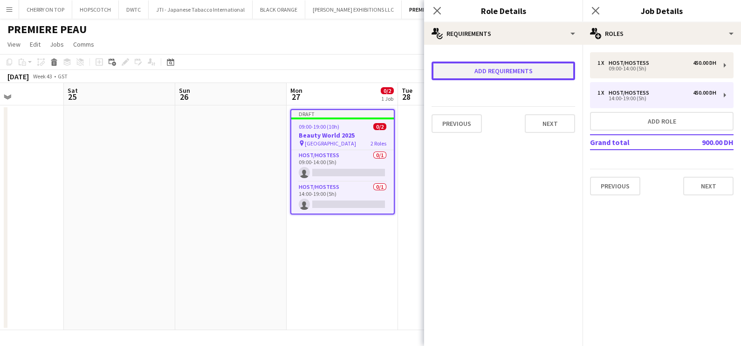
click at [476, 69] on button "Add requirements" at bounding box center [504, 71] width 144 height 19
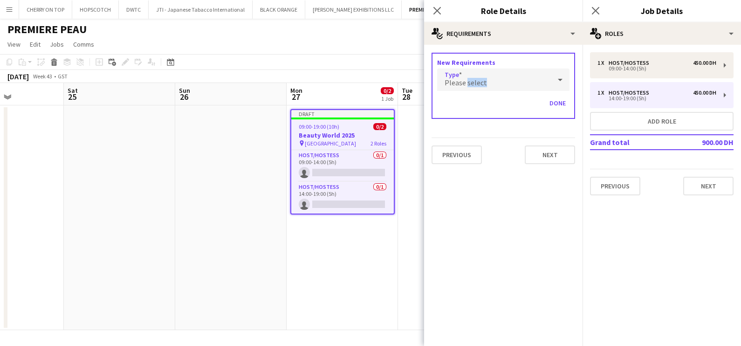
click at [476, 69] on div "Please select" at bounding box center [494, 80] width 114 height 22
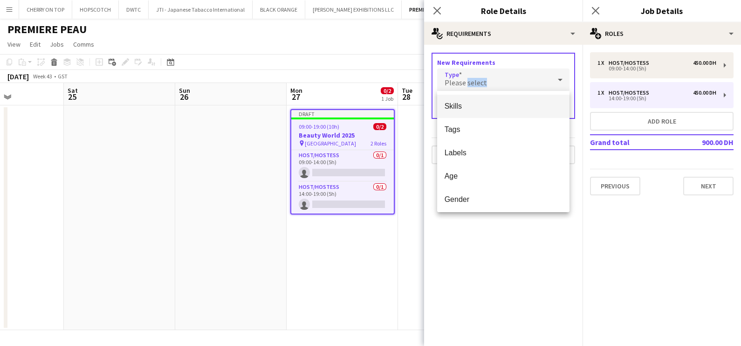
drag, startPoint x: 476, startPoint y: 69, endPoint x: 479, endPoint y: 107, distance: 38.0
click at [479, 107] on span "Skills" at bounding box center [504, 106] width 118 height 9
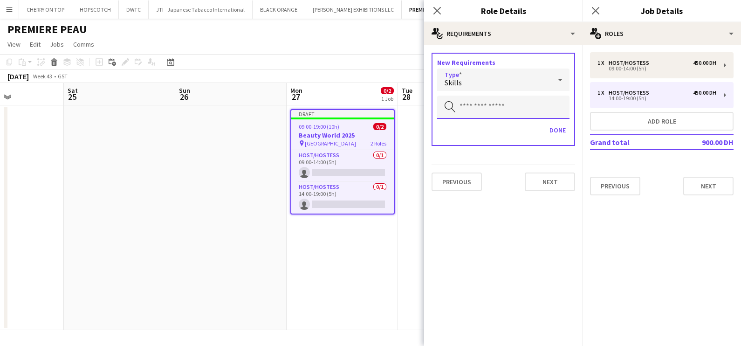
click at [482, 97] on input "text" at bounding box center [503, 107] width 132 height 23
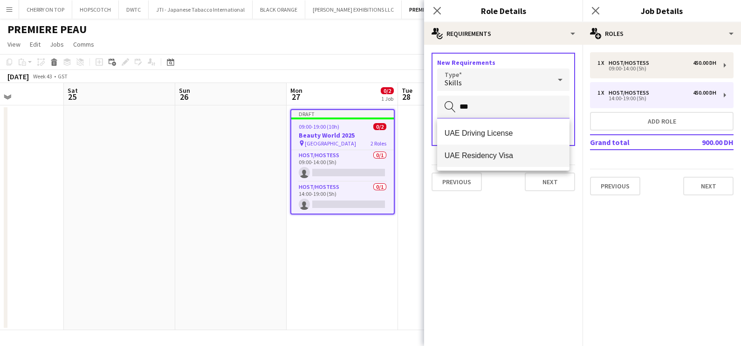
type input "***"
click at [474, 152] on span "UAE Residency Visa" at bounding box center [504, 155] width 118 height 9
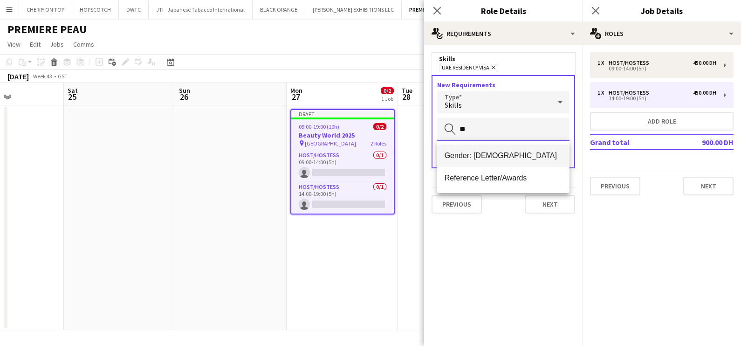
type input "**"
click at [478, 153] on span "Gender: [DEMOGRAPHIC_DATA]" at bounding box center [504, 155] width 118 height 9
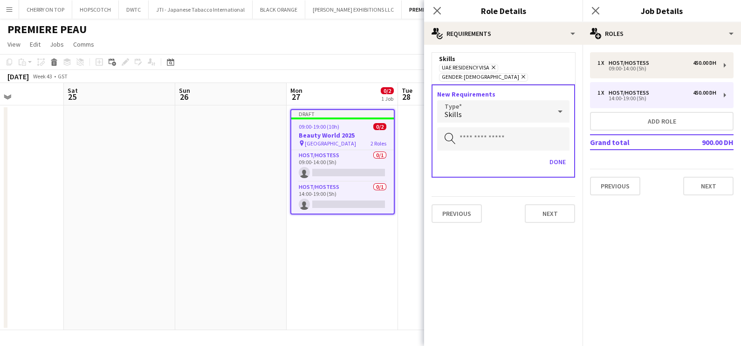
click at [480, 105] on div "Skills" at bounding box center [494, 111] width 114 height 22
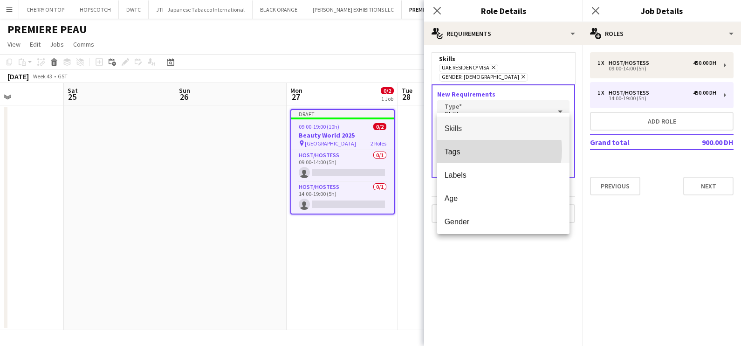
click at [488, 150] on span "Tags" at bounding box center [504, 151] width 118 height 9
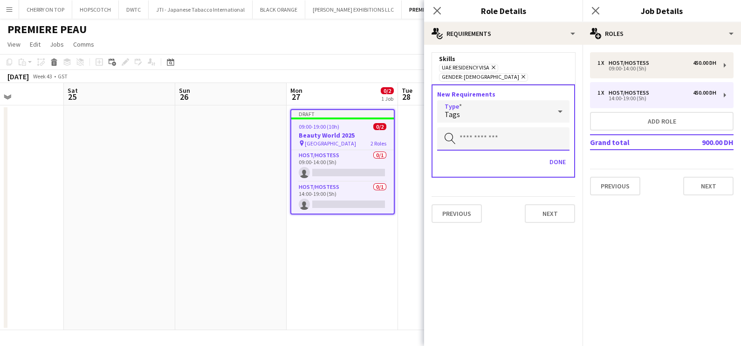
click at [486, 127] on input "text" at bounding box center [503, 138] width 132 height 23
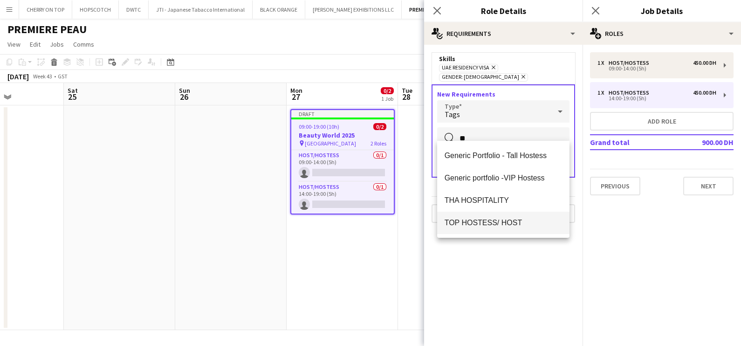
type input "**"
drag, startPoint x: 448, startPoint y: 221, endPoint x: 450, endPoint y: 214, distance: 7.4
click at [448, 220] on span "TOP HOSTESS/ HOST" at bounding box center [504, 222] width 118 height 9
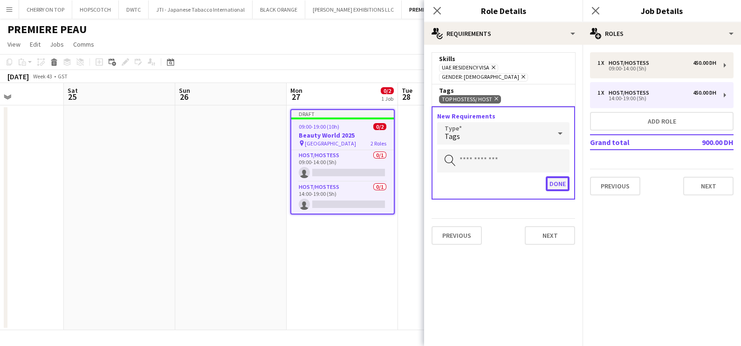
click at [556, 176] on button "Done" at bounding box center [558, 183] width 24 height 15
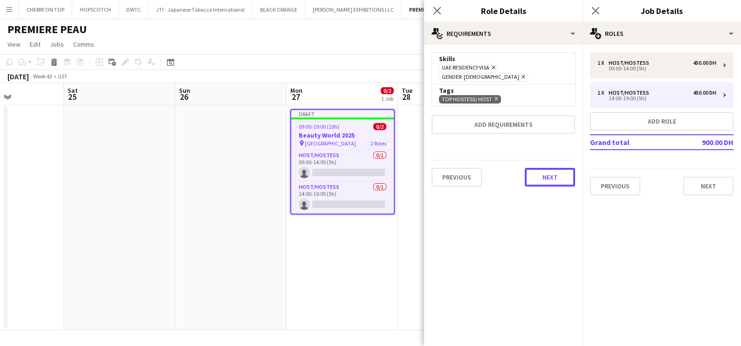
click at [535, 168] on button "Next" at bounding box center [550, 177] width 50 height 19
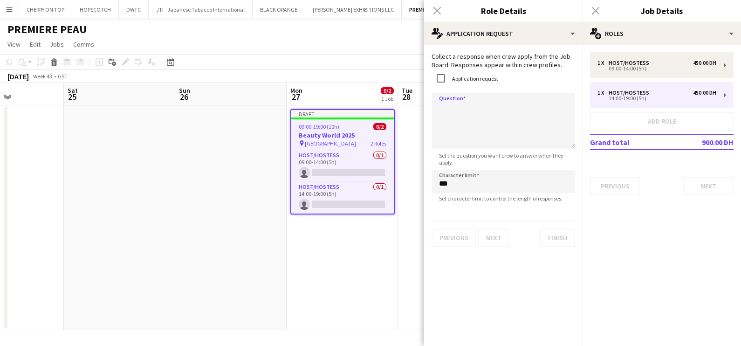
click at [467, 111] on textarea "Question" at bounding box center [504, 121] width 144 height 56
type textarea "*"
click at [465, 114] on textarea "**********" at bounding box center [504, 121] width 144 height 56
click at [464, 116] on textarea "**********" at bounding box center [504, 121] width 144 height 56
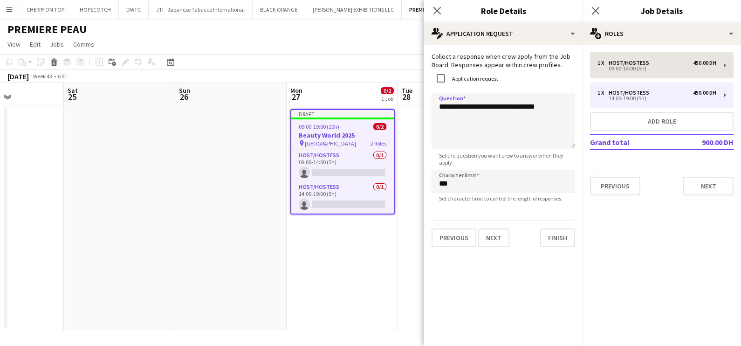
type textarea "**********"
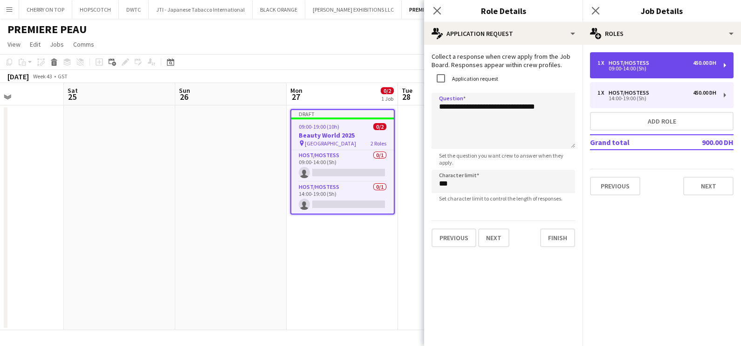
click at [628, 61] on div "Host/Hostess" at bounding box center [631, 63] width 44 height 7
type input "*****"
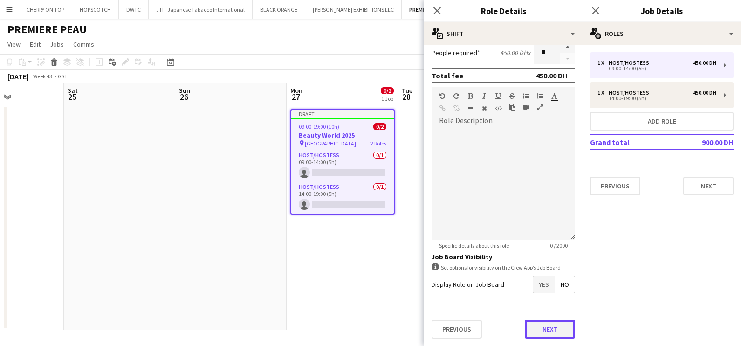
click at [543, 310] on form "**********" at bounding box center [503, 80] width 159 height 532
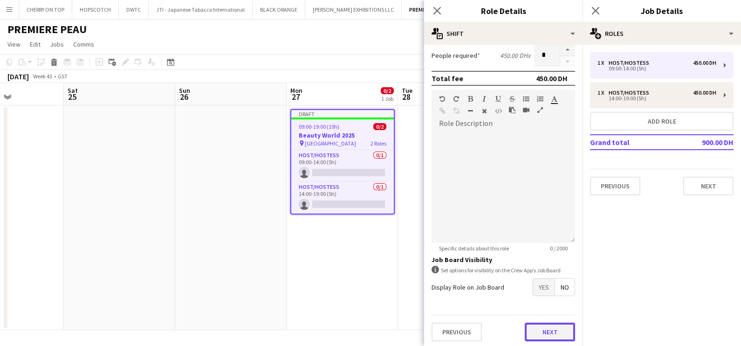
click at [540, 326] on button "Next" at bounding box center [550, 332] width 50 height 19
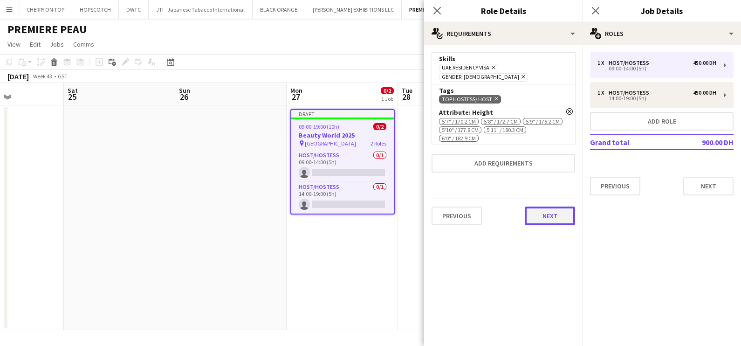
click at [552, 207] on button "Next" at bounding box center [550, 216] width 50 height 19
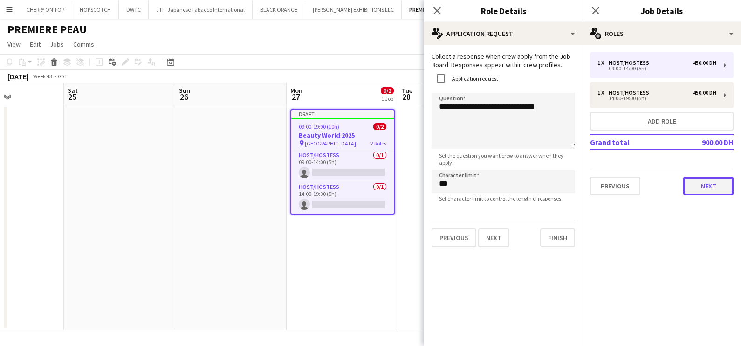
click at [729, 188] on button "Next" at bounding box center [709, 186] width 50 height 19
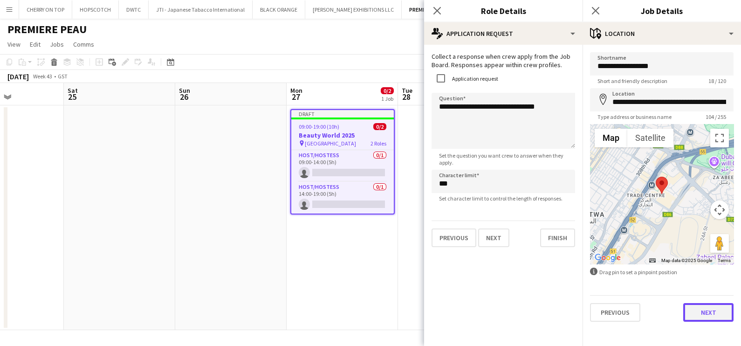
click at [713, 310] on button "Next" at bounding box center [709, 312] width 50 height 19
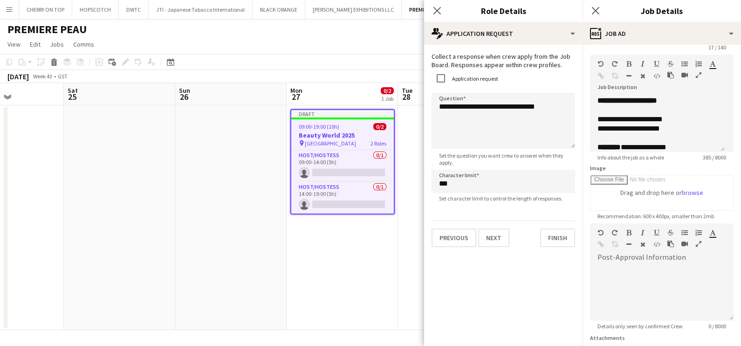
scroll to position [58, 0]
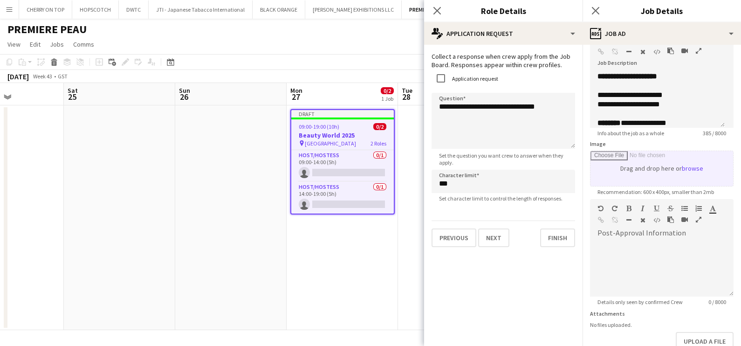
click at [688, 166] on input "Image" at bounding box center [662, 168] width 143 height 35
type input "**********"
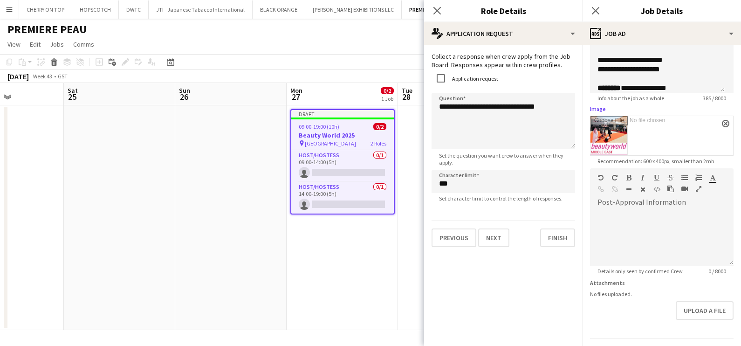
scroll to position [118, 0]
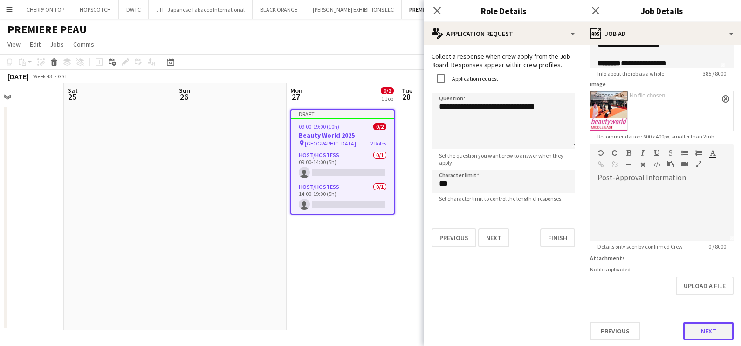
click at [704, 330] on button "Next" at bounding box center [709, 331] width 50 height 19
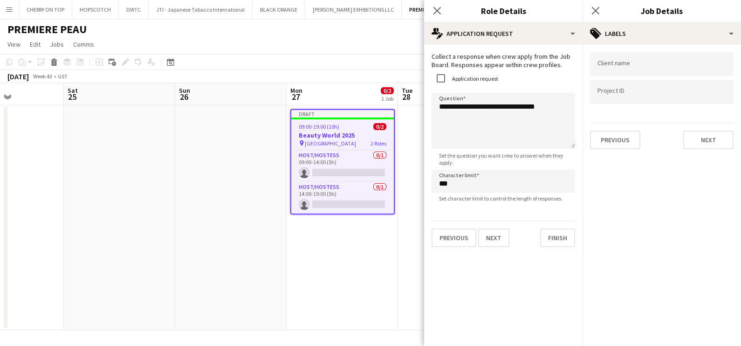
click at [616, 58] on div at bounding box center [662, 64] width 144 height 24
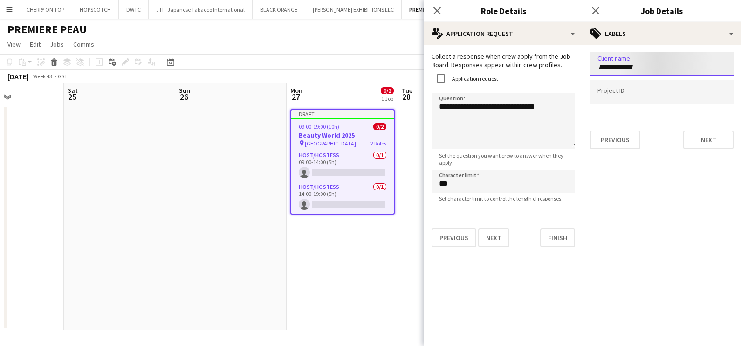
type input "**********"
click at [653, 100] on div at bounding box center [662, 92] width 144 height 24
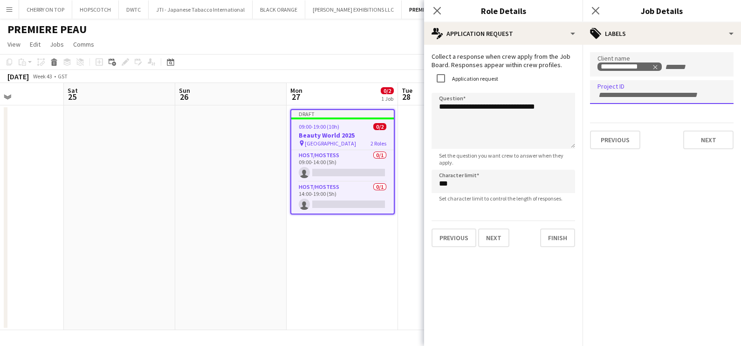
paste input "**********"
type input "**********"
click at [715, 132] on button "Next" at bounding box center [709, 140] width 50 height 19
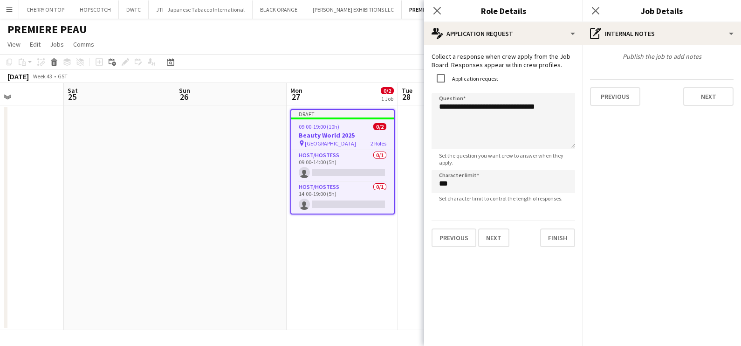
click at [345, 273] on app-date-cell "Draft 09:00-19:00 (10h) 0/2 Beauty World 2025 pin [GEOGRAPHIC_DATA] 2 Roles Hos…" at bounding box center [342, 217] width 111 height 225
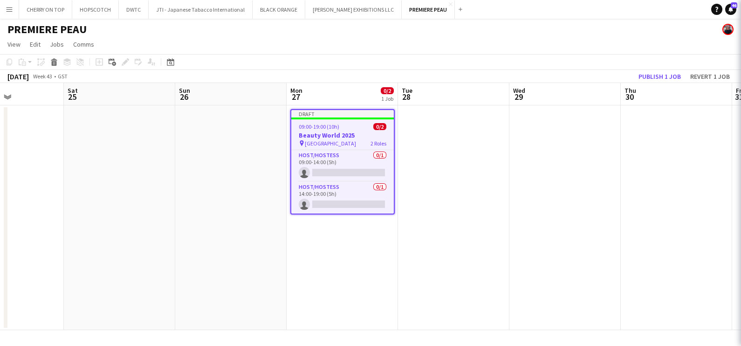
scroll to position [0, 270]
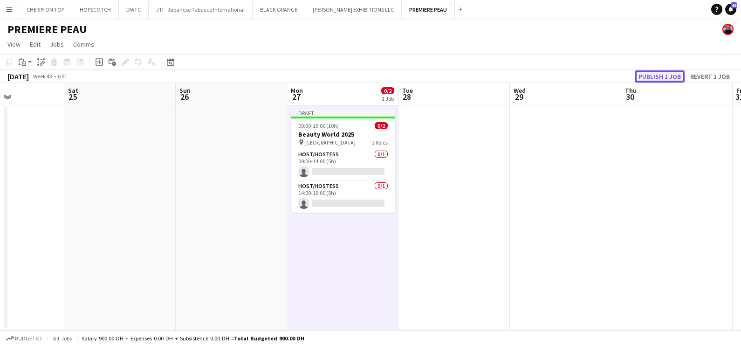
click at [647, 72] on button "Publish 1 job" at bounding box center [660, 76] width 50 height 12
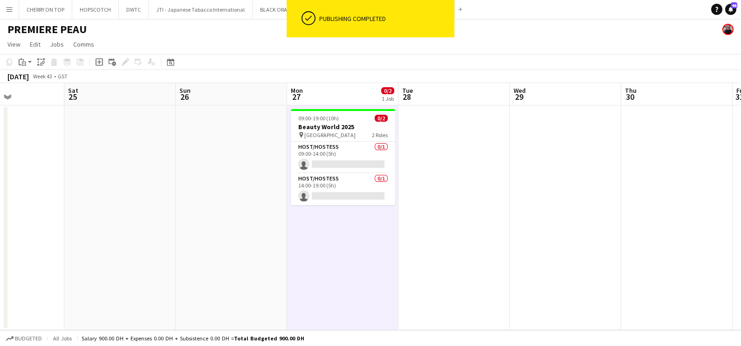
click at [336, 155] on app-card-role "Host/Hostess 0/1 09:00-14:00 (5h) single-neutral-actions" at bounding box center [343, 158] width 104 height 32
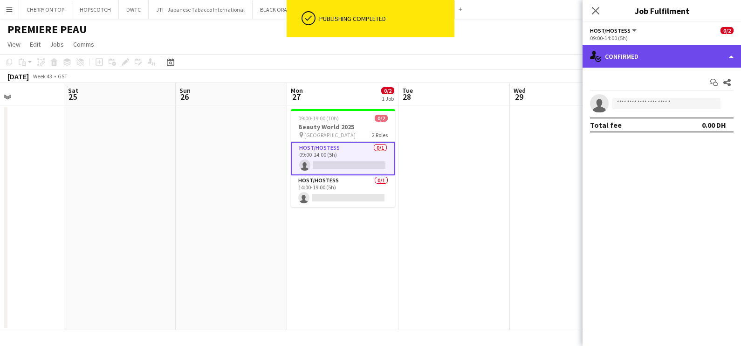
click at [660, 54] on div "single-neutral-actions-check-2 Confirmed" at bounding box center [662, 56] width 159 height 22
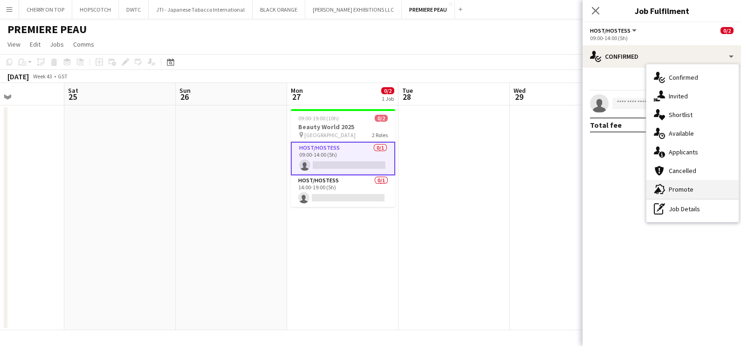
click at [678, 186] on div "advertising-megaphone Promote" at bounding box center [693, 189] width 92 height 19
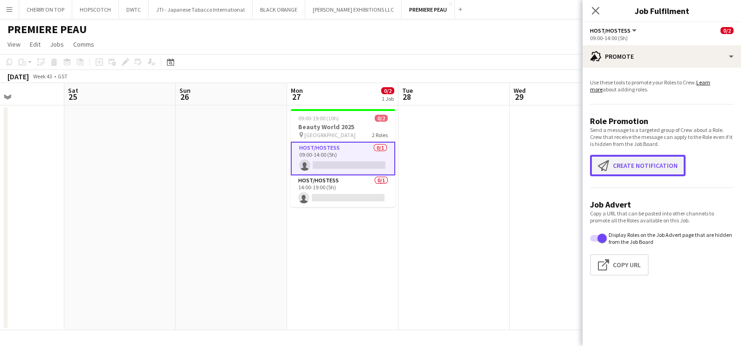
click at [636, 155] on button "Create notification Create notification" at bounding box center [638, 165] width 96 height 21
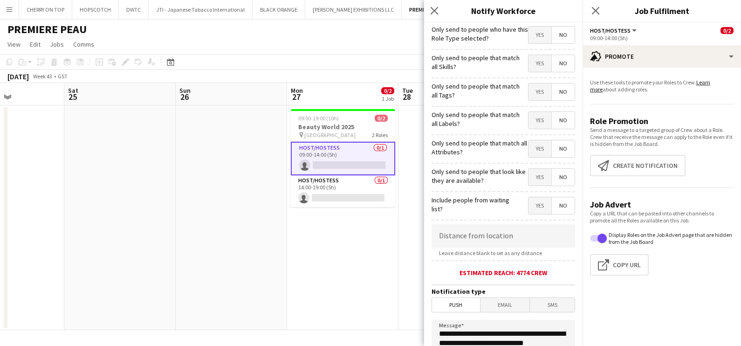
click at [530, 61] on span "Yes" at bounding box center [540, 63] width 23 height 17
click at [530, 96] on span "Yes" at bounding box center [540, 91] width 23 height 17
click at [530, 112] on span "Yes" at bounding box center [540, 120] width 23 height 17
click at [530, 144] on span "Yes" at bounding box center [540, 148] width 23 height 17
click at [531, 173] on span "Yes" at bounding box center [540, 177] width 23 height 17
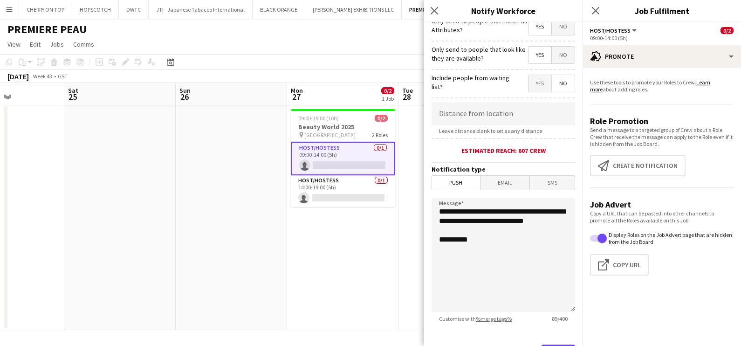
scroll to position [165, 0]
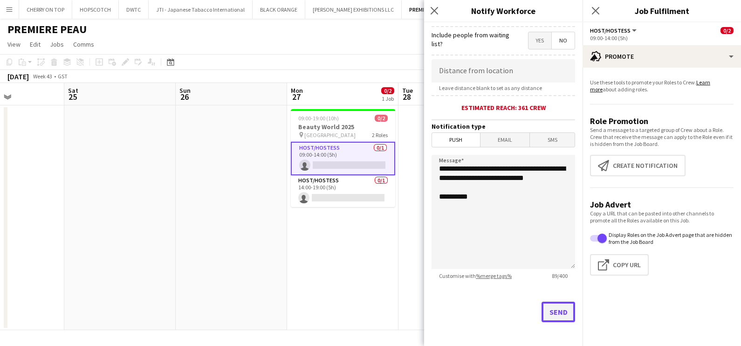
click at [545, 309] on button "Send" at bounding box center [559, 312] width 34 height 21
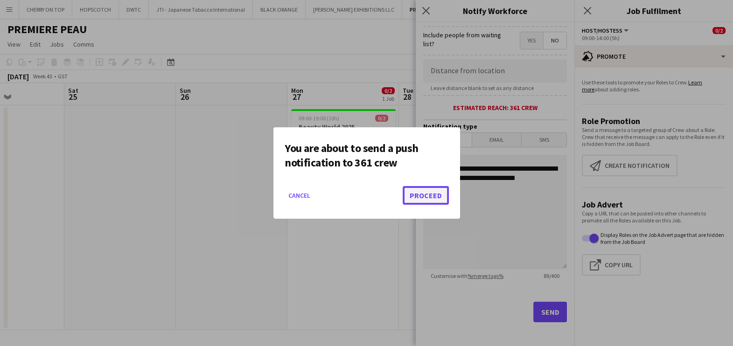
click at [432, 194] on button "Proceed" at bounding box center [425, 195] width 46 height 19
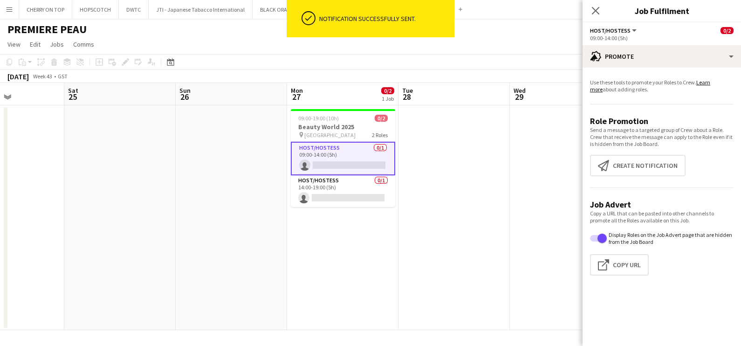
click at [436, 160] on app-date-cell at bounding box center [454, 217] width 111 height 225
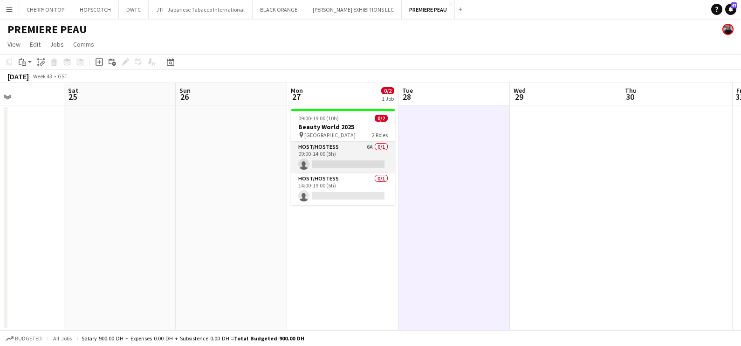
click at [362, 154] on app-card-role "Host/Hostess 6A 0/1 09:00-14:00 (5h) single-neutral-actions" at bounding box center [343, 158] width 104 height 32
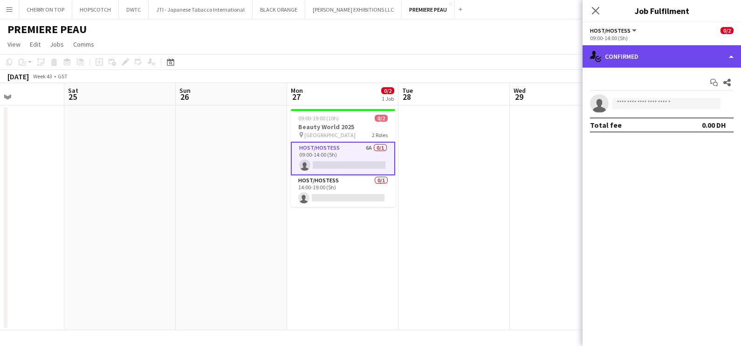
click at [641, 50] on div "single-neutral-actions-check-2 Confirmed" at bounding box center [662, 56] width 159 height 22
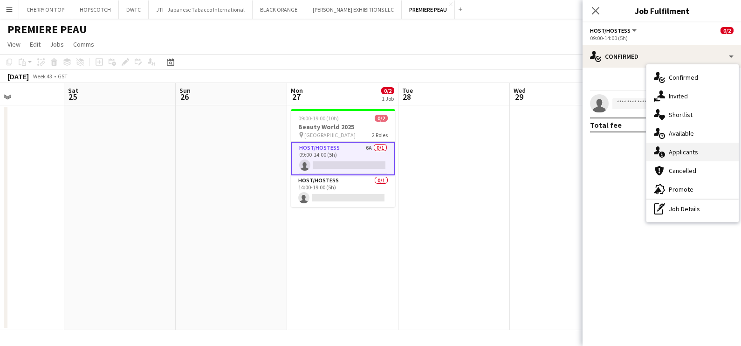
click at [678, 152] on div "single-neutral-actions-information Applicants" at bounding box center [693, 152] width 92 height 19
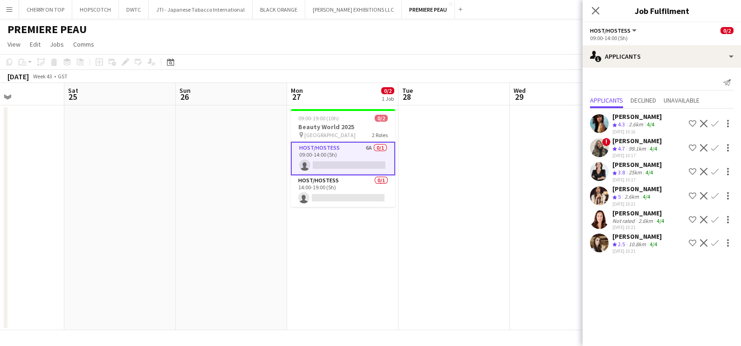
click at [632, 194] on div "2.6km" at bounding box center [632, 197] width 18 height 8
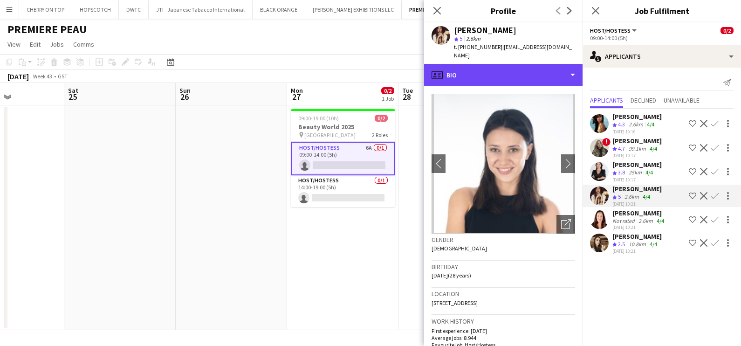
click at [527, 64] on div "profile Bio" at bounding box center [503, 75] width 159 height 22
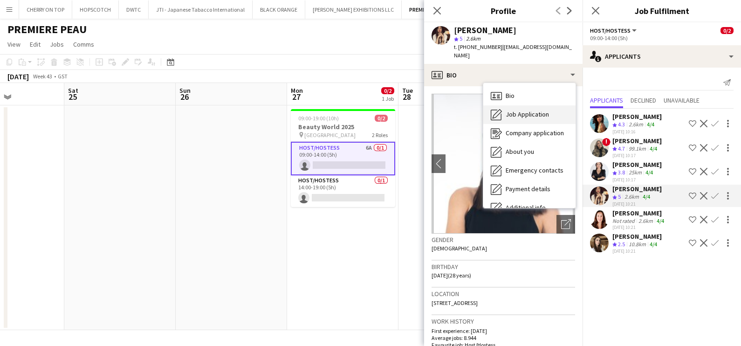
click at [533, 110] on span "Job Application" at bounding box center [527, 114] width 43 height 8
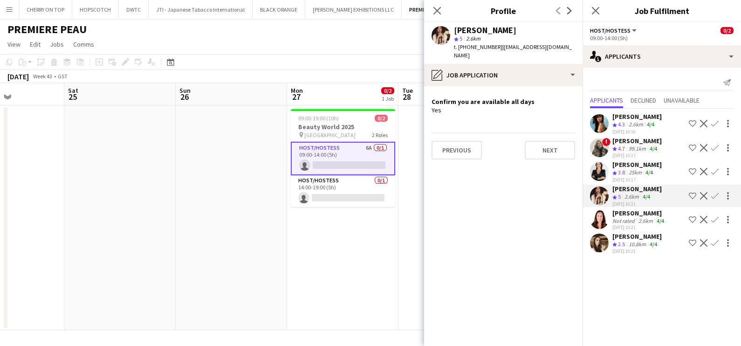
click at [690, 192] on app-icon "Shortlist crew" at bounding box center [692, 195] width 7 height 7
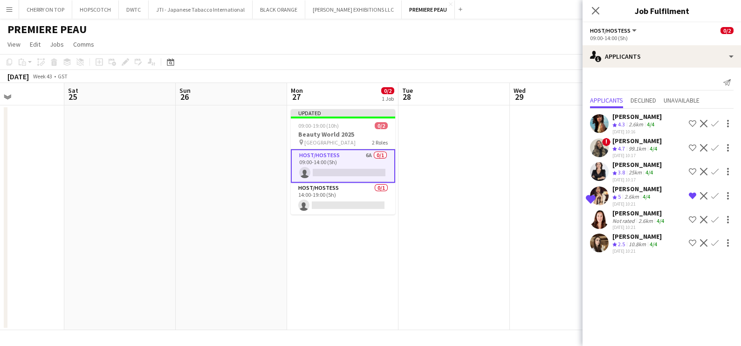
click at [633, 217] on div "Not rated" at bounding box center [625, 220] width 24 height 7
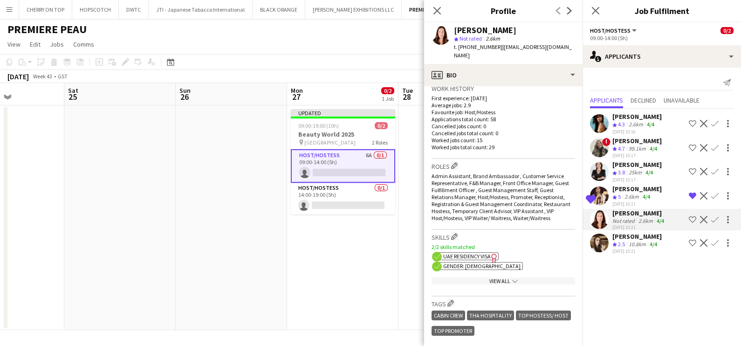
scroll to position [291, 0]
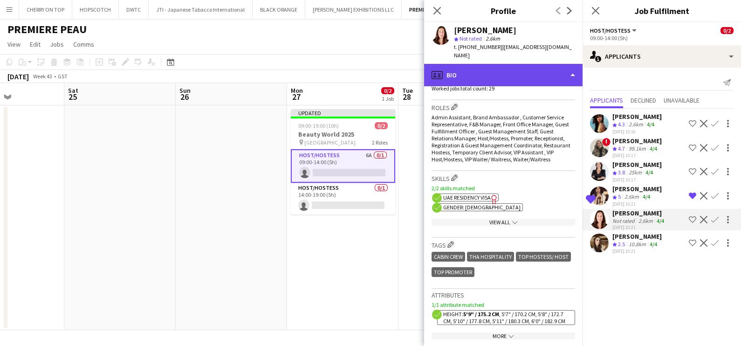
click at [515, 65] on div "profile Bio" at bounding box center [503, 75] width 159 height 22
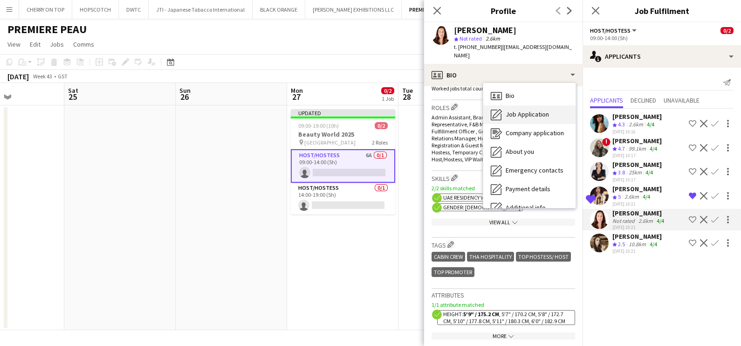
click at [525, 105] on div "Job Application Job Application" at bounding box center [530, 114] width 92 height 19
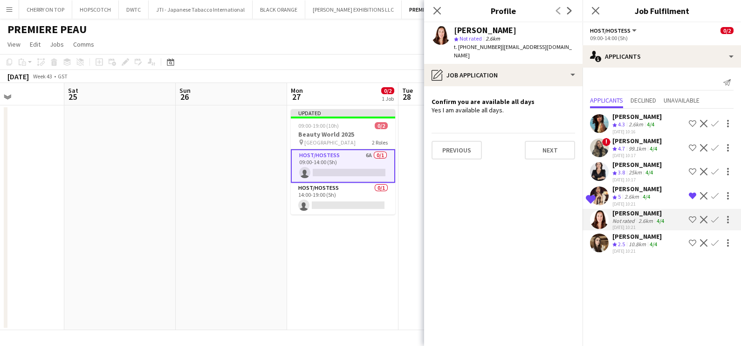
click at [693, 216] on app-icon "Shortlist crew" at bounding box center [692, 219] width 7 height 7
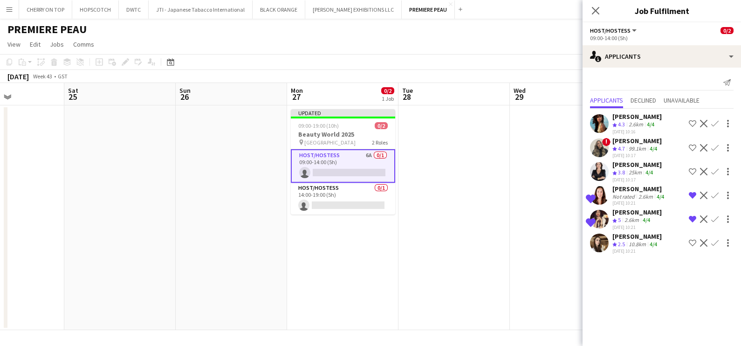
click at [509, 203] on app-date-cell at bounding box center [454, 217] width 111 height 225
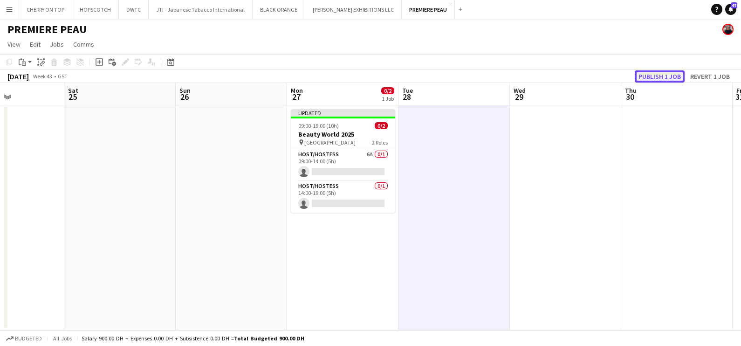
click at [679, 74] on button "Publish 1 job" at bounding box center [660, 76] width 50 height 12
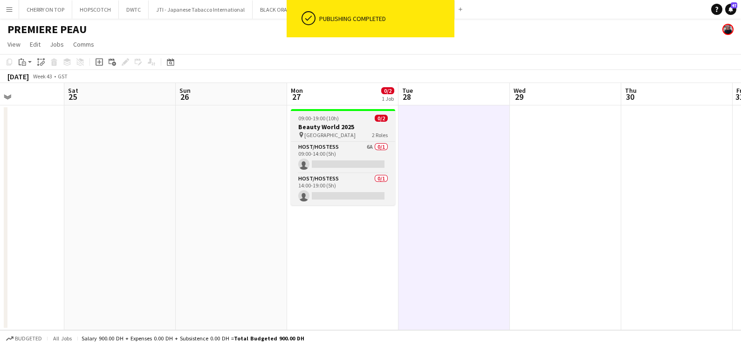
click at [347, 130] on h3 "Beauty World 2025" at bounding box center [343, 127] width 104 height 8
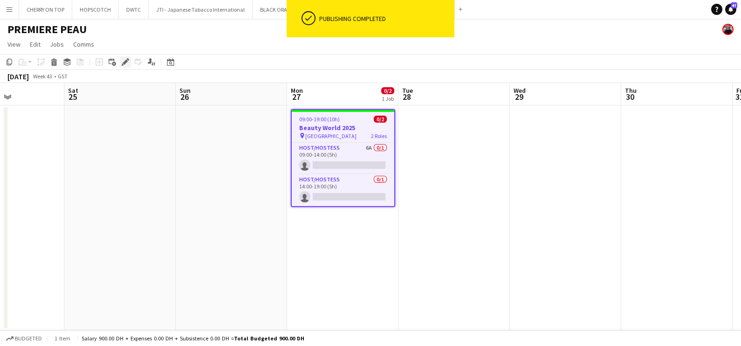
click at [128, 60] on icon at bounding box center [128, 59] width 2 height 2
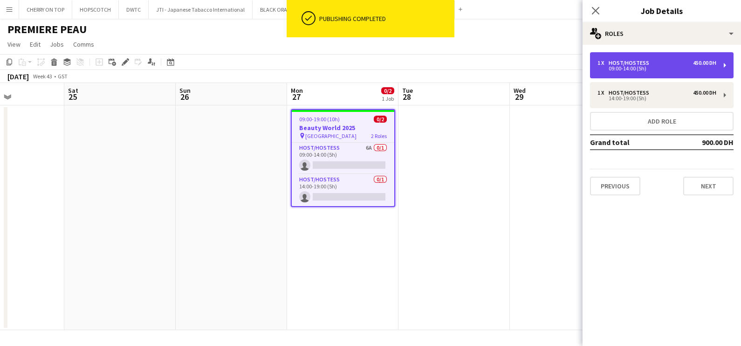
click at [672, 64] on div "1 x Host/Hostess 450.00 DH" at bounding box center [657, 63] width 119 height 7
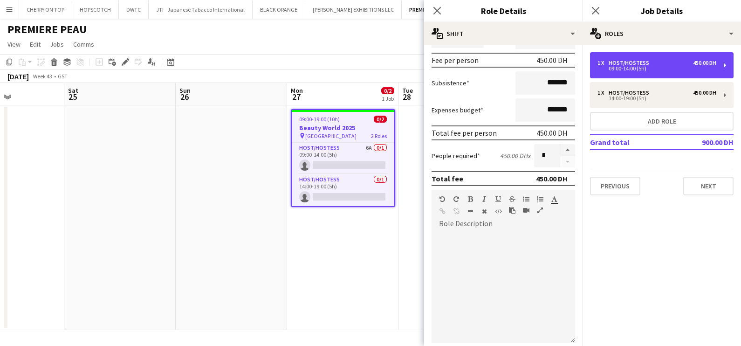
scroll to position [235, 0]
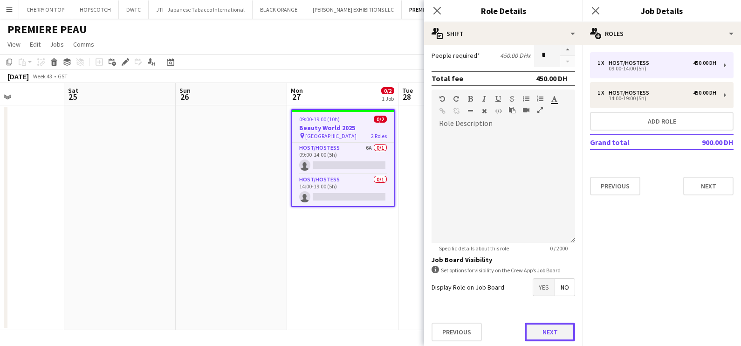
click at [530, 326] on button "Next" at bounding box center [550, 332] width 50 height 19
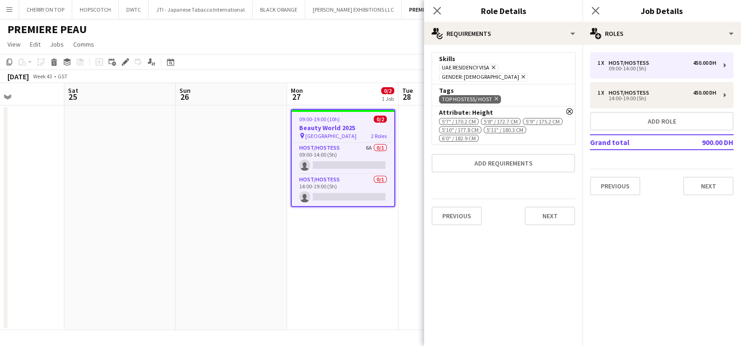
scroll to position [0, 0]
click at [569, 109] on icon at bounding box center [570, 111] width 5 height 5
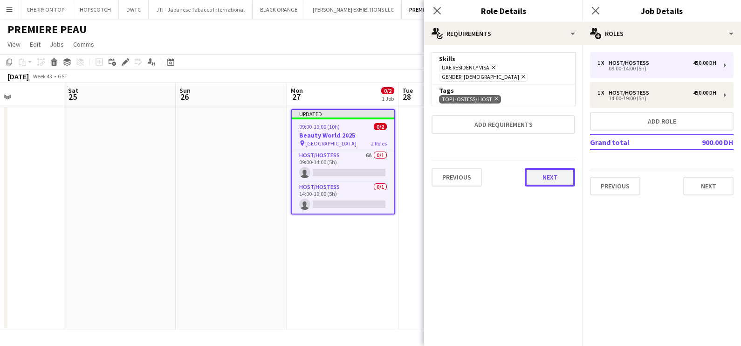
click at [550, 172] on button "Next" at bounding box center [550, 177] width 50 height 19
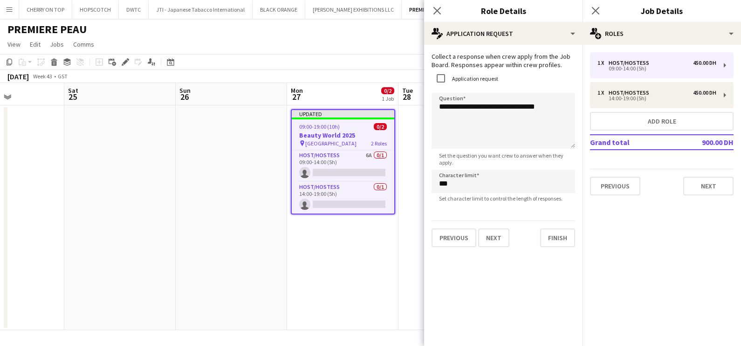
click at [378, 251] on app-date-cell "Updated 09:00-19:00 (10h) 0/2 Beauty World 2025 pin World Trade Center 2 Roles …" at bounding box center [342, 217] width 111 height 225
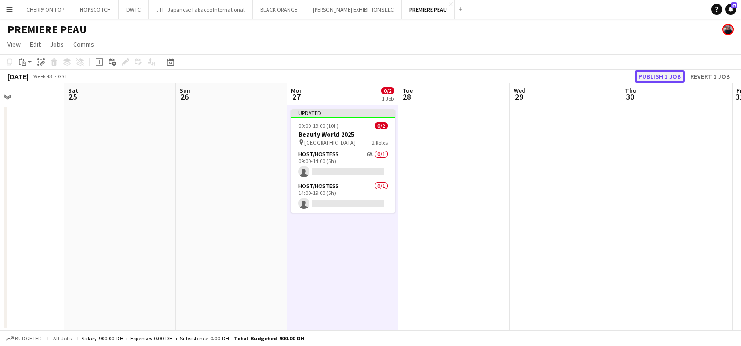
click at [658, 73] on button "Publish 1 job" at bounding box center [660, 76] width 50 height 12
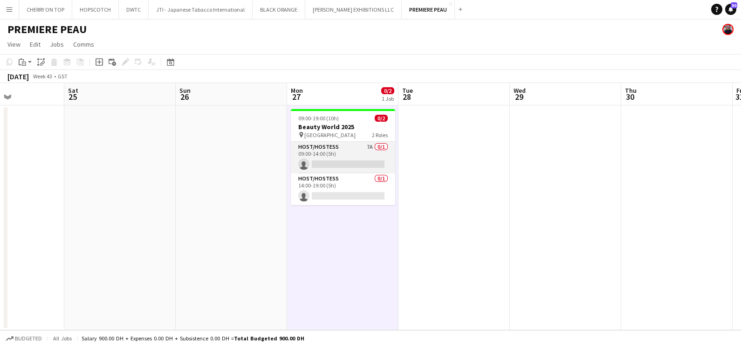
click at [311, 165] on app-card-role "Host/Hostess 7A 0/1 09:00-14:00 (5h) single-neutral-actions" at bounding box center [343, 158] width 104 height 32
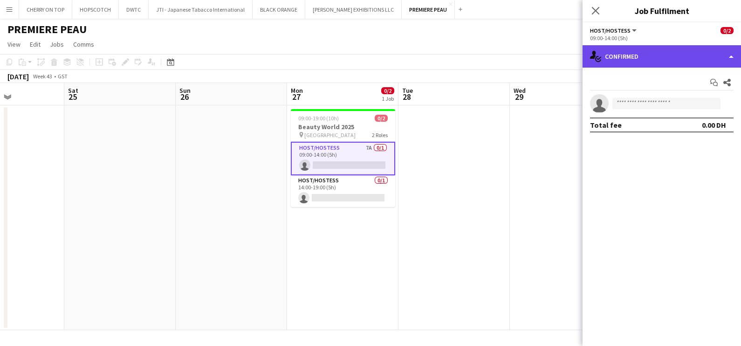
click at [637, 53] on div "single-neutral-actions-check-2 Confirmed" at bounding box center [662, 56] width 159 height 22
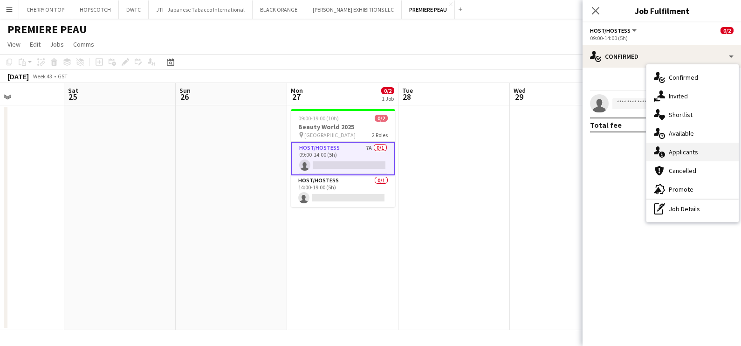
click at [692, 146] on div "single-neutral-actions-information Applicants" at bounding box center [693, 152] width 92 height 19
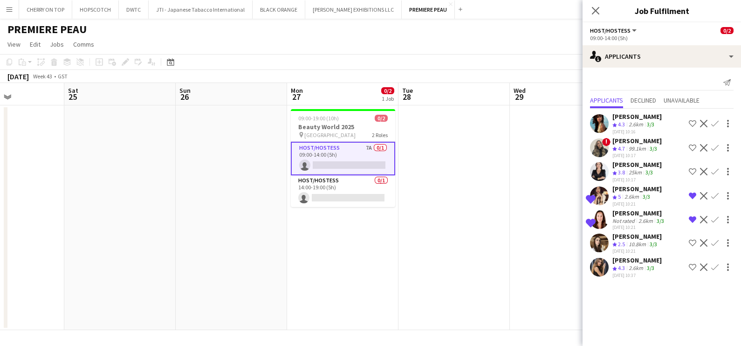
click at [644, 263] on div "[PERSON_NAME]" at bounding box center [637, 260] width 49 height 8
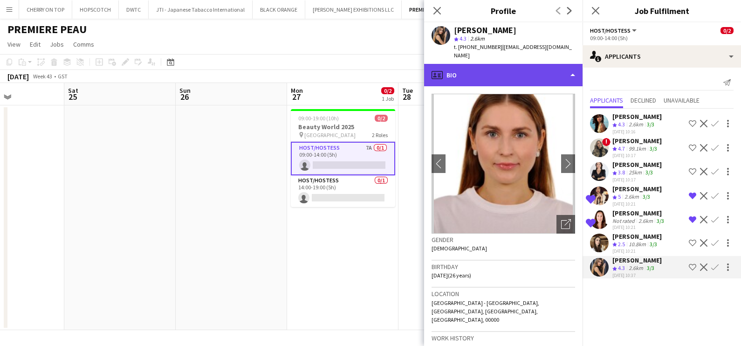
click at [503, 64] on div "profile Bio" at bounding box center [503, 75] width 159 height 22
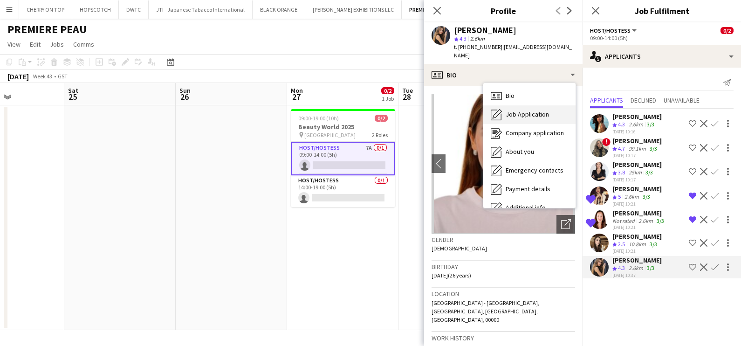
click at [517, 111] on div "Job Application Job Application" at bounding box center [530, 114] width 92 height 19
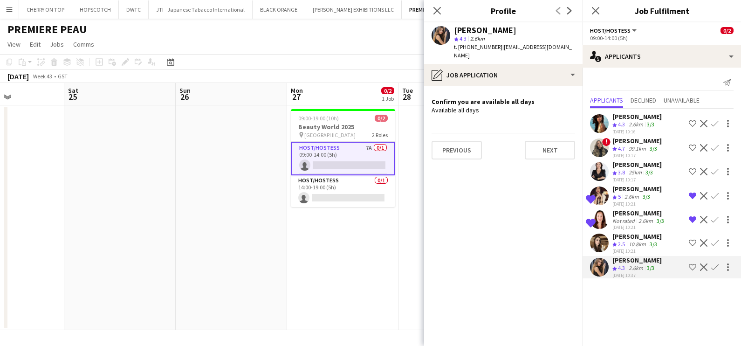
click at [692, 266] on app-icon "Shortlist crew" at bounding box center [692, 266] width 7 height 7
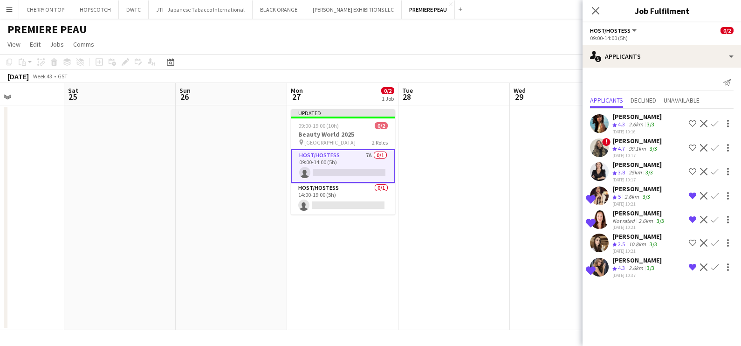
click at [464, 227] on app-date-cell at bounding box center [454, 217] width 111 height 225
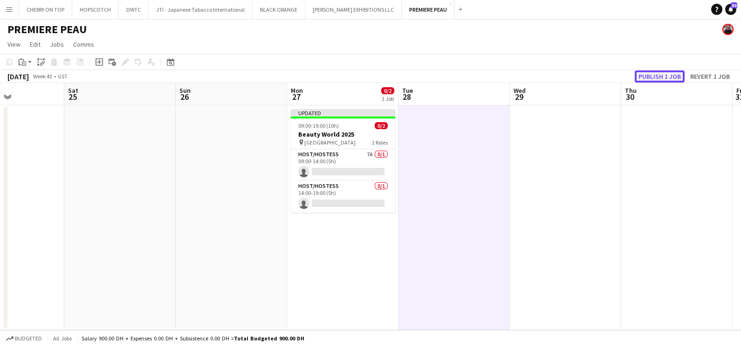
click at [641, 79] on button "Publish 1 job" at bounding box center [660, 76] width 50 height 12
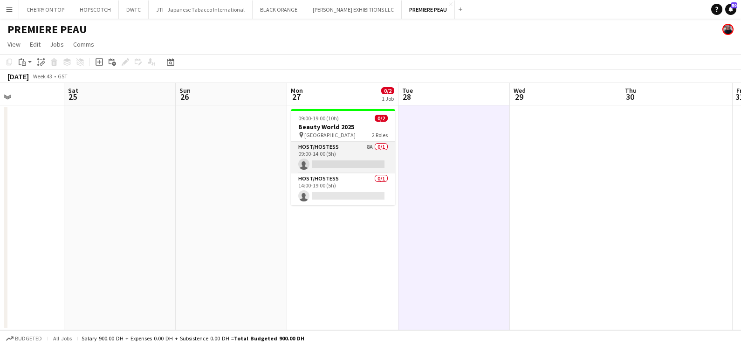
click at [334, 156] on app-card-role "Host/Hostess 8A 0/1 09:00-14:00 (5h) single-neutral-actions" at bounding box center [343, 158] width 104 height 32
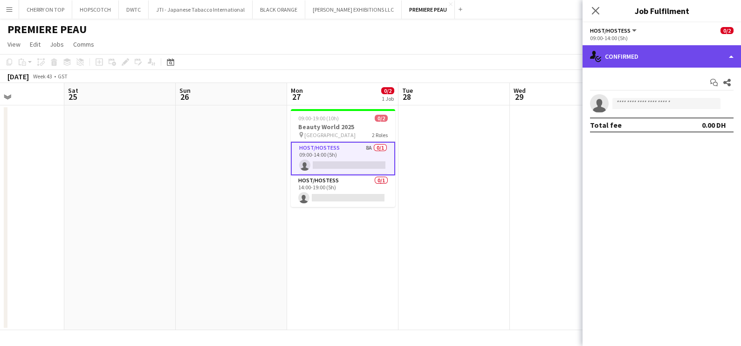
click at [623, 50] on div "single-neutral-actions-check-2 Confirmed" at bounding box center [662, 56] width 159 height 22
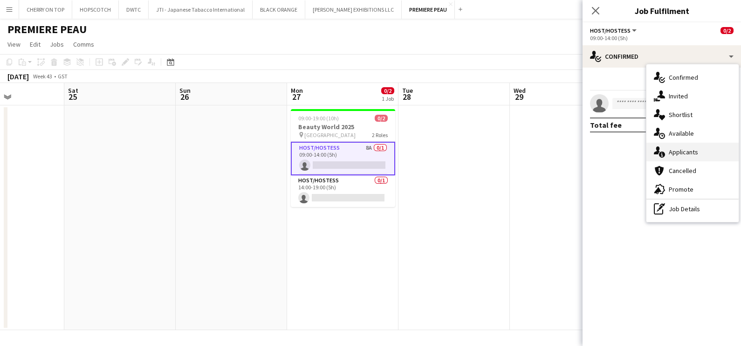
click at [682, 150] on div "single-neutral-actions-information Applicants" at bounding box center [693, 152] width 92 height 19
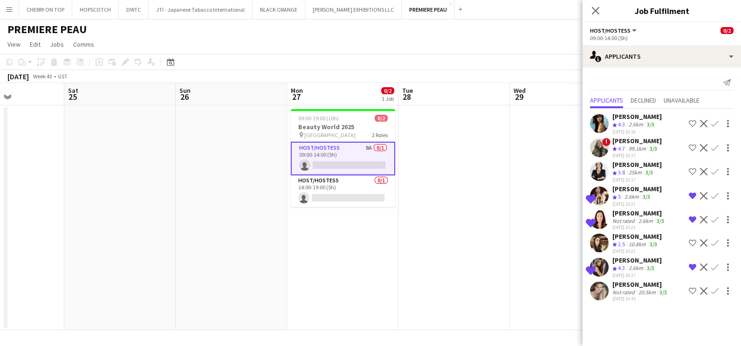
click at [593, 289] on app-user-avatar at bounding box center [599, 291] width 19 height 19
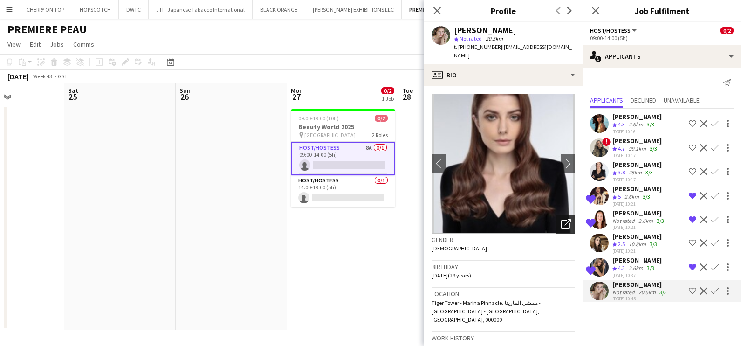
click at [561, 219] on icon "Open photos pop-in" at bounding box center [566, 224] width 10 height 10
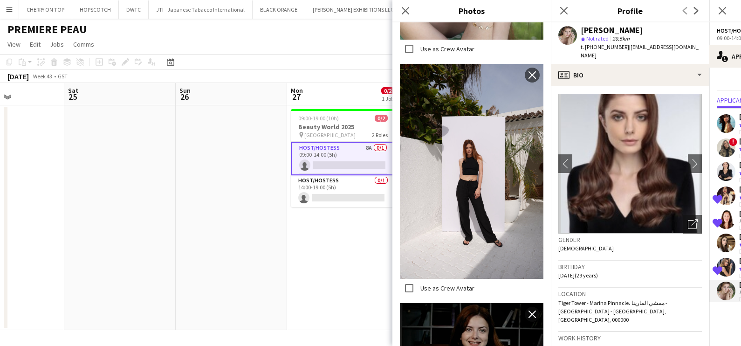
scroll to position [353, 0]
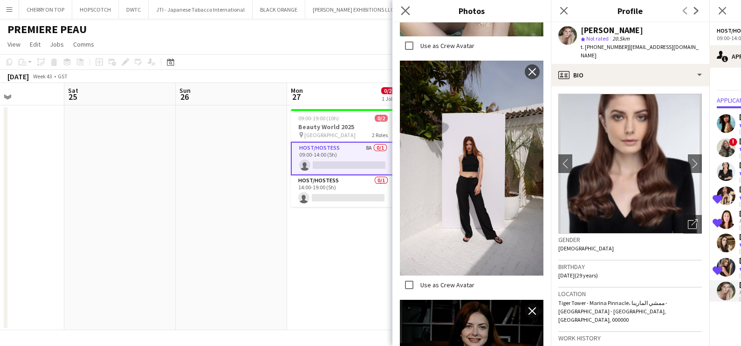
click at [401, 7] on app-icon "Close pop-in" at bounding box center [406, 11] width 14 height 14
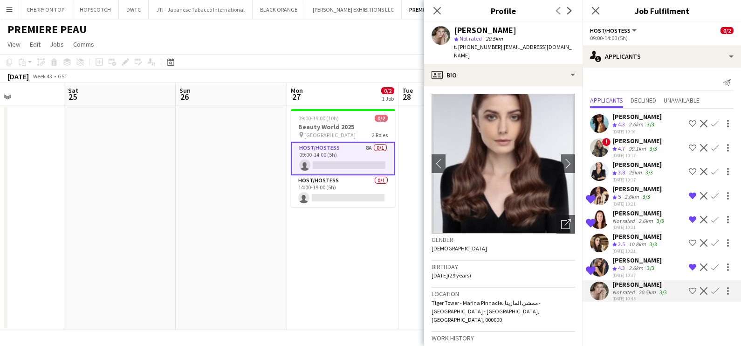
click at [360, 243] on app-date-cell "09:00-19:00 (10h) 0/2 Beauty World 2025 pin [GEOGRAPHIC_DATA] 2 Roles Host/Host…" at bounding box center [342, 217] width 111 height 225
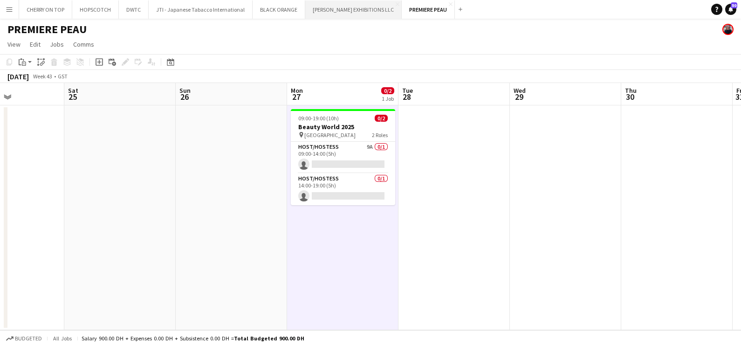
click at [322, 16] on button "[PERSON_NAME] EXHIBITIONS LLC Close" at bounding box center [353, 9] width 97 height 18
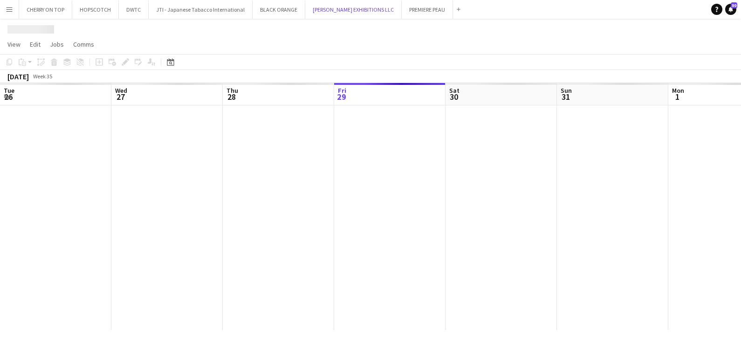
scroll to position [0, 223]
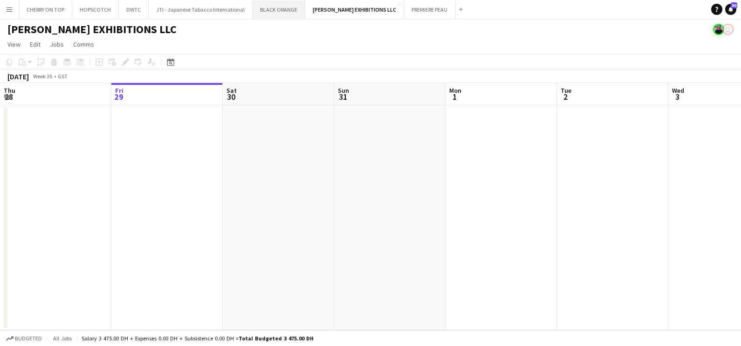
click at [268, 16] on button "BLACK ORANGE Close" at bounding box center [279, 9] width 53 height 18
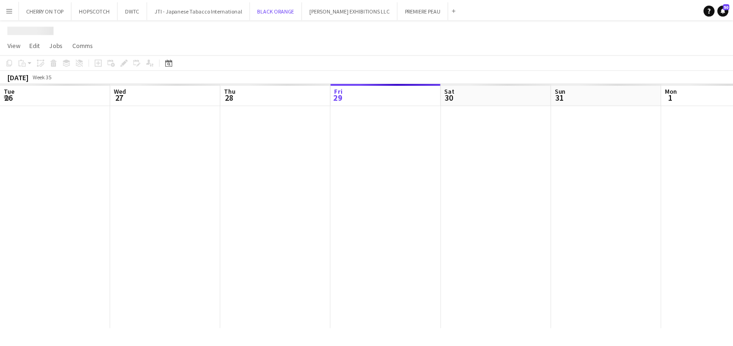
scroll to position [0, 223]
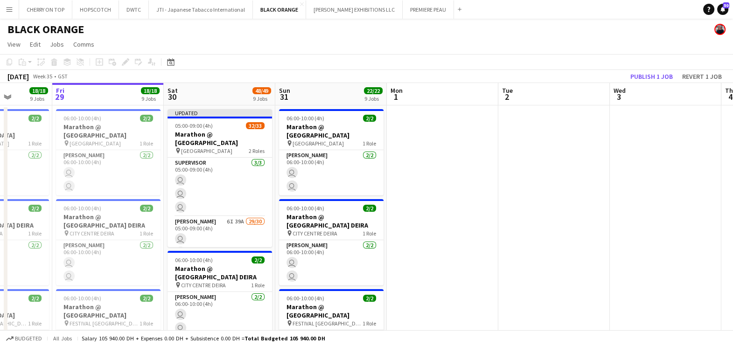
drag, startPoint x: 498, startPoint y: 176, endPoint x: 440, endPoint y: 180, distance: 57.9
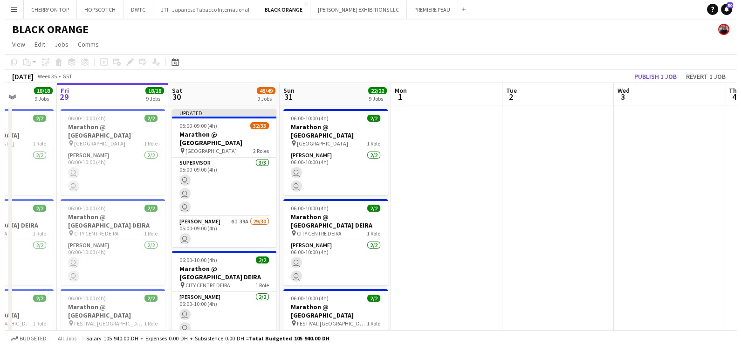
scroll to position [0, 364]
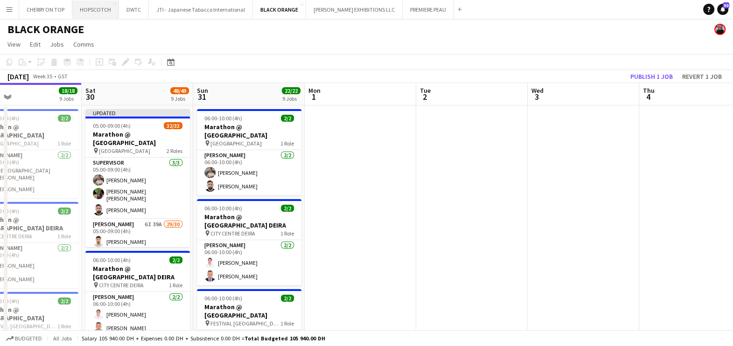
click at [90, 12] on button "HOPSCOTCH Close" at bounding box center [95, 9] width 47 height 18
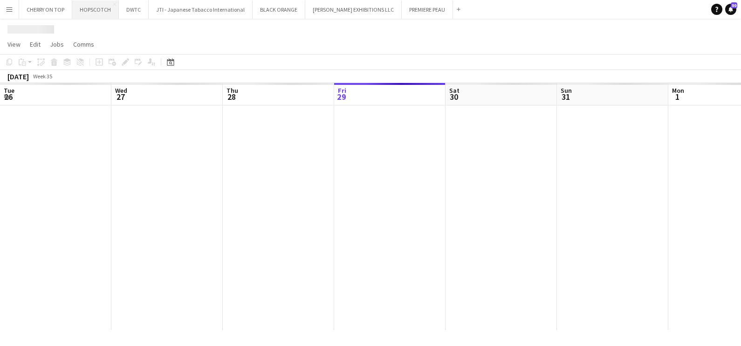
scroll to position [0, 223]
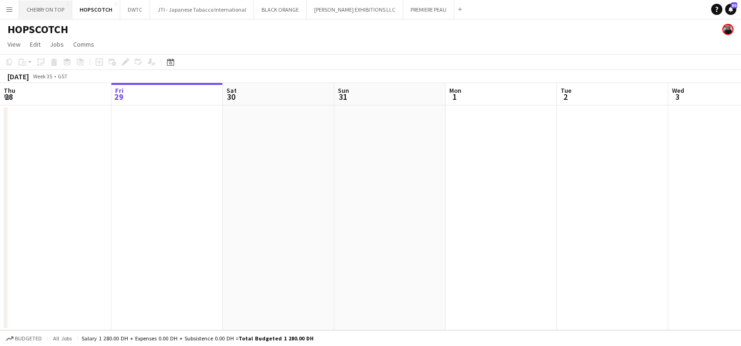
click at [41, 6] on button "CHERRY ON TOP Close" at bounding box center [45, 9] width 53 height 18
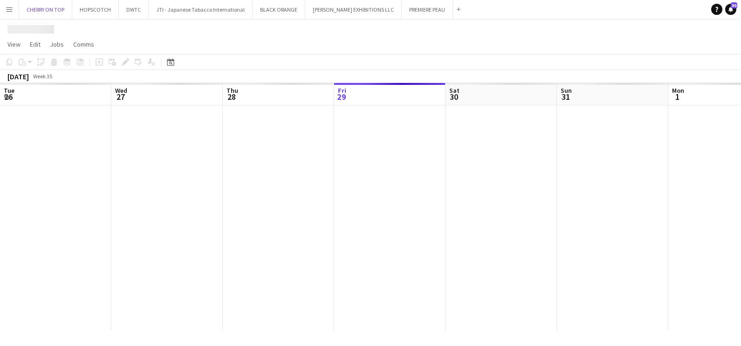
scroll to position [0, 223]
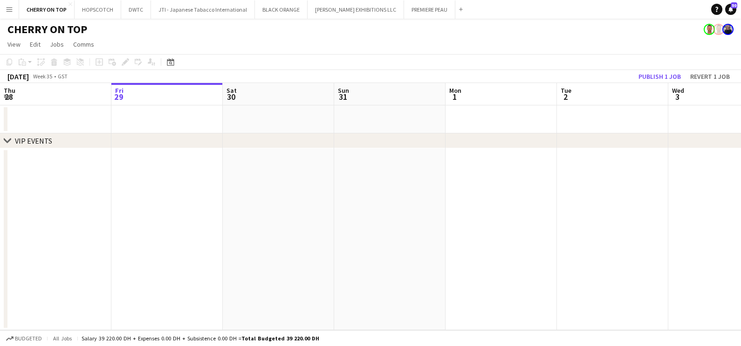
drag, startPoint x: 543, startPoint y: 219, endPoint x: 35, endPoint y: 224, distance: 507.9
click at [35, 224] on app-calendar-viewport "Tue 26 Wed 27 Thu 28 Fri 29 Sat 30 Sun 31 Mon 1 Tue 2 Wed 3 Thu 4 Fri 5 Sat 6" at bounding box center [370, 206] width 741 height 247
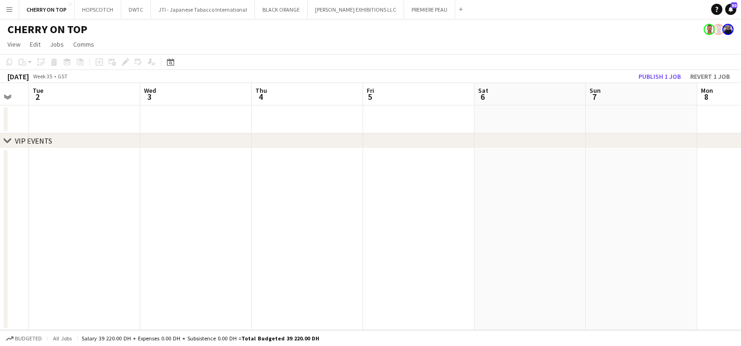
drag, startPoint x: 515, startPoint y: 222, endPoint x: 287, endPoint y: 237, distance: 228.6
click at [0, 245] on html "Menu Boards Boards Boards All jobs Status Workforce Workforce My Workforce Recr…" at bounding box center [370, 173] width 741 height 346
click at [0, 259] on html "Menu Boards Boards Boards All jobs Status Workforce Workforce My Workforce Recr…" at bounding box center [370, 173] width 741 height 346
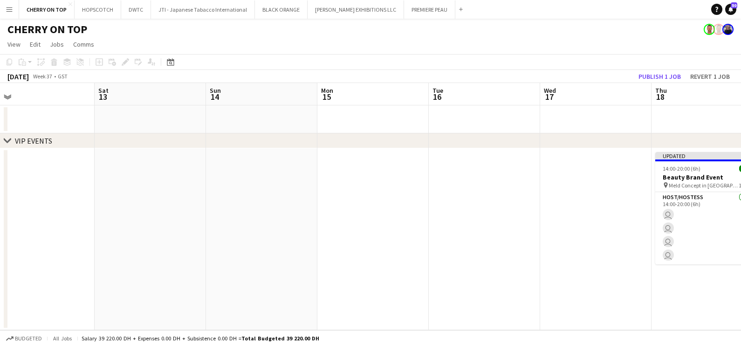
drag, startPoint x: 118, startPoint y: 255, endPoint x: 416, endPoint y: 249, distance: 297.6
click at [7, 262] on div "chevron-right VIP EVENTS Tue 9 Wed 10 Thu 11 Fri 12 Sat 13 Sun 14 Mon 15 Tue 16…" at bounding box center [370, 206] width 741 height 247
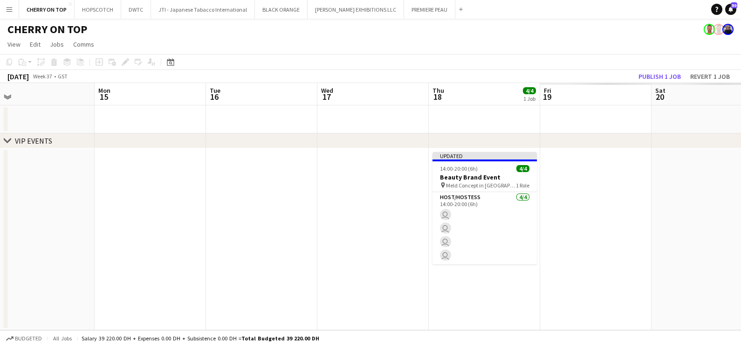
scroll to position [0, 330]
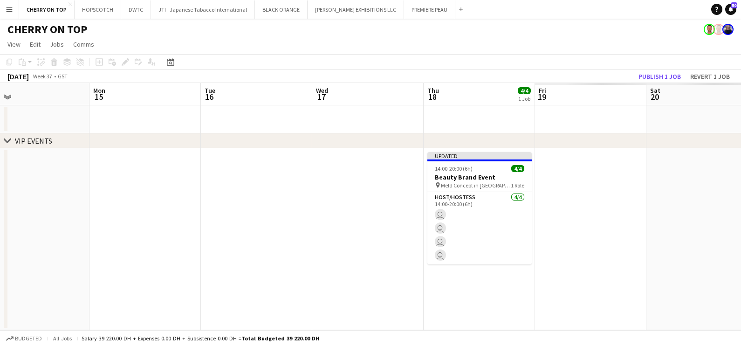
drag, startPoint x: 316, startPoint y: 268, endPoint x: 173, endPoint y: 268, distance: 142.7
click at [173, 268] on app-calendar-viewport "Thu 11 Fri 12 Sat 13 Sun 14 Mon 15 Tue 16 Wed 17 Thu 18 4/4 1 Job Fri 19 Sat 20…" at bounding box center [370, 206] width 741 height 247
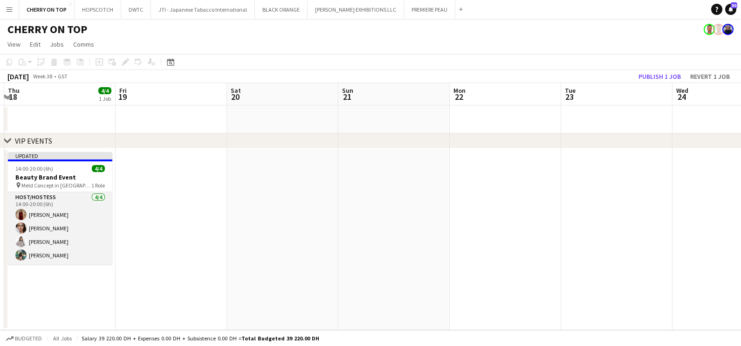
click at [51, 217] on app-card-role "Host/Hostess [DATE] 14:00-20:00 (6h) [PERSON_NAME] [PERSON_NAME] [PERSON_NAME] …" at bounding box center [60, 228] width 104 height 72
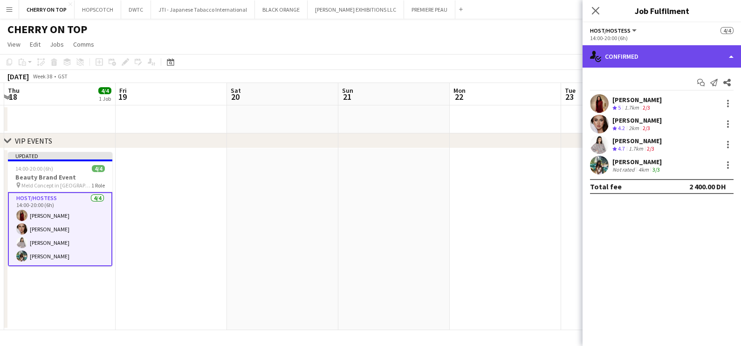
click at [641, 54] on div "single-neutral-actions-check-2 Confirmed" at bounding box center [662, 56] width 159 height 22
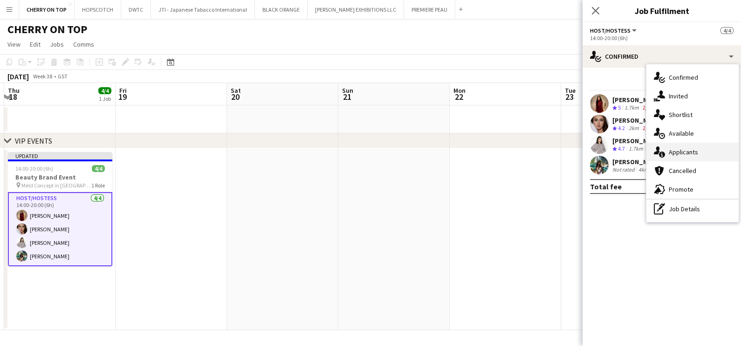
click at [688, 149] on div "single-neutral-actions-information Applicants" at bounding box center [693, 152] width 92 height 19
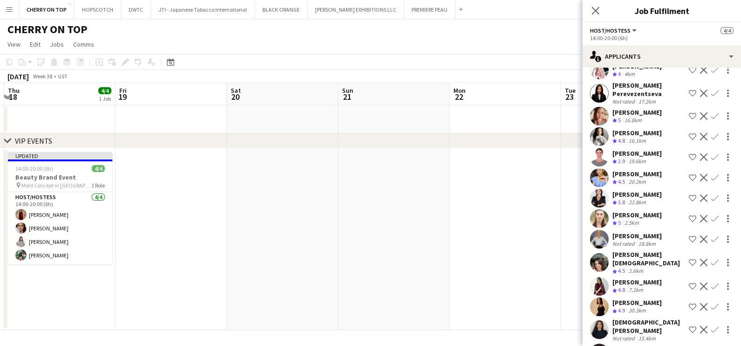
scroll to position [0, 0]
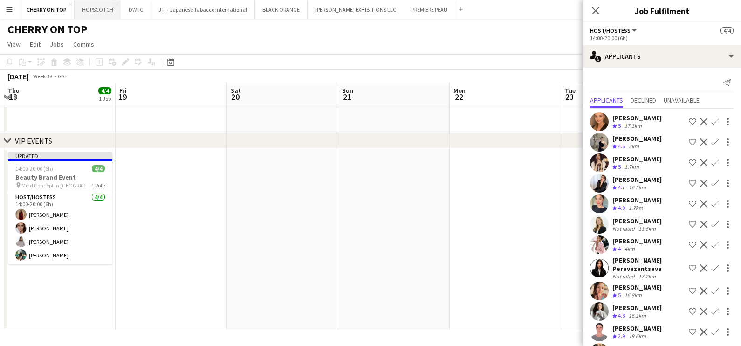
click at [89, 12] on button "HOPSCOTCH Close" at bounding box center [98, 9] width 47 height 18
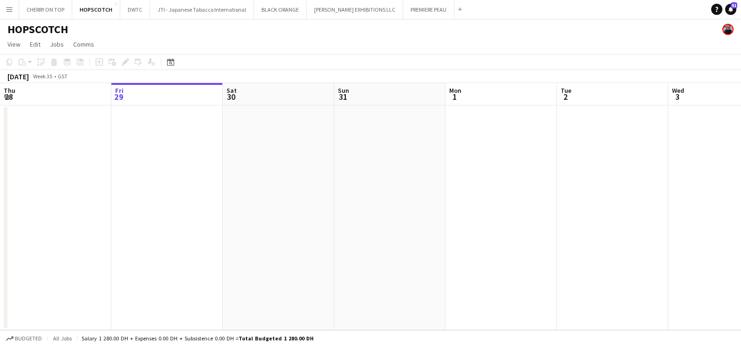
scroll to position [0, 329]
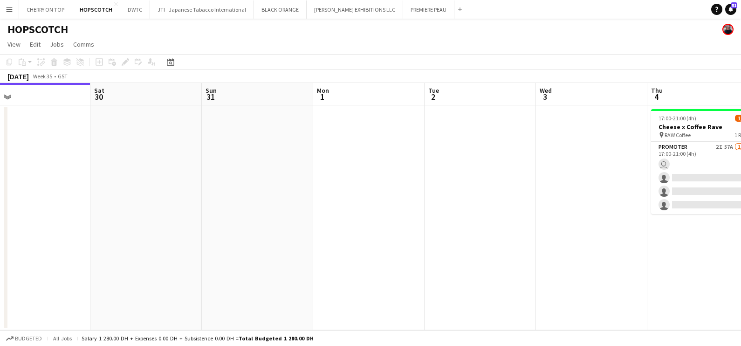
drag, startPoint x: 598, startPoint y: 206, endPoint x: 82, endPoint y: 215, distance: 516.3
click at [157, 211] on app-calendar-viewport "Tue 26 Wed 27 Thu 28 Fri 29 Sat 30 Sun 31 Mon 1 Tue 2 Wed 3 Thu 4 1/4 1 Job Fri…" at bounding box center [370, 206] width 741 height 247
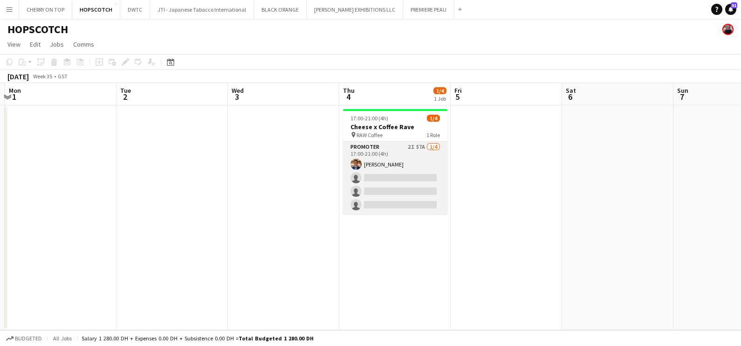
click at [392, 165] on app-card-role "Promoter 2I 57A [DATE] 17:00-21:00 (4h) [PERSON_NAME] single-neutral-actions si…" at bounding box center [395, 178] width 104 height 72
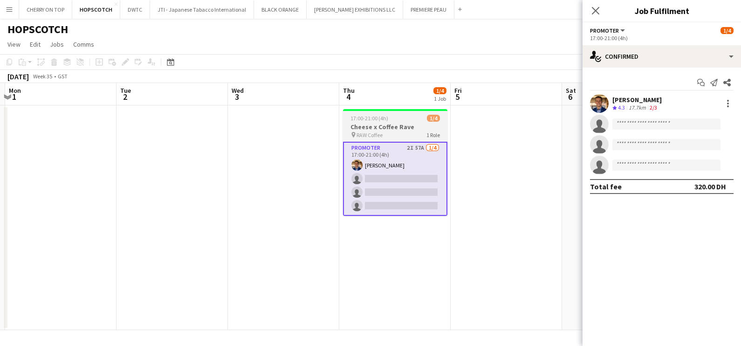
click at [400, 114] on app-job-card "17:00-21:00 (4h) 1/4 Cheese x Coffee Rave pin RAW Coffee 1 Role Promoter 2I 57A…" at bounding box center [395, 162] width 104 height 107
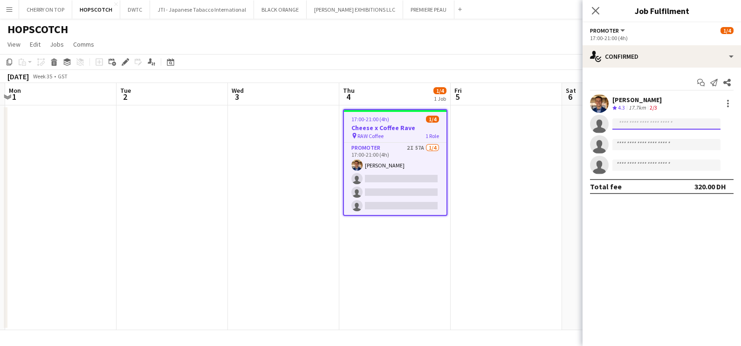
click at [649, 123] on input at bounding box center [667, 123] width 108 height 11
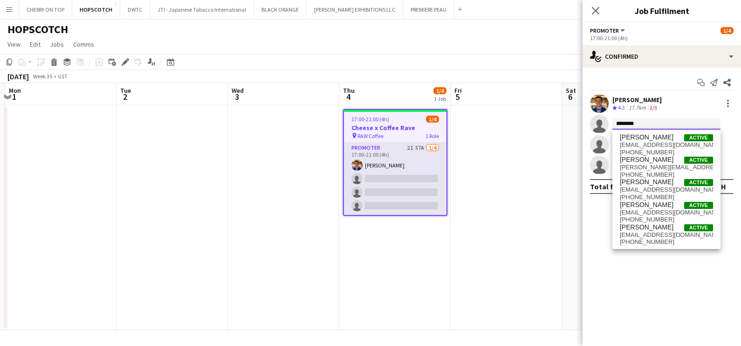
type input "********"
click at [383, 152] on app-card-role "Promoter 2I 57A [DATE] 17:00-21:00 (4h) [PERSON_NAME] single-neutral-actions si…" at bounding box center [395, 179] width 103 height 72
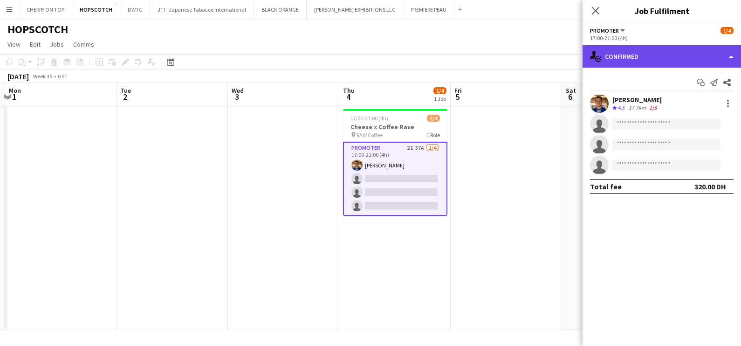
click at [655, 55] on div "single-neutral-actions-check-2 Confirmed" at bounding box center [662, 56] width 159 height 22
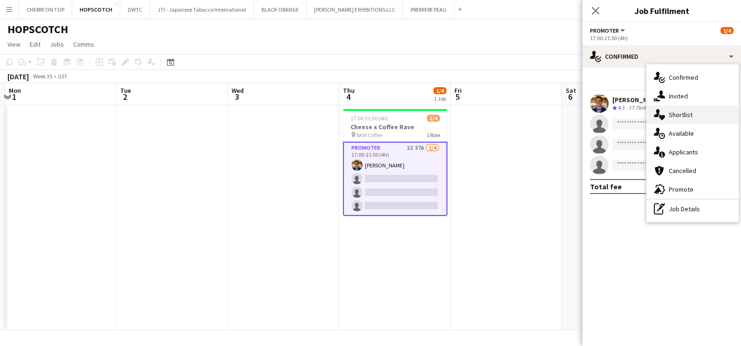
click at [685, 114] on div "single-neutral-actions-heart Shortlist" at bounding box center [693, 114] width 92 height 19
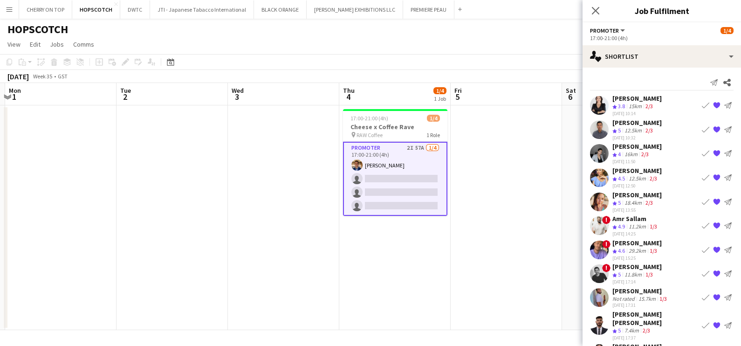
scroll to position [42, 0]
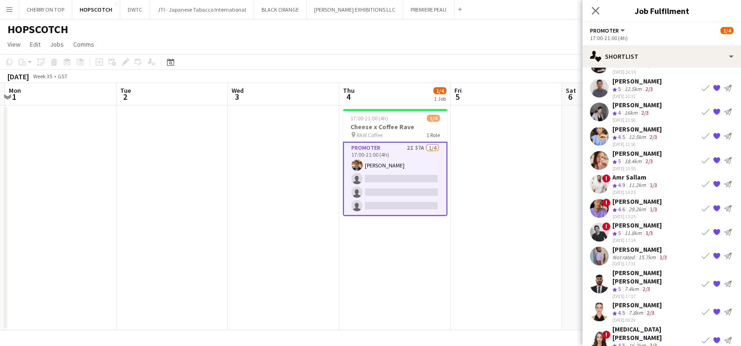
click at [702, 308] on app-icon "Book crew" at bounding box center [705, 311] width 7 height 7
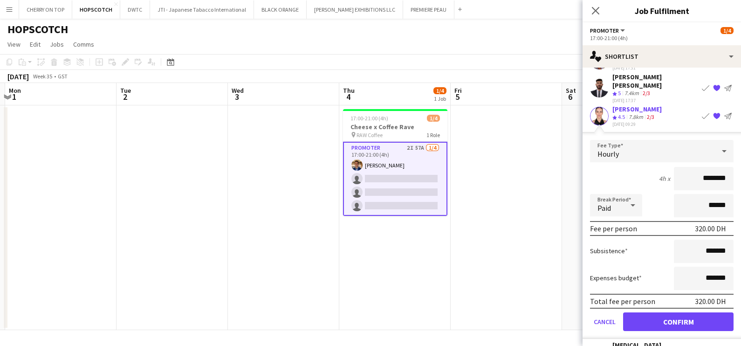
scroll to position [251, 0]
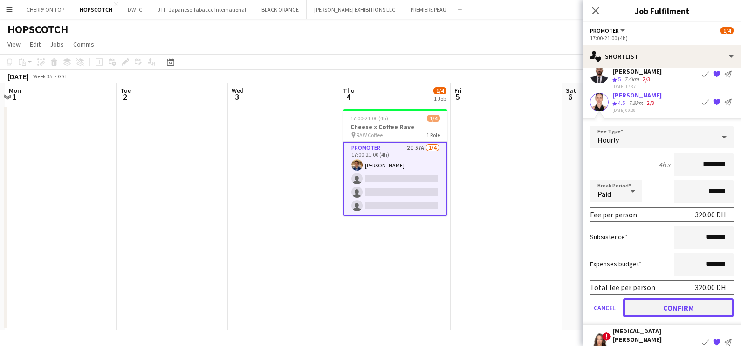
click at [663, 298] on button "Confirm" at bounding box center [678, 307] width 111 height 19
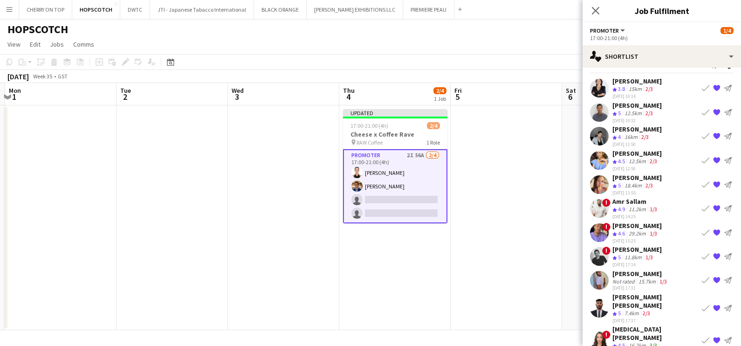
click at [527, 166] on app-date-cell at bounding box center [506, 217] width 111 height 225
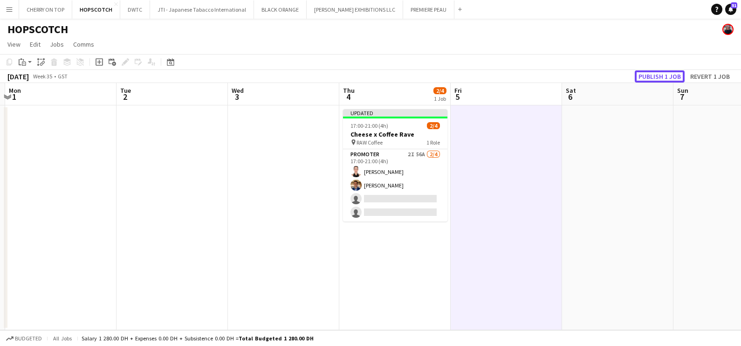
click at [656, 75] on button "Publish 1 job" at bounding box center [660, 76] width 50 height 12
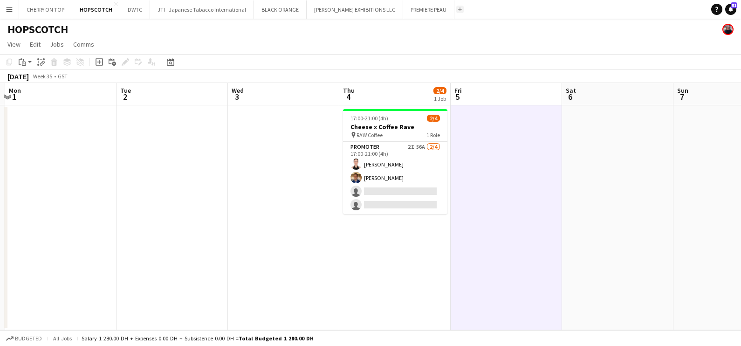
click at [457, 11] on button "Add" at bounding box center [460, 9] width 7 height 7
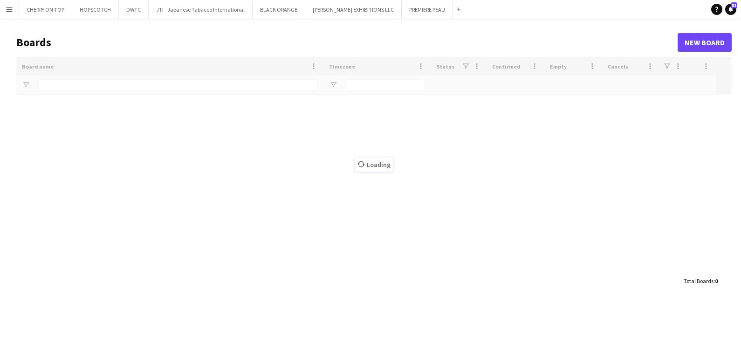
type input "**********"
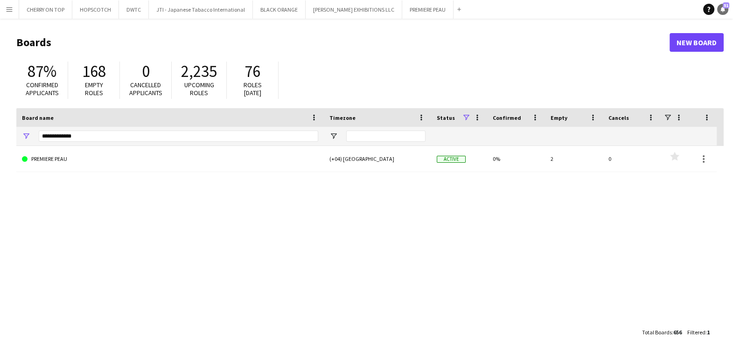
click at [723, 7] on span "51" at bounding box center [725, 5] width 7 height 6
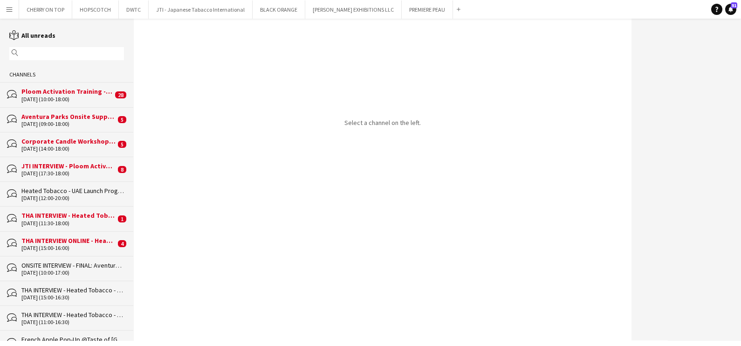
click at [55, 245] on div "[DATE] (15:00-16:00)" at bounding box center [68, 248] width 94 height 7
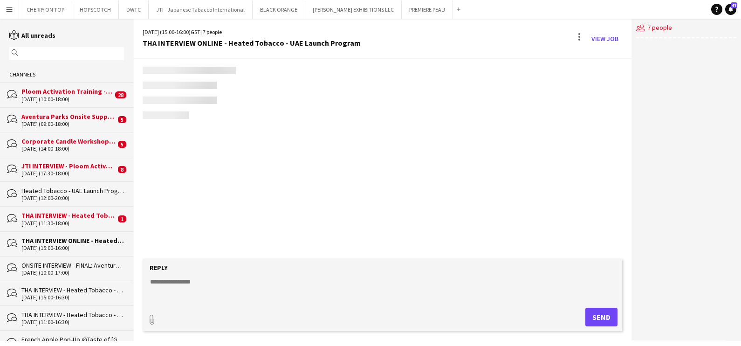
scroll to position [436, 0]
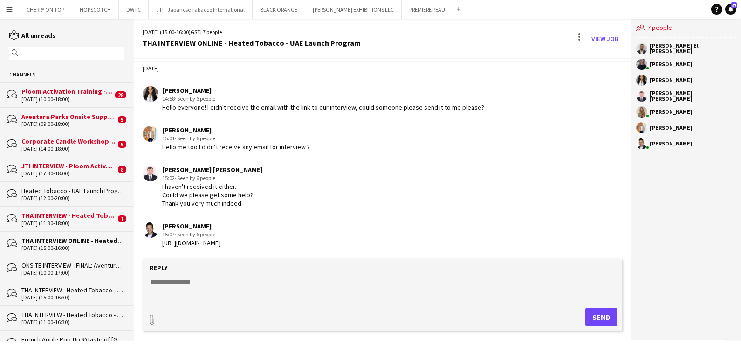
click at [54, 270] on div "[DATE] (10:00-17:00)" at bounding box center [72, 273] width 103 height 7
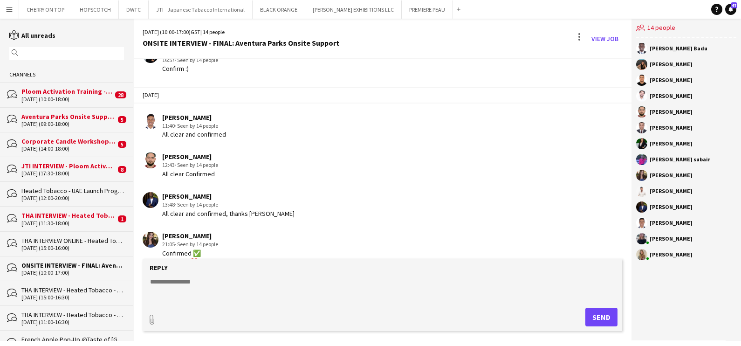
click at [62, 220] on div "[DATE] (11:30-18:00)" at bounding box center [68, 223] width 94 height 7
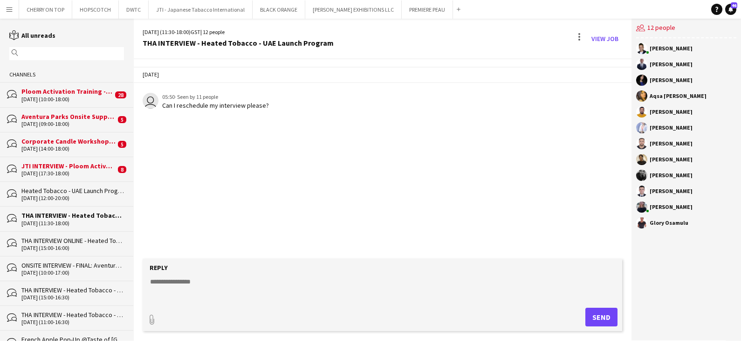
click at [62, 242] on div "THA INTERVIEW ONLINE - Heated Tobacco - UAE Launch Program" at bounding box center [72, 240] width 103 height 8
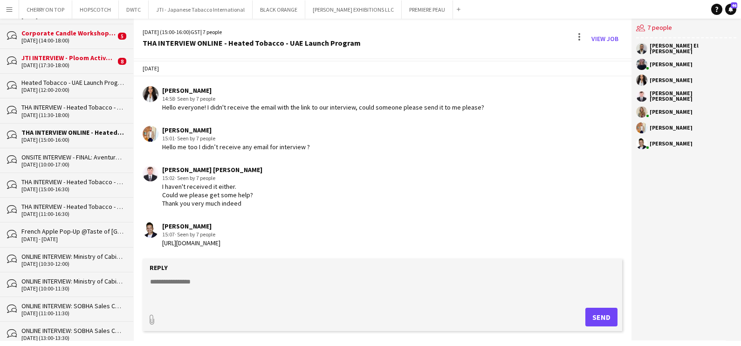
scroll to position [113, 0]
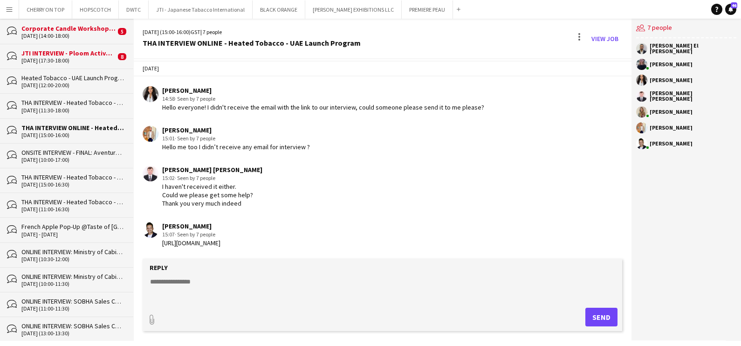
click at [72, 157] on div "[DATE] (10:00-17:00)" at bounding box center [72, 160] width 103 height 7
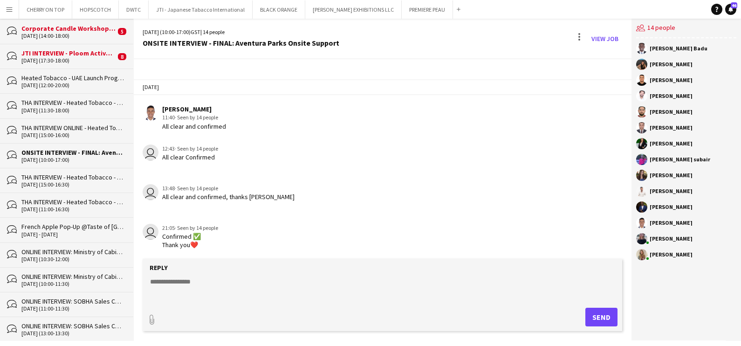
scroll to position [982, 0]
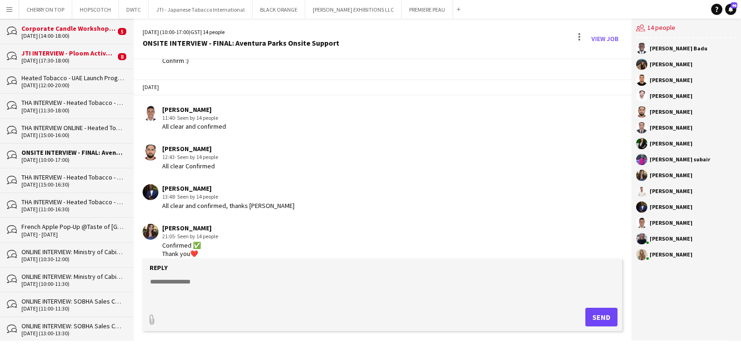
click at [591, 30] on div "[DATE] (10:00-17:00) GST | 14 people ONSITE INTERVIEW - FINAL: Aventura Parks O…" at bounding box center [382, 39] width 499 height 41
click at [597, 40] on link "View Job" at bounding box center [605, 38] width 35 height 15
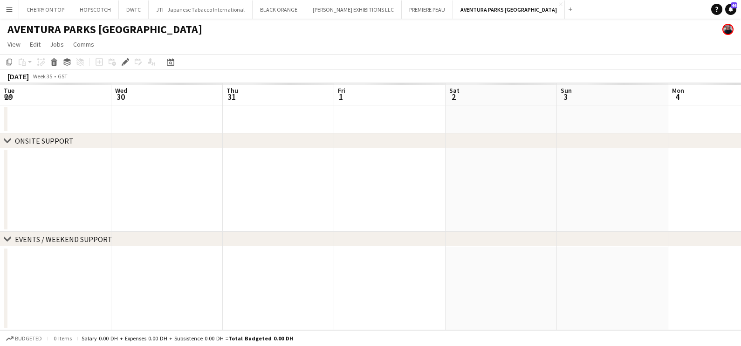
scroll to position [0, 320]
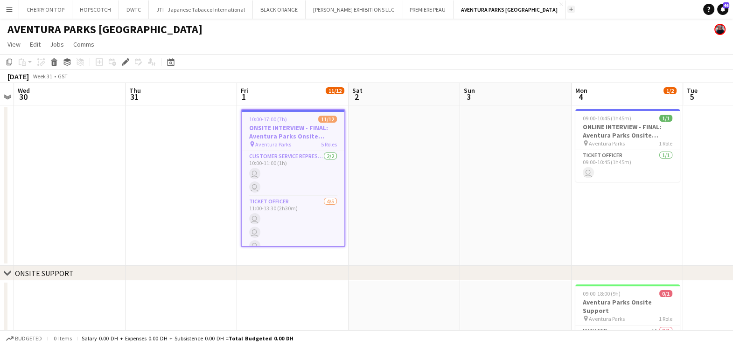
click at [569, 10] on app-icon "Add" at bounding box center [571, 9] width 4 height 4
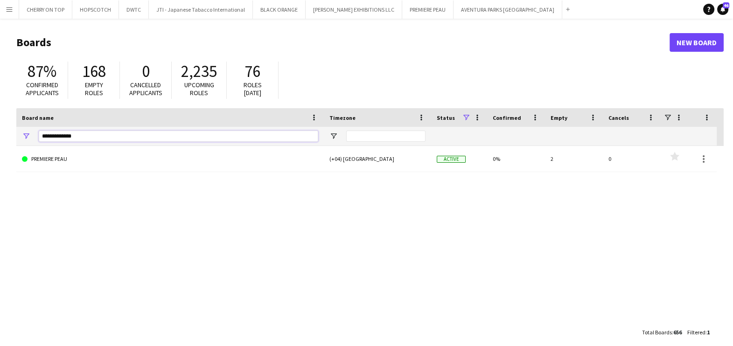
click at [107, 134] on input "**********" at bounding box center [178, 136] width 279 height 11
click at [108, 134] on input "**********" at bounding box center [178, 136] width 279 height 11
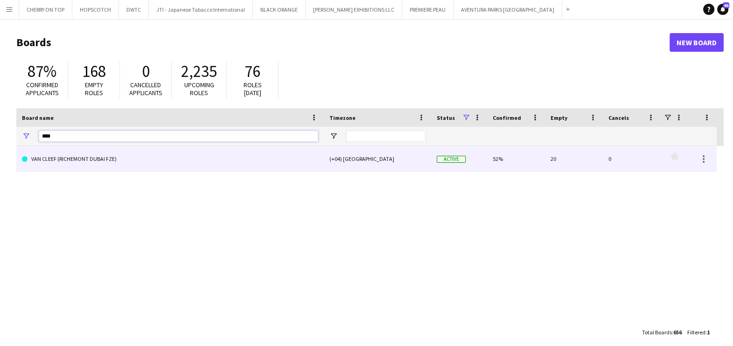
type input "***"
click at [107, 161] on link "VAN CLEEF (RICHEMONT DUBAI FZE)" at bounding box center [170, 159] width 296 height 26
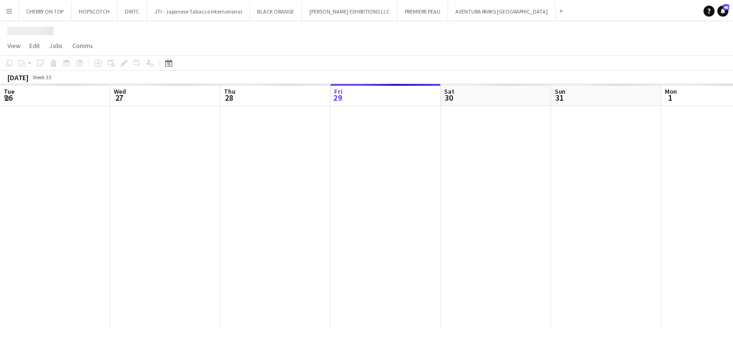
scroll to position [0, 223]
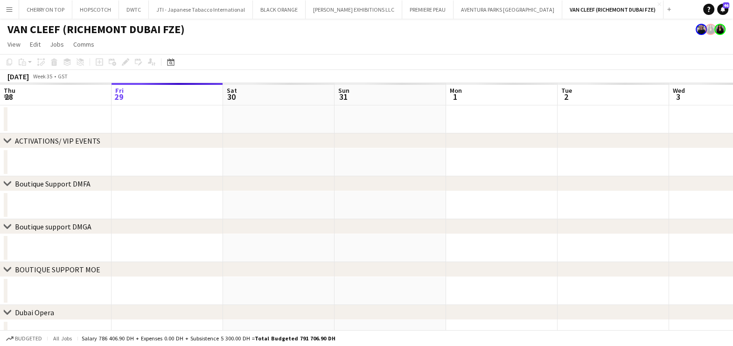
click at [207, 172] on app-calendar-viewport "Tue 26 Wed 27 Thu 28 Fri 29 Sat 30 Sun 31 Mon 1 Tue 2 Wed 3 Thu 4 Fri 5 Sat 6" at bounding box center [366, 237] width 733 height 308
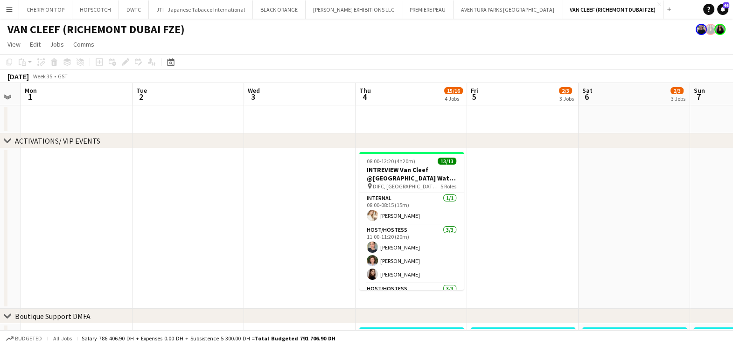
drag, startPoint x: 386, startPoint y: 197, endPoint x: 301, endPoint y: 195, distance: 85.4
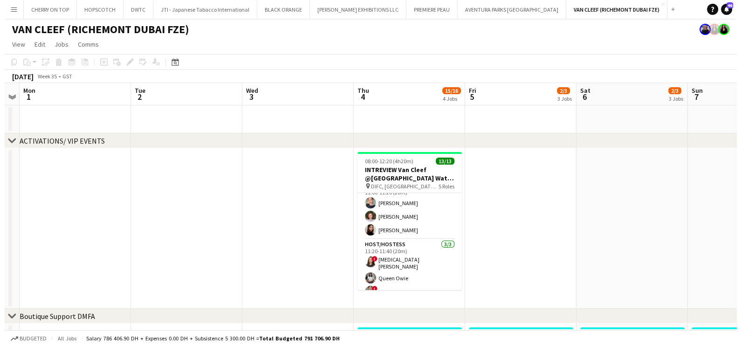
scroll to position [0, 0]
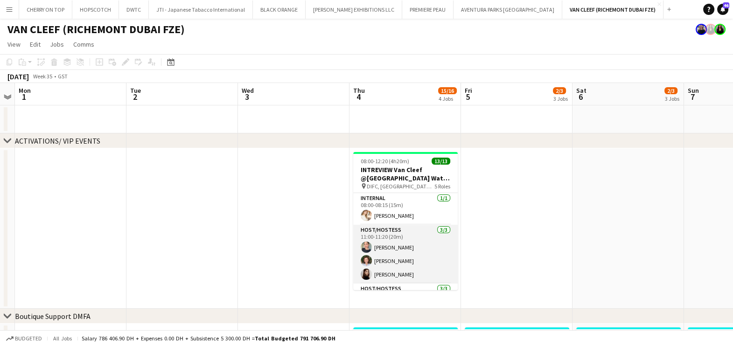
click at [398, 249] on app-card-role "Host/Hostess [DATE] 11:00-11:20 (20m) [PERSON_NAME] [PERSON_NAME]" at bounding box center [405, 254] width 104 height 59
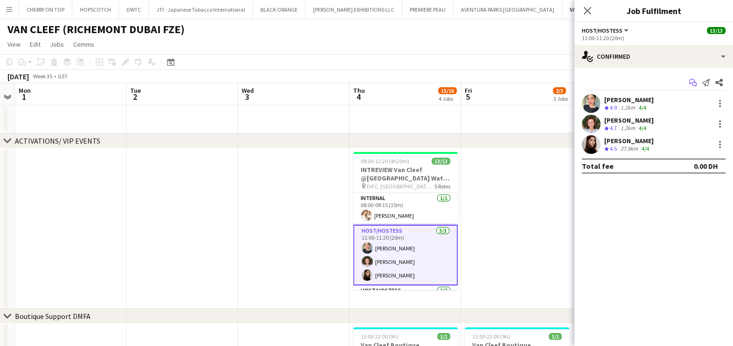
click at [690, 83] on icon at bounding box center [692, 81] width 6 height 5
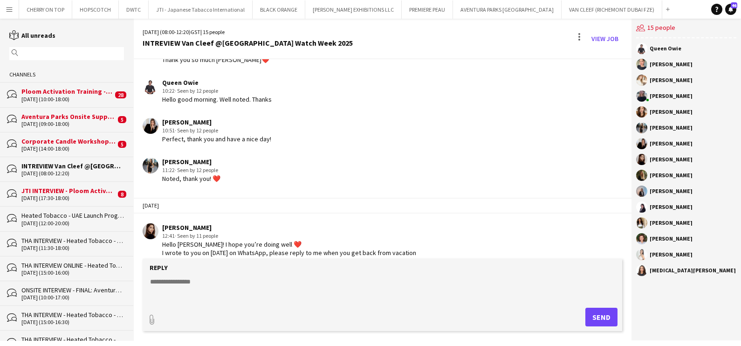
scroll to position [702, 0]
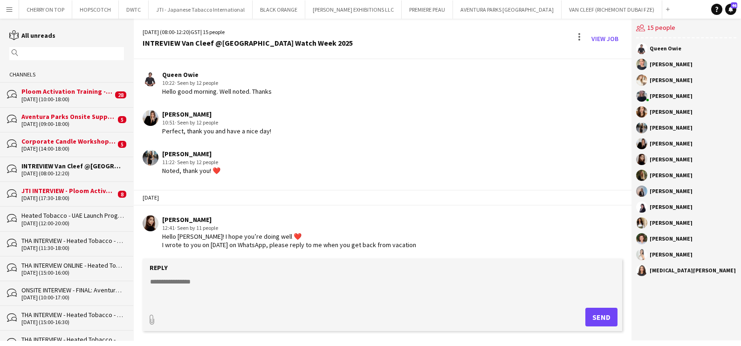
click at [215, 291] on textarea at bounding box center [384, 289] width 471 height 24
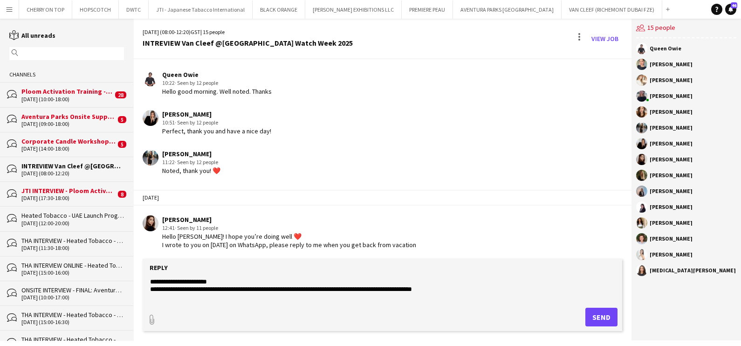
click at [464, 291] on textarea "**********" at bounding box center [384, 289] width 471 height 24
drag, startPoint x: 450, startPoint y: 289, endPoint x: 464, endPoint y: 305, distance: 21.6
click at [464, 305] on form "**********" at bounding box center [383, 295] width 480 height 72
type textarea "**********"
click at [608, 319] on button "Send" at bounding box center [602, 317] width 32 height 19
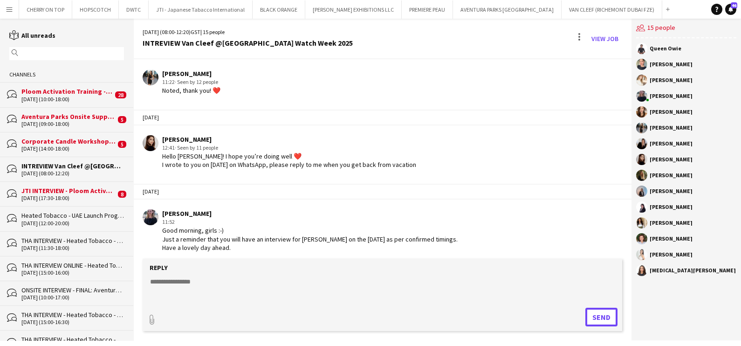
scroll to position [784, 0]
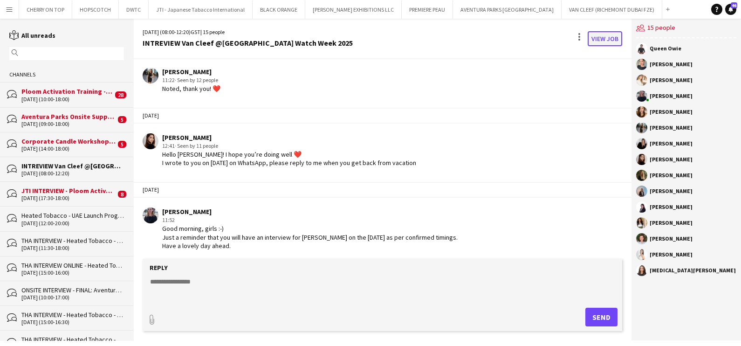
click at [604, 39] on link "View Job" at bounding box center [605, 38] width 35 height 15
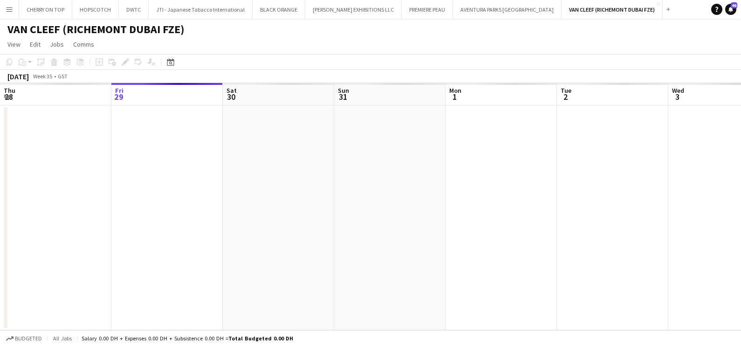
scroll to position [0, 320]
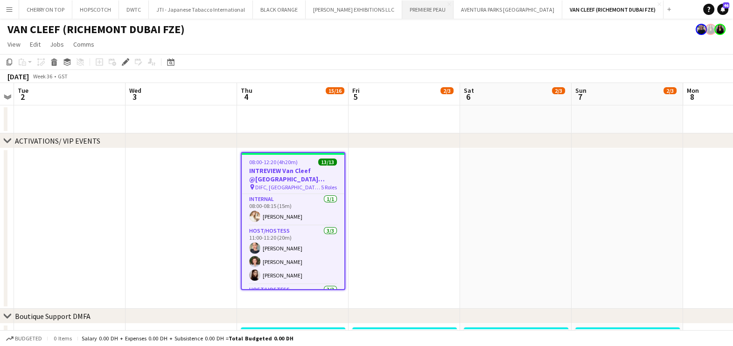
click at [402, 13] on button "PREMIERE PEAU Close" at bounding box center [427, 9] width 51 height 18
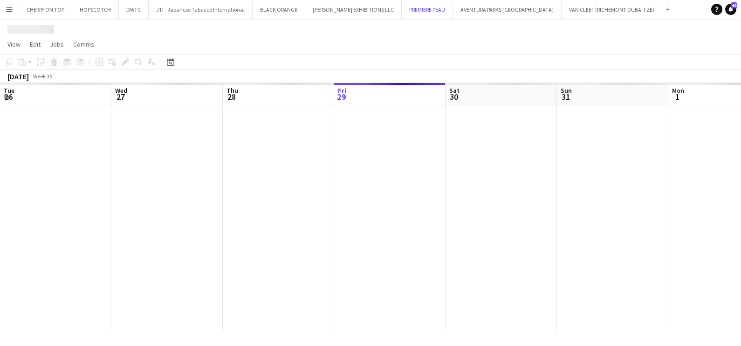
scroll to position [0, 223]
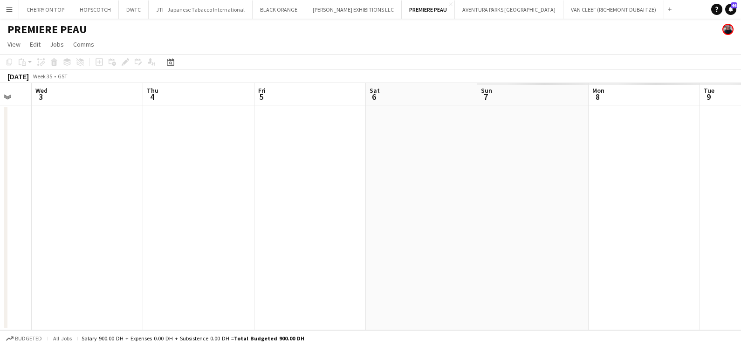
drag, startPoint x: 395, startPoint y: 205, endPoint x: 0, endPoint y: 215, distance: 394.7
click at [11, 212] on app-calendar-viewport "Sat 30 Sun 31 Mon 1 Tue 2 Wed 3 Thu 4 Fri 5 Sat 6 Sun 7 Mon 8 Tue 9 Wed 10" at bounding box center [370, 206] width 741 height 247
drag, startPoint x: 627, startPoint y: 239, endPoint x: 222, endPoint y: 238, distance: 405.7
click at [99, 246] on app-calendar-viewport "Sat 30 Sun 31 Mon 1 Tue 2 Wed 3 Thu 4 Fri 5 Sat 6 Sun 7 Mon 8 Tue 9 Wed 10" at bounding box center [370, 206] width 741 height 247
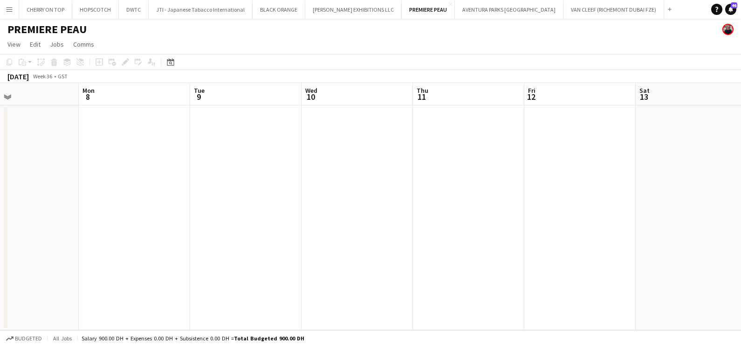
drag, startPoint x: 618, startPoint y: 226, endPoint x: 6, endPoint y: 238, distance: 612.4
click at [0, 237] on html "Menu Boards Boards Boards All jobs Status Workforce Workforce My Workforce Recr…" at bounding box center [370, 173] width 741 height 346
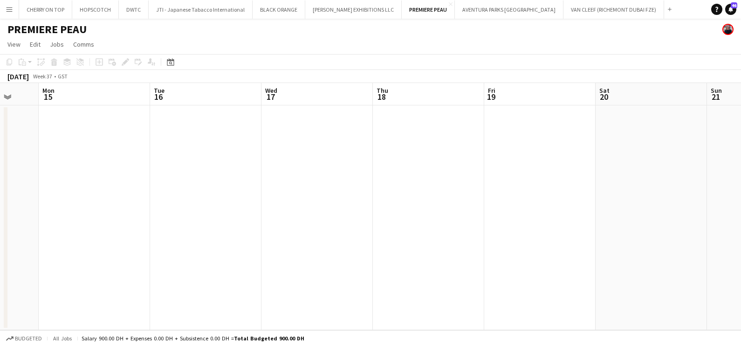
drag, startPoint x: 210, startPoint y: 245, endPoint x: 514, endPoint y: 256, distance: 304.3
click at [0, 260] on html "Menu Boards Boards Boards All jobs Status Workforce Workforce My Workforce Recr…" at bounding box center [370, 173] width 741 height 346
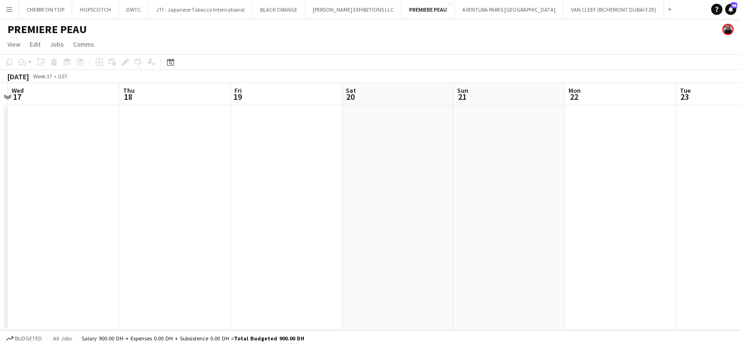
drag, startPoint x: 205, startPoint y: 257, endPoint x: 114, endPoint y: 266, distance: 90.9
click at [92, 266] on app-calendar-viewport "Sun 14 Mon 15 Tue 16 Wed 17 Thu 18 Fri 19 Sat 20 Sun 21 Mon 22 Tue 23 Wed 24 Th…" at bounding box center [370, 206] width 741 height 247
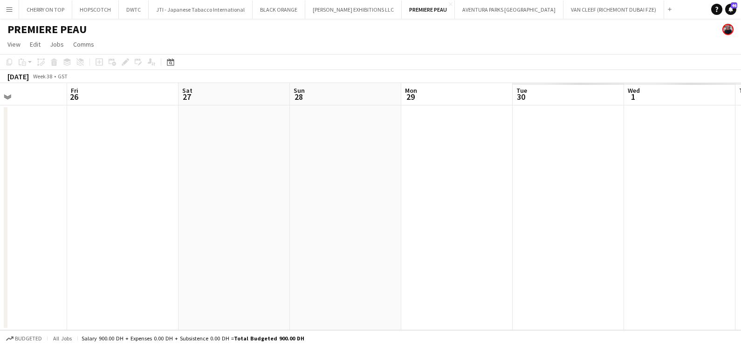
drag, startPoint x: 428, startPoint y: 242, endPoint x: 2, endPoint y: 258, distance: 426.0
click at [0, 257] on html "Menu Boards Boards Boards All jobs Status Workforce Workforce My Workforce Recr…" at bounding box center [370, 173] width 741 height 346
drag, startPoint x: -2, startPoint y: 267, endPoint x: 362, endPoint y: 253, distance: 364.5
click at [0, 268] on html "Menu Boards Boards Boards All jobs Status Workforce Workforce My Workforce Recr…" at bounding box center [370, 173] width 741 height 346
drag, startPoint x: 89, startPoint y: 242, endPoint x: 68, endPoint y: 245, distance: 21.1
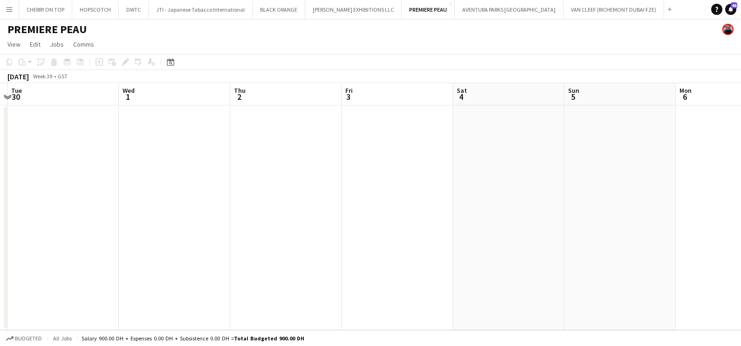
click at [68, 245] on app-calendar-viewport "Sat 27 Sun 28 Mon 29 Tue 30 Wed 1 Thu 2 Fri 3 Sat 4 Sun 5 Mon 6 Tue 7 Wed 8" at bounding box center [370, 206] width 741 height 247
drag, startPoint x: 354, startPoint y: 233, endPoint x: 523, endPoint y: 210, distance: 170.3
click at [66, 235] on app-calendar-viewport "Sat 4 Sun 5 Mon 6 Tue 7 Wed 8 Thu 9 Fri 10 Sat 11 Sun 12 Mon 13 Tue 14 Wed 15" at bounding box center [370, 206] width 741 height 247
click at [7, 234] on app-calendar-viewport "Tue 7 Wed 8 Thu 9 Fri 10 Sat 11 Sun 12 Mon 13 Tue 14 Wed 15 Thu 16 Fri 17 Sat 18" at bounding box center [370, 206] width 741 height 247
drag, startPoint x: 530, startPoint y: 187, endPoint x: 552, endPoint y: 166, distance: 31.0
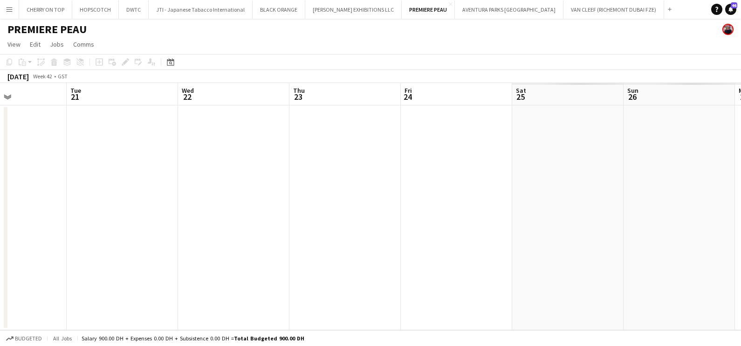
click at [7, 226] on app-calendar-viewport "Fri 17 Sat 18 Sun 19 Mon 20 Tue 21 Wed 22 Thu 23 Fri 24 Sat 25 Sun 26 Mon 27 Tu…" at bounding box center [370, 206] width 741 height 247
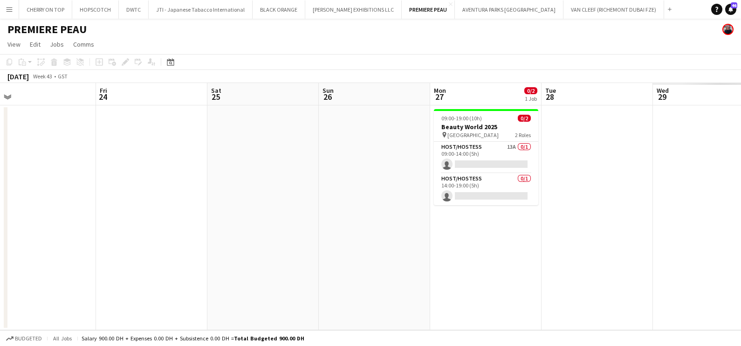
drag, startPoint x: 182, startPoint y: 210, endPoint x: 281, endPoint y: 230, distance: 100.9
click at [12, 231] on app-calendar-viewport "Mon 20 Tue 21 Wed 22 Thu 23 Fri 24 Sat 25 Sun 26 Mon 27 0/2 1 Job Tue 28 Wed 29…" at bounding box center [370, 206] width 741 height 247
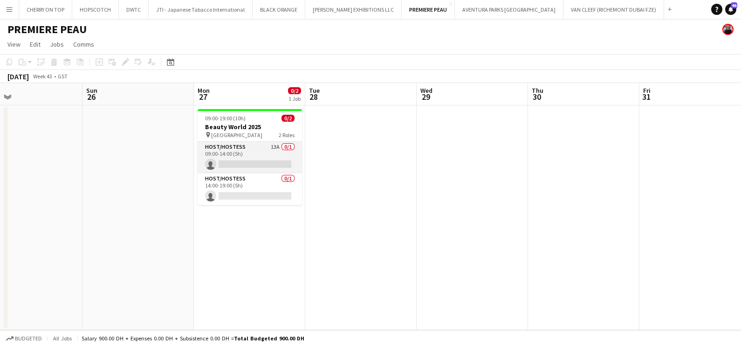
click at [279, 152] on app-card-role "Host/Hostess 13A 0/1 09:00-14:00 (5h) single-neutral-actions" at bounding box center [250, 158] width 104 height 32
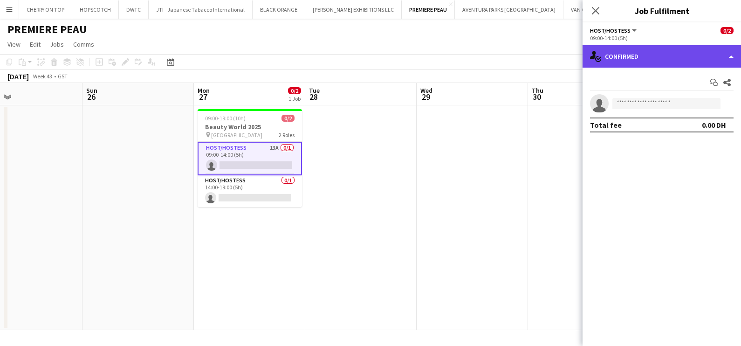
click at [641, 50] on div "single-neutral-actions-check-2 Confirmed" at bounding box center [662, 56] width 159 height 22
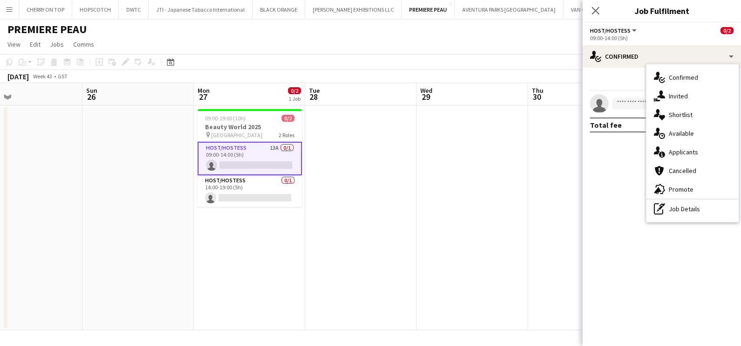
click at [696, 145] on div "single-neutral-actions-information Applicants" at bounding box center [693, 152] width 92 height 19
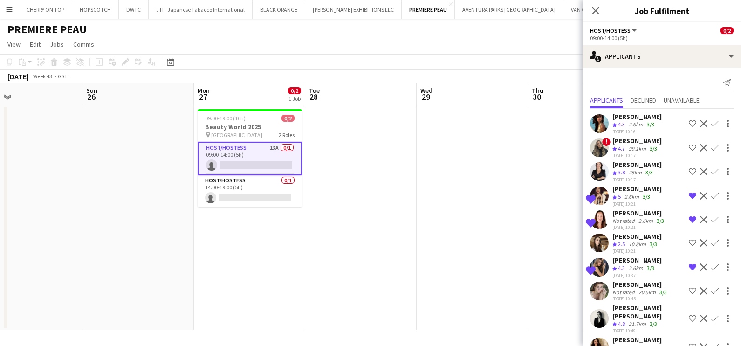
scroll to position [82, 0]
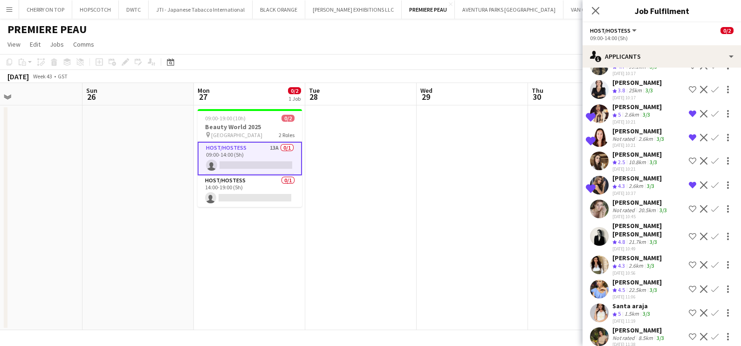
click at [639, 238] on div "21.7km" at bounding box center [637, 242] width 21 height 8
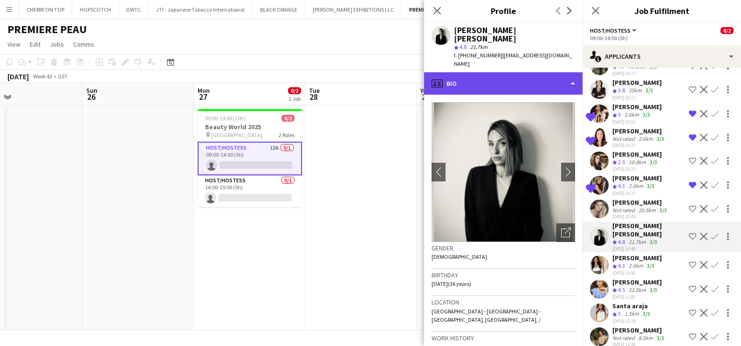
click at [520, 72] on div "profile Bio" at bounding box center [503, 83] width 159 height 22
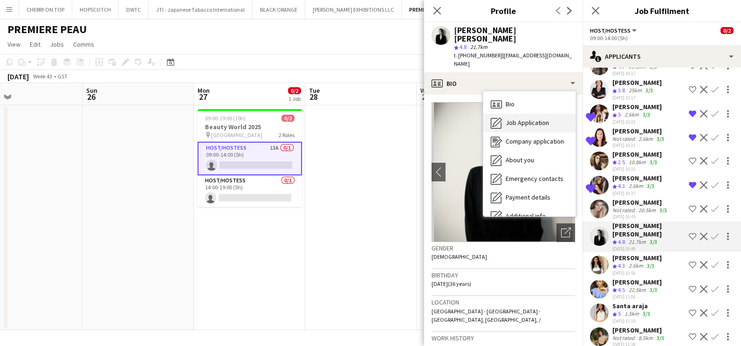
click at [531, 118] on span "Job Application" at bounding box center [527, 122] width 43 height 8
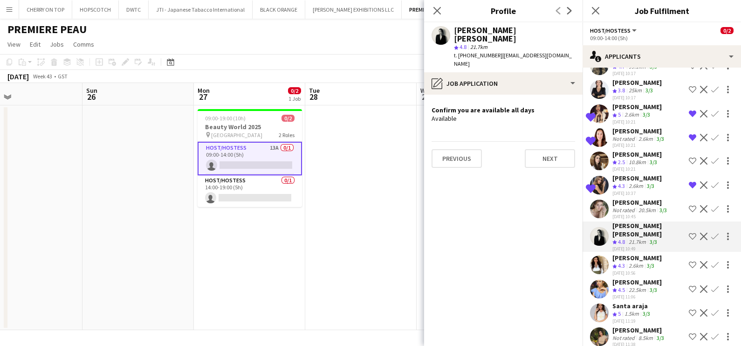
click at [689, 233] on app-icon "Shortlist crew" at bounding box center [692, 236] width 7 height 7
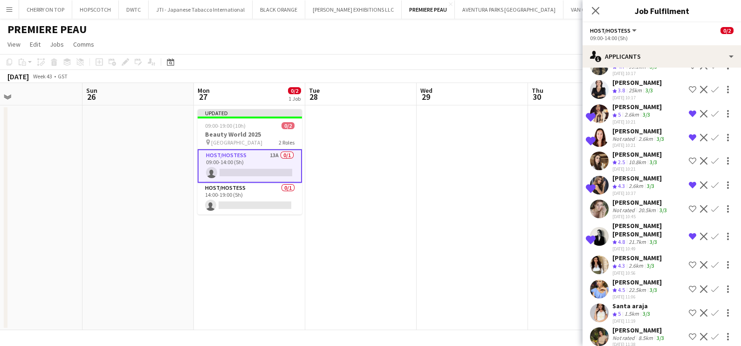
click at [616, 264] on icon "Crew rating" at bounding box center [615, 266] width 5 height 5
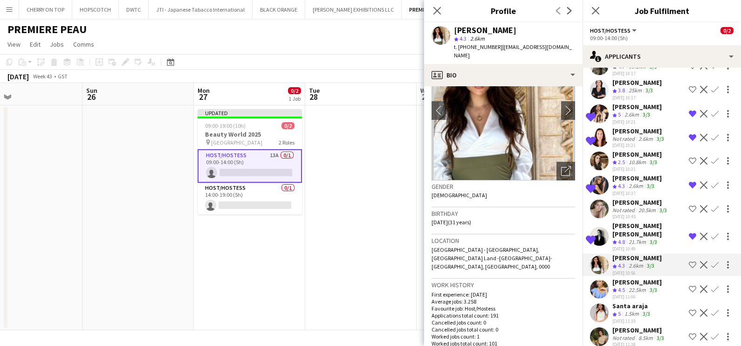
scroll to position [0, 0]
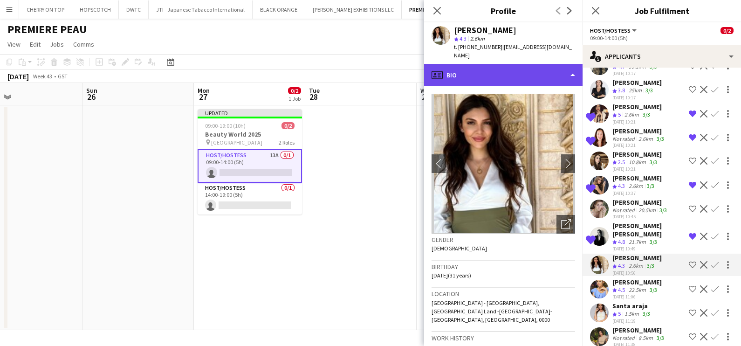
click at [528, 73] on div "profile Bio" at bounding box center [503, 75] width 159 height 22
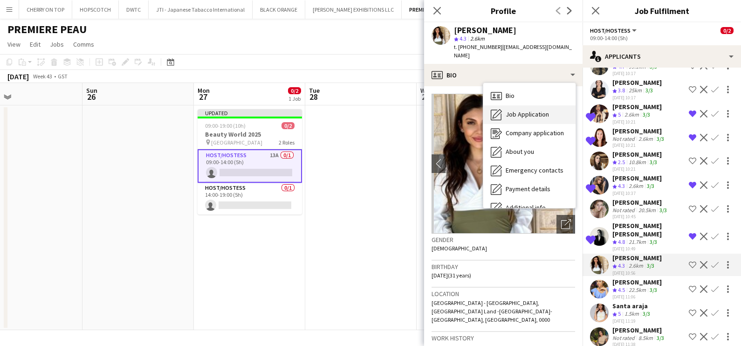
click at [532, 110] on span "Job Application" at bounding box center [527, 114] width 43 height 8
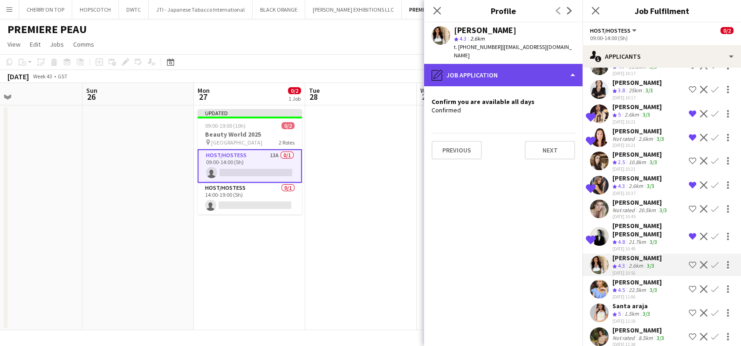
click at [517, 68] on div "pencil4 Job Application" at bounding box center [503, 75] width 159 height 22
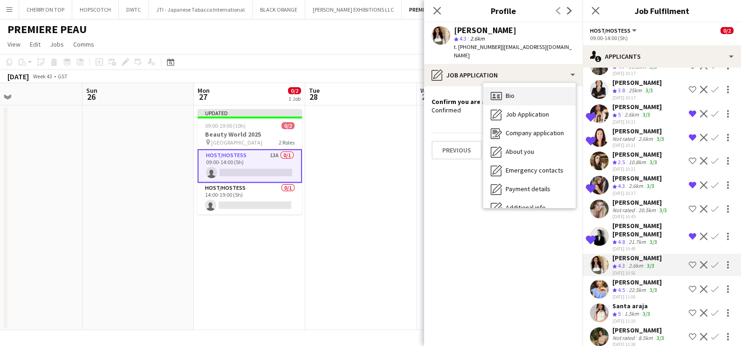
click at [523, 87] on div "Bio Bio" at bounding box center [530, 96] width 92 height 19
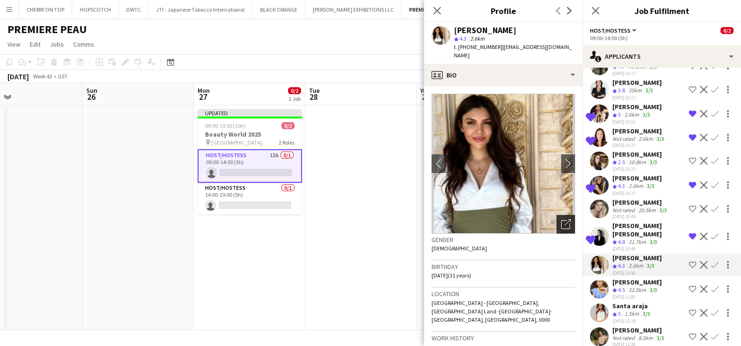
click at [561, 219] on icon "Open photos pop-in" at bounding box center [566, 224] width 10 height 10
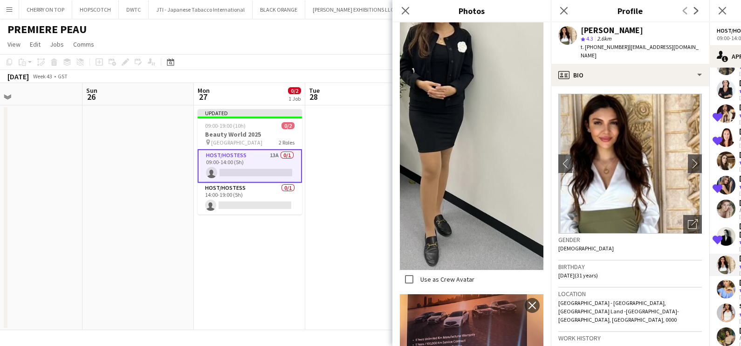
scroll to position [8520, 0]
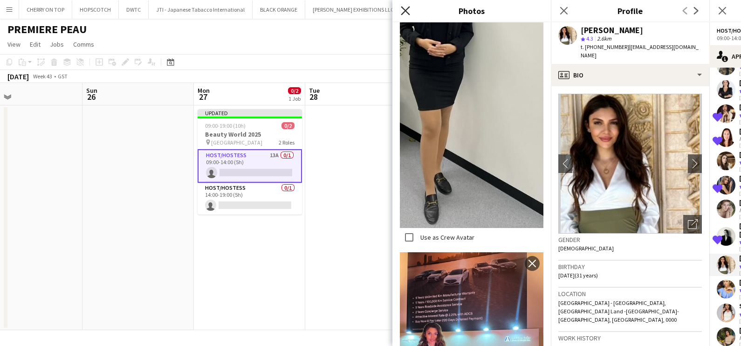
click at [408, 7] on icon at bounding box center [405, 10] width 9 height 9
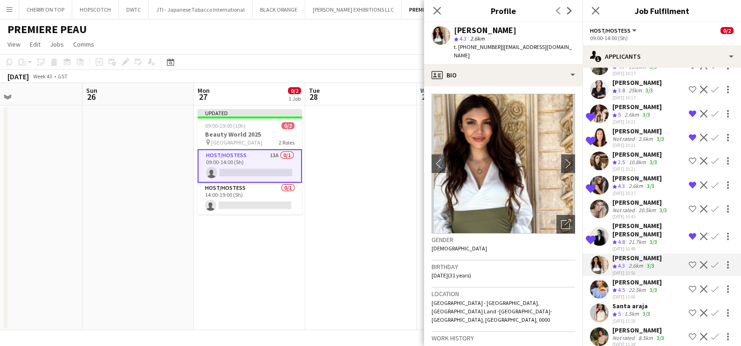
click at [625, 286] on span "4.5" at bounding box center [621, 289] width 7 height 7
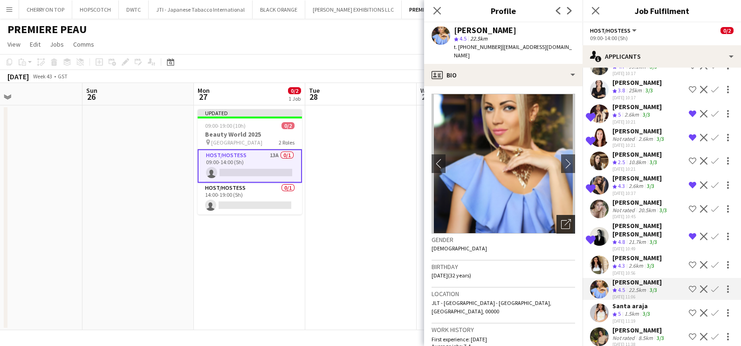
click at [557, 215] on div "Open photos pop-in" at bounding box center [566, 224] width 19 height 19
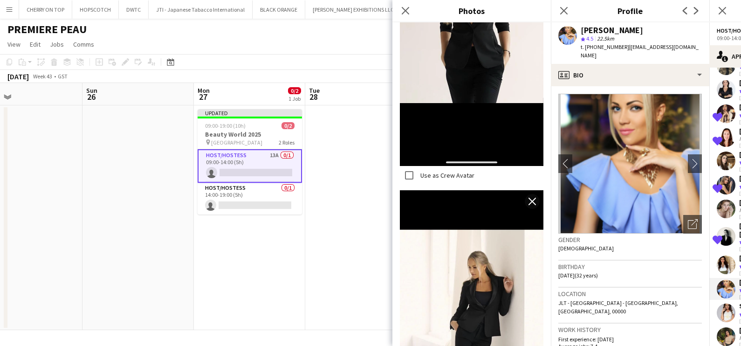
scroll to position [1705, 0]
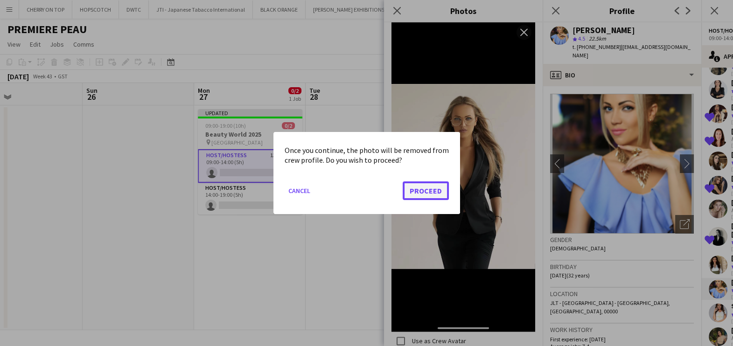
click at [427, 191] on button "Proceed" at bounding box center [425, 190] width 46 height 19
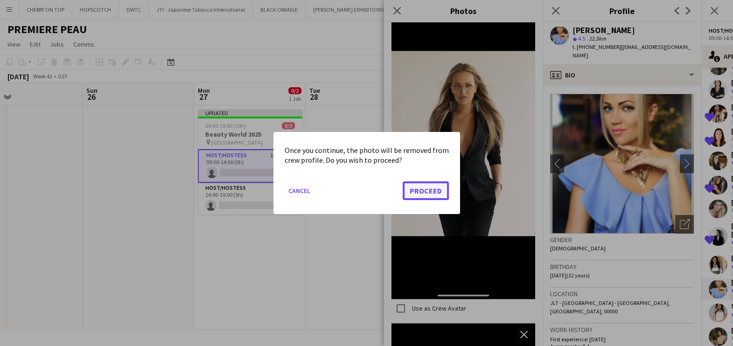
click at [429, 187] on button "Proceed" at bounding box center [425, 190] width 46 height 19
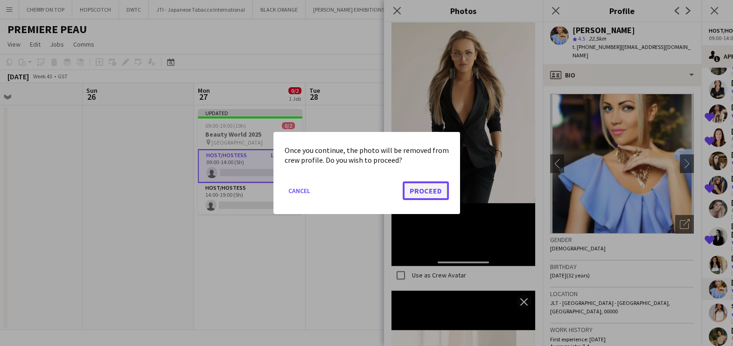
click at [427, 189] on button "Proceed" at bounding box center [425, 190] width 46 height 19
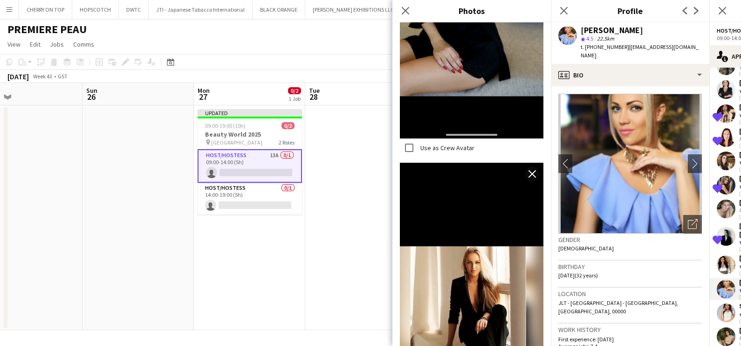
scroll to position [714, 0]
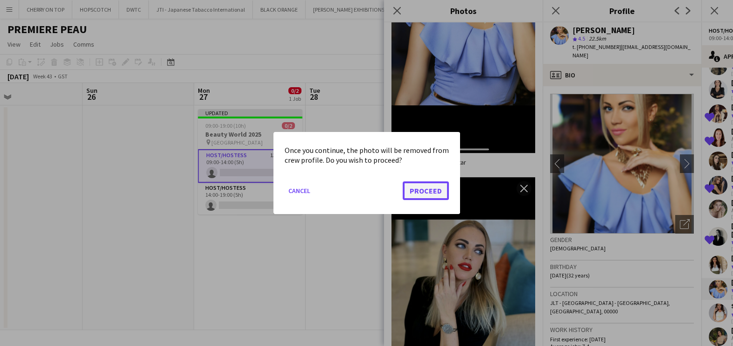
click at [417, 189] on button "Proceed" at bounding box center [425, 190] width 46 height 19
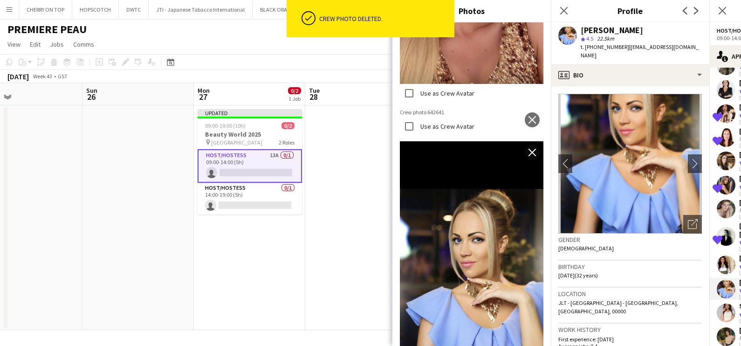
scroll to position [364, 0]
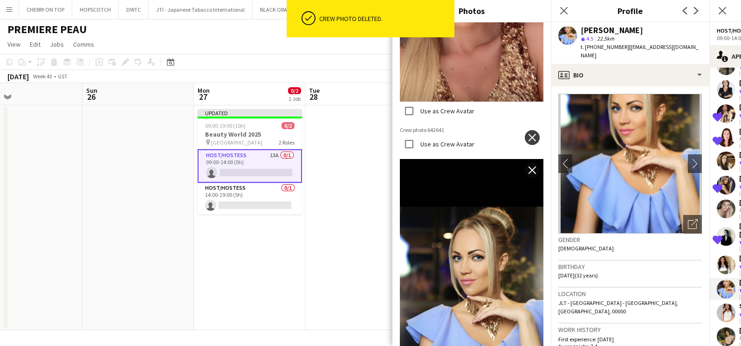
click at [528, 134] on app-icon "close" at bounding box center [532, 137] width 9 height 7
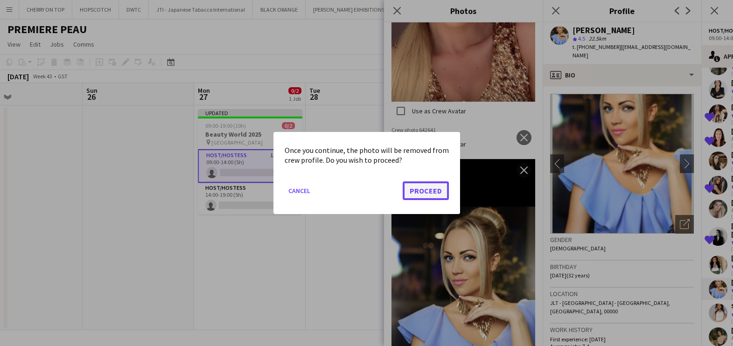
click at [427, 190] on button "Proceed" at bounding box center [425, 190] width 46 height 19
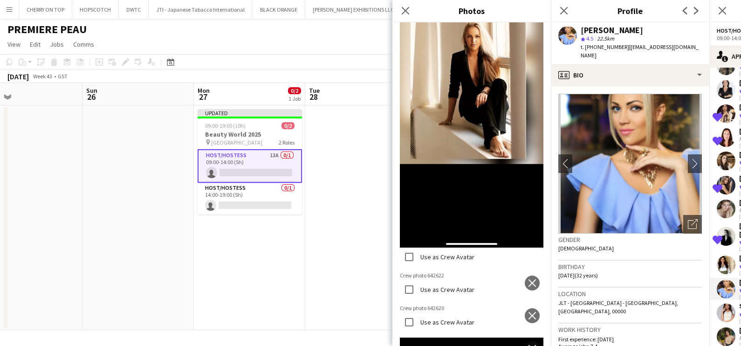
scroll to position [1341, 0]
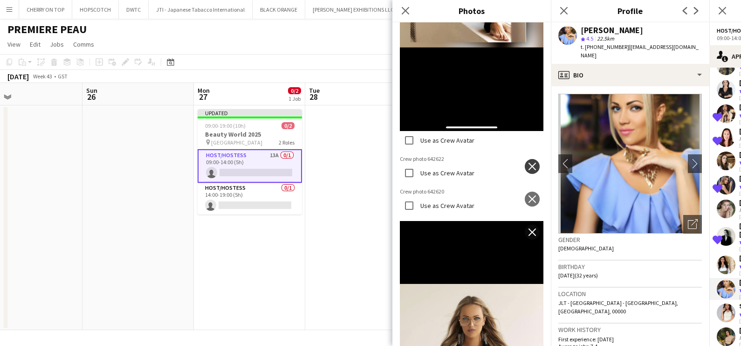
drag, startPoint x: 520, startPoint y: 84, endPoint x: 518, endPoint y: 90, distance: 5.5
click at [525, 159] on button "close" at bounding box center [532, 166] width 15 height 15
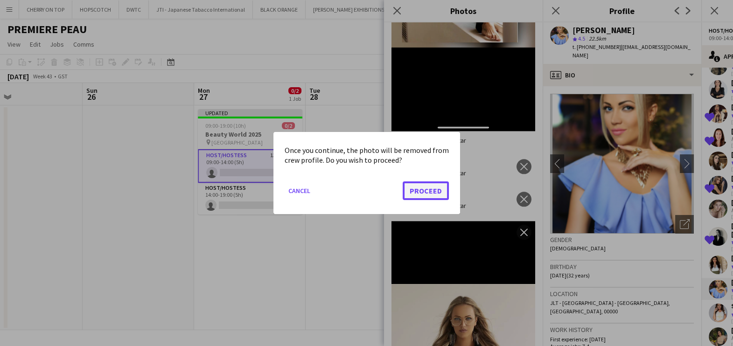
click at [422, 191] on button "Proceed" at bounding box center [425, 190] width 46 height 19
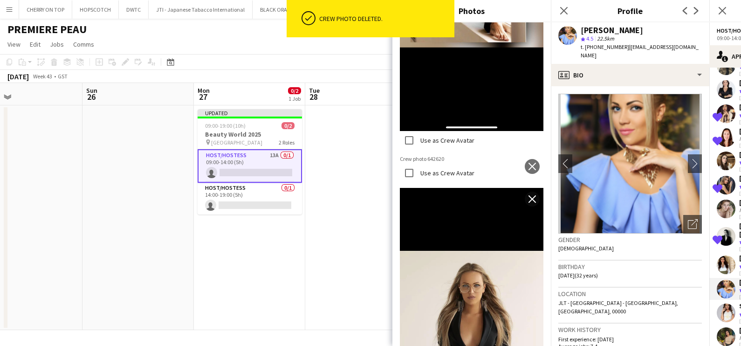
scroll to position [1399, 0]
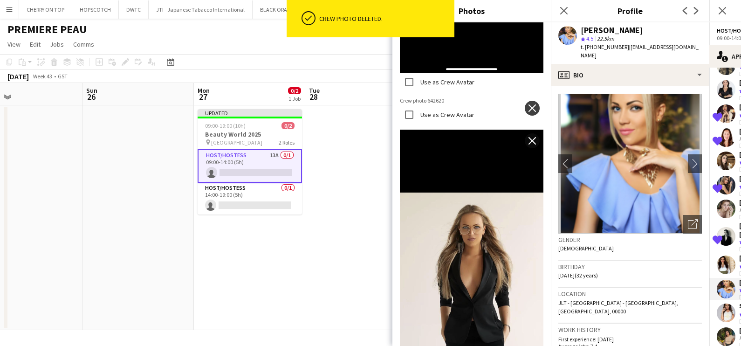
click at [528, 104] on app-icon "close" at bounding box center [532, 107] width 9 height 7
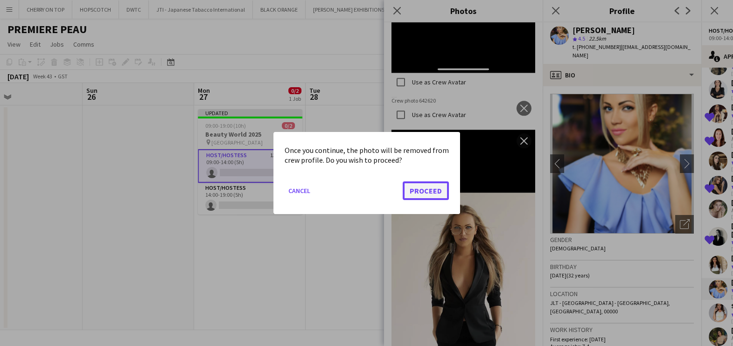
click at [435, 183] on button "Proceed" at bounding box center [425, 190] width 46 height 19
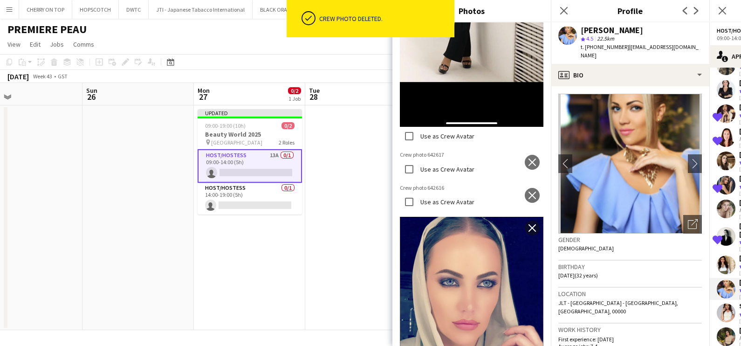
scroll to position [1957, 0]
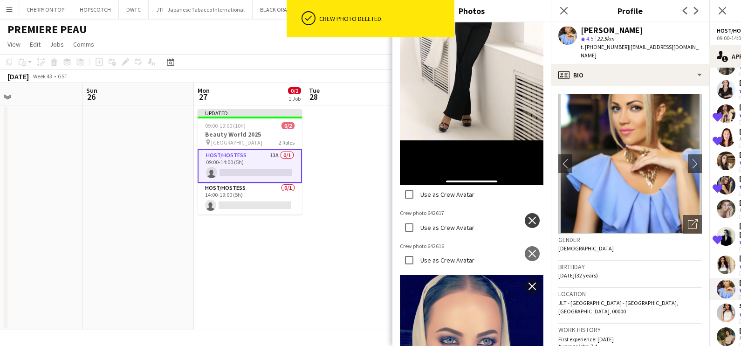
click at [528, 217] on app-icon "close" at bounding box center [532, 220] width 9 height 7
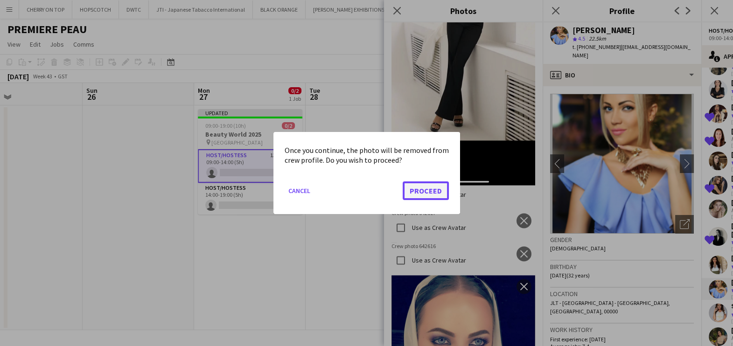
click at [426, 186] on button "Proceed" at bounding box center [425, 190] width 46 height 19
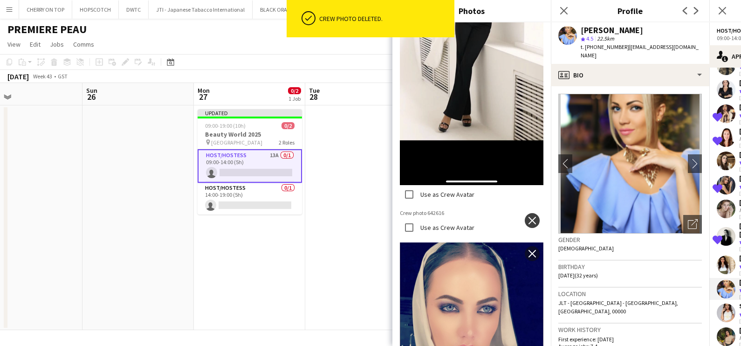
click at [528, 217] on app-icon "close" at bounding box center [532, 220] width 9 height 7
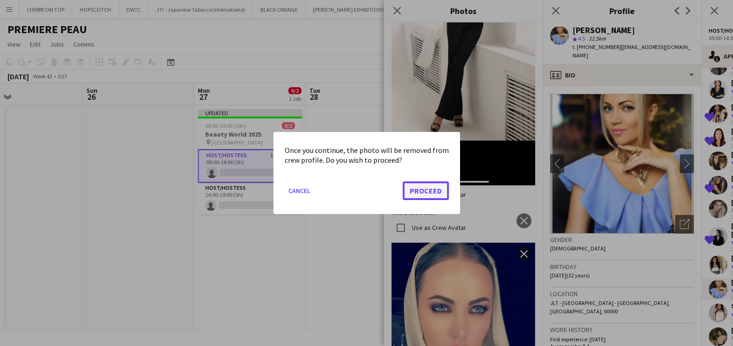
click at [437, 188] on button "Proceed" at bounding box center [425, 190] width 46 height 19
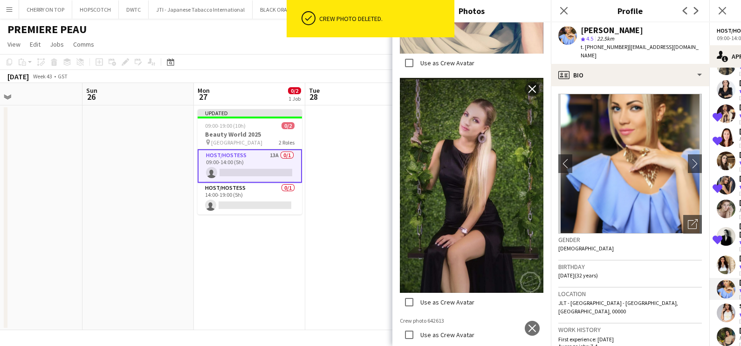
scroll to position [2364, 0]
click at [528, 325] on app-icon "close" at bounding box center [532, 328] width 9 height 7
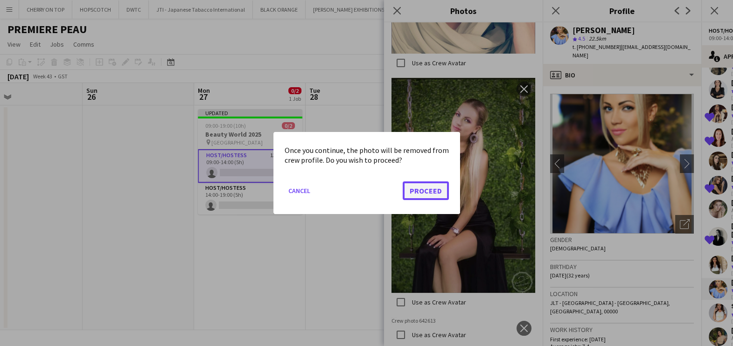
click at [429, 187] on button "Proceed" at bounding box center [425, 190] width 46 height 19
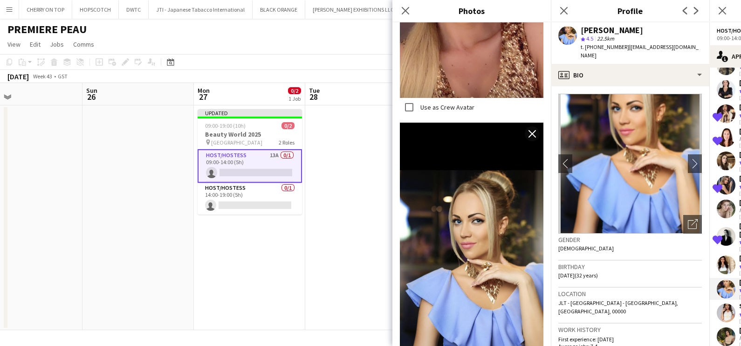
scroll to position [0, 0]
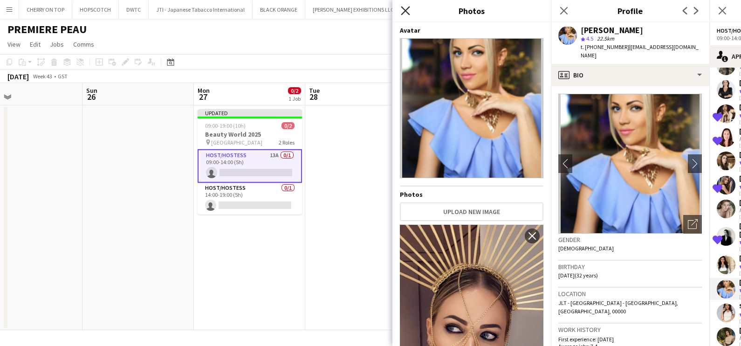
click at [408, 9] on icon "Close pop-in" at bounding box center [405, 10] width 9 height 9
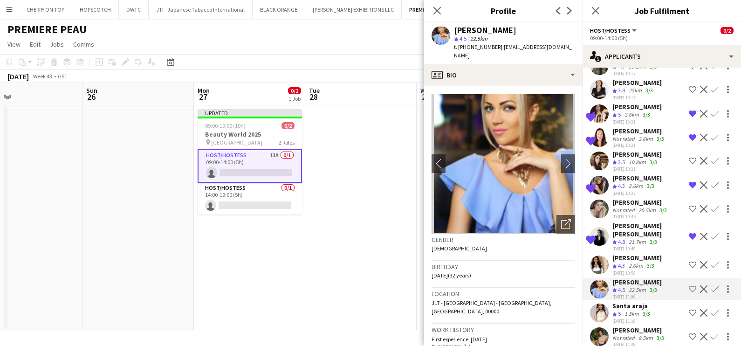
click at [689, 261] on app-icon "Shortlist crew" at bounding box center [692, 264] width 7 height 7
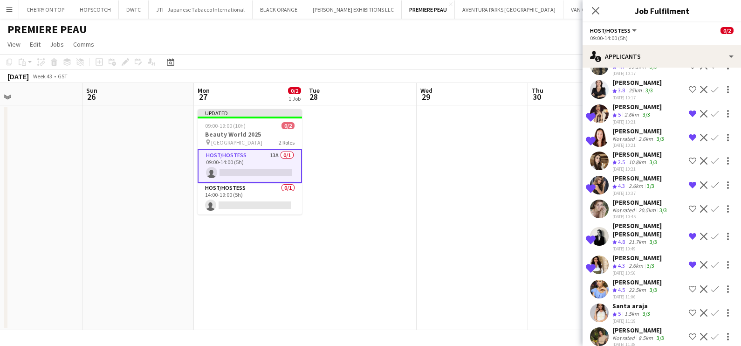
click at [689, 309] on app-icon "Shortlist crew" at bounding box center [692, 312] width 7 height 7
click at [689, 261] on app-icon "Remove crew from shortlist" at bounding box center [692, 264] width 7 height 7
click at [654, 326] on div "[PERSON_NAME]" at bounding box center [640, 330] width 54 height 8
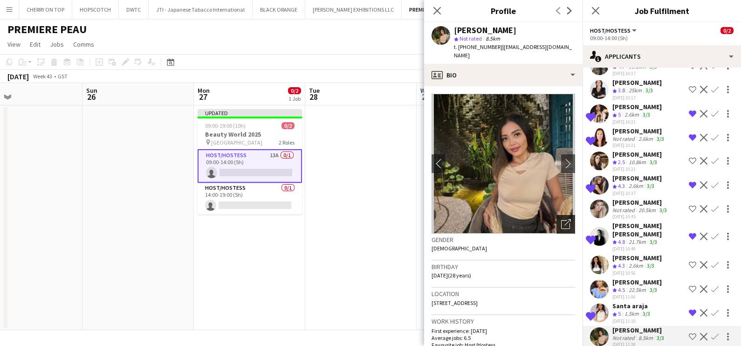
click at [563, 215] on div "Open photos pop-in" at bounding box center [566, 224] width 19 height 19
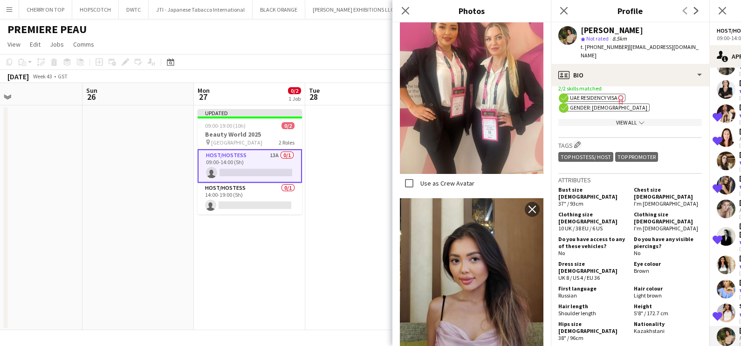
scroll to position [466, 0]
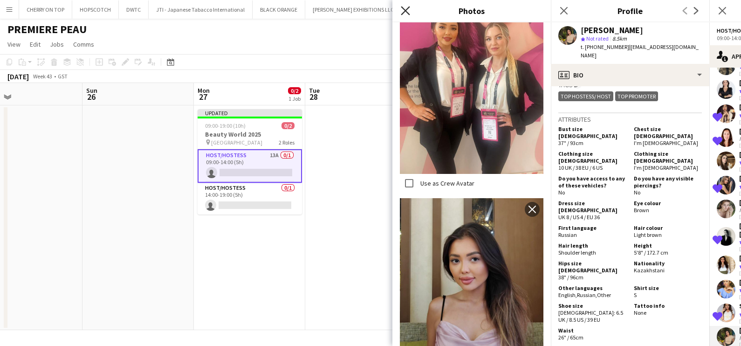
click at [405, 7] on icon "Close pop-in" at bounding box center [405, 10] width 9 height 9
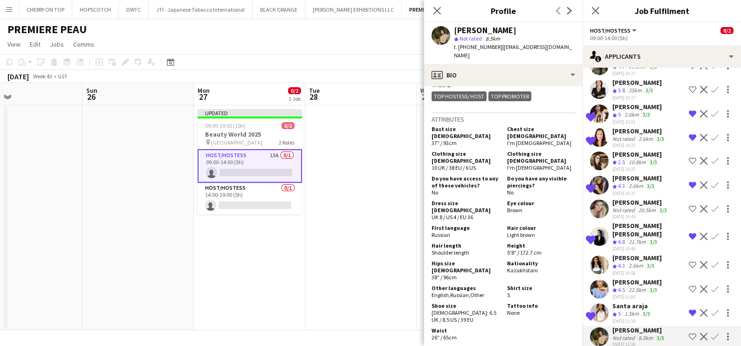
click at [689, 333] on app-icon "Shortlist crew" at bounding box center [692, 336] width 7 height 7
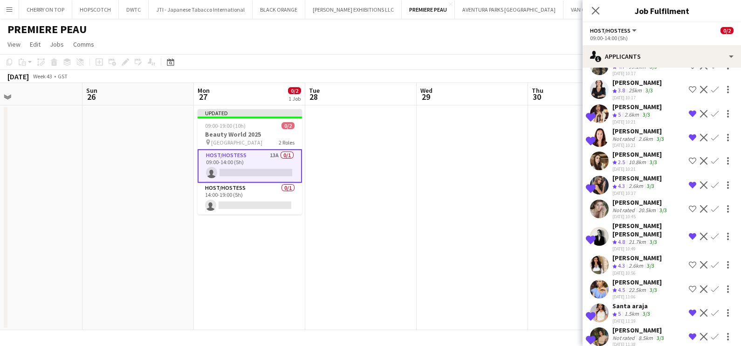
click at [640, 334] on div "8.5km" at bounding box center [646, 337] width 18 height 7
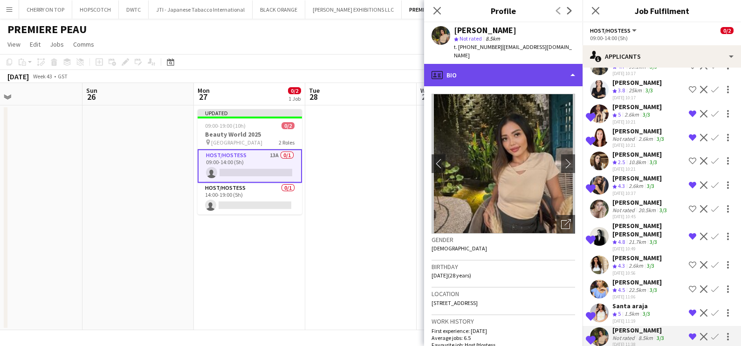
click at [471, 64] on div "profile Bio" at bounding box center [503, 75] width 159 height 22
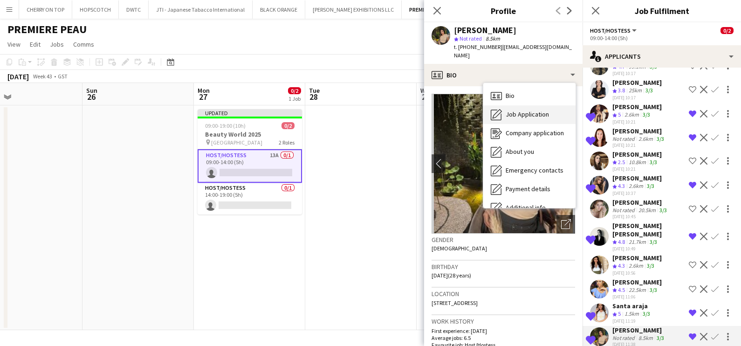
click at [508, 110] on span "Job Application" at bounding box center [527, 114] width 43 height 8
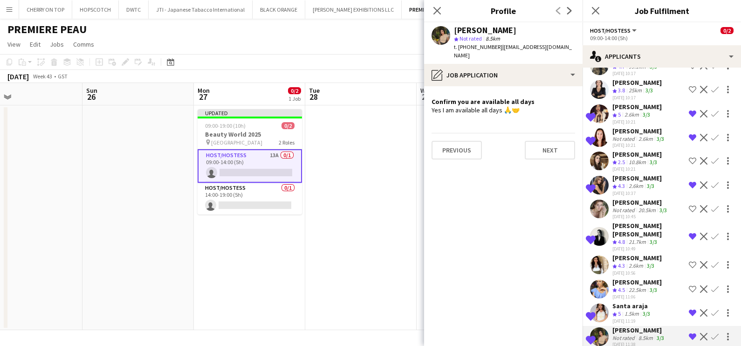
click at [616, 302] on div "Santa araja" at bounding box center [633, 306] width 40 height 8
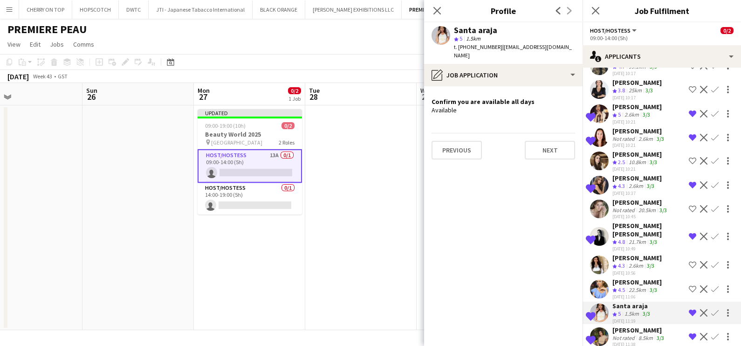
click at [623, 238] on span "4.8" at bounding box center [621, 241] width 7 height 7
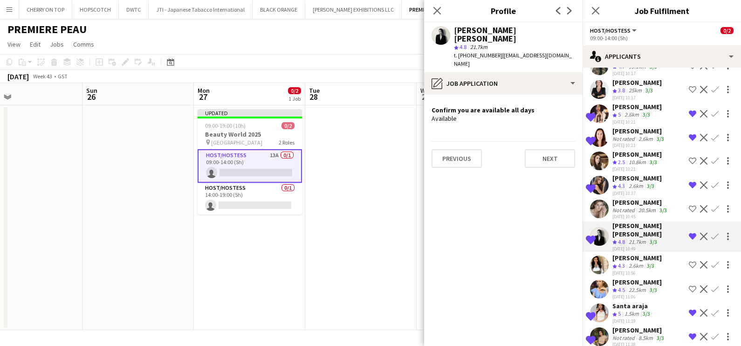
click at [383, 177] on app-date-cell at bounding box center [360, 217] width 111 height 225
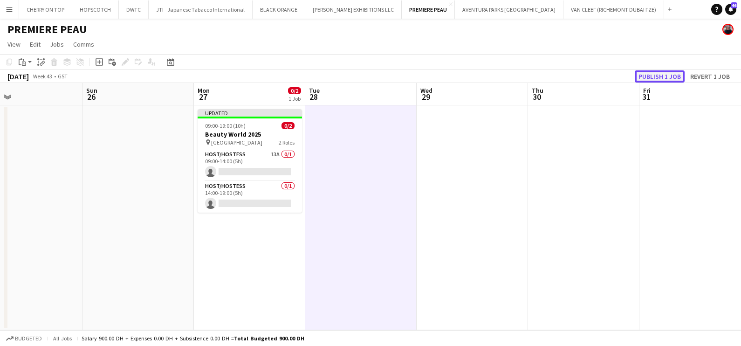
click at [662, 78] on button "Publish 1 job" at bounding box center [660, 76] width 50 height 12
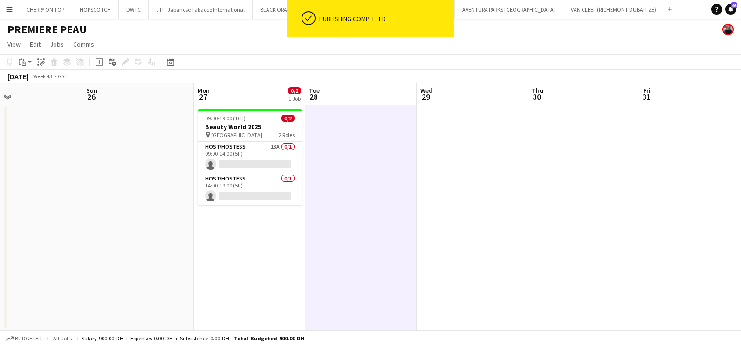
click at [218, 158] on app-card-role "Host/Hostess 13A 0/1 09:00-14:00 (5h) single-neutral-actions" at bounding box center [250, 158] width 104 height 32
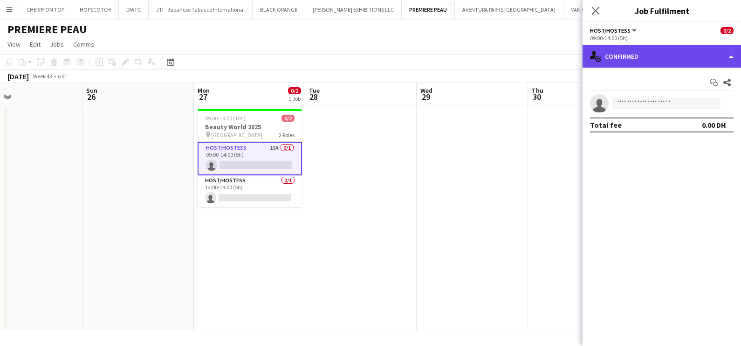
click at [669, 51] on div "single-neutral-actions-check-2 Confirmed" at bounding box center [662, 56] width 159 height 22
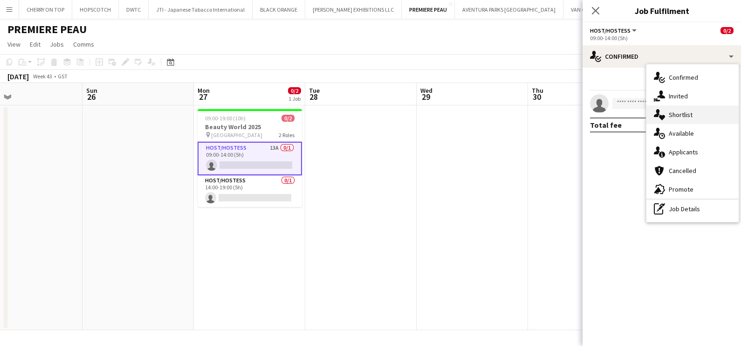
click at [676, 117] on div "single-neutral-actions-heart Shortlist" at bounding box center [693, 114] width 92 height 19
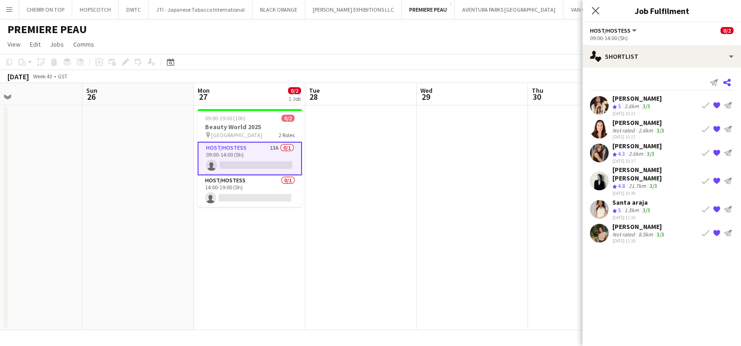
click at [730, 82] on icon "Share" at bounding box center [727, 82] width 7 height 7
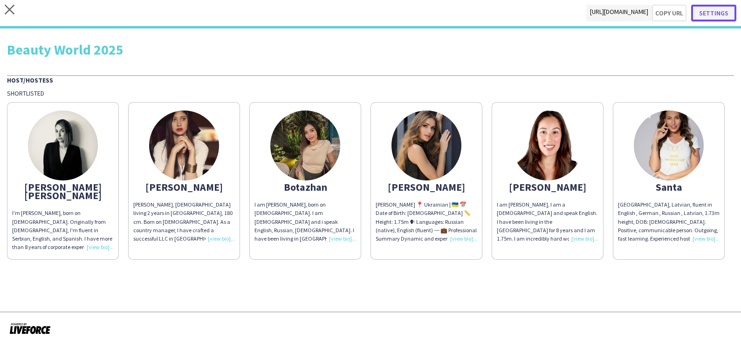
click at [725, 10] on button "Settings" at bounding box center [714, 13] width 45 height 17
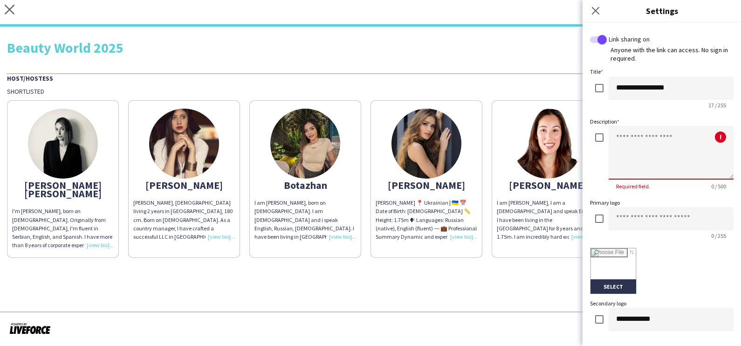
click at [649, 167] on textarea at bounding box center [671, 153] width 125 height 54
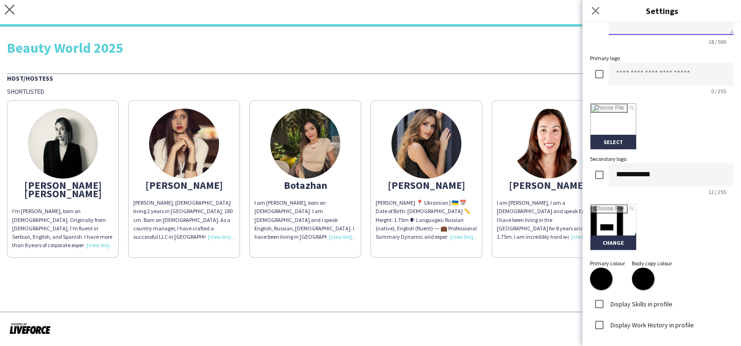
scroll to position [199, 0]
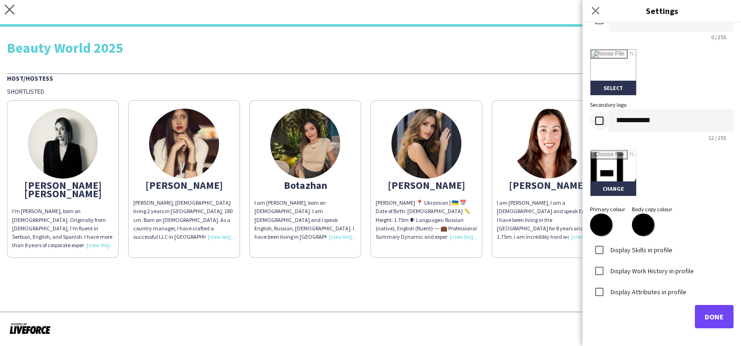
type textarea "**********"
click at [612, 193] on input "file" at bounding box center [614, 173] width 46 height 46
type input "**********"
click at [705, 318] on span "Done" at bounding box center [714, 316] width 19 height 9
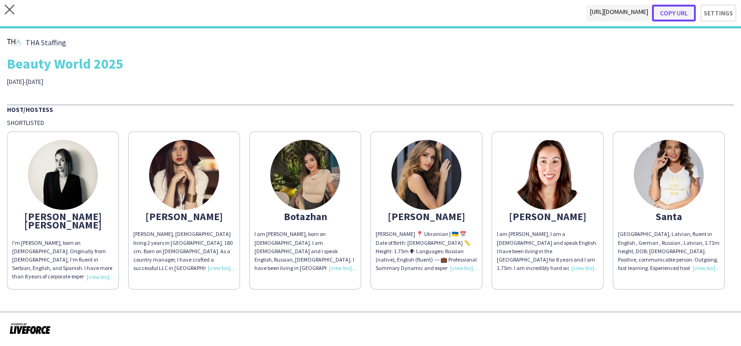
click at [676, 12] on button "Copy url" at bounding box center [674, 13] width 44 height 17
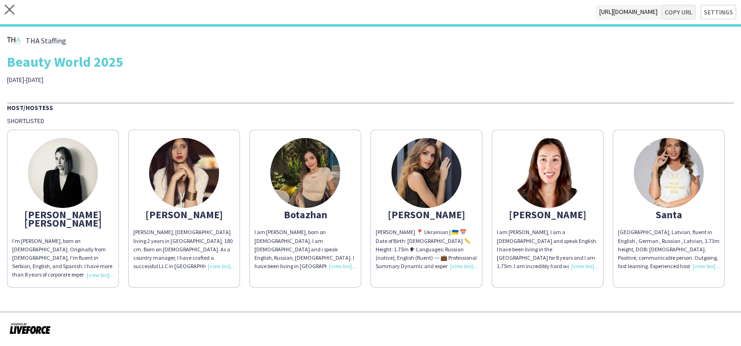
type textarea "**********"
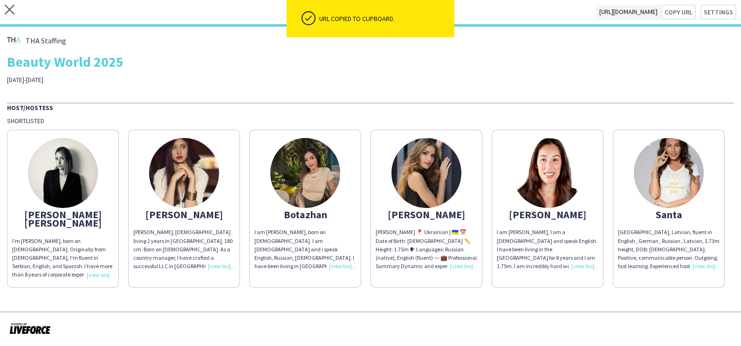
click at [2, 12] on div "close [URL][DOMAIN_NAME] Copy url Settings" at bounding box center [370, 13] width 741 height 27
click at [14, 6] on icon at bounding box center [10, 10] width 10 height 10
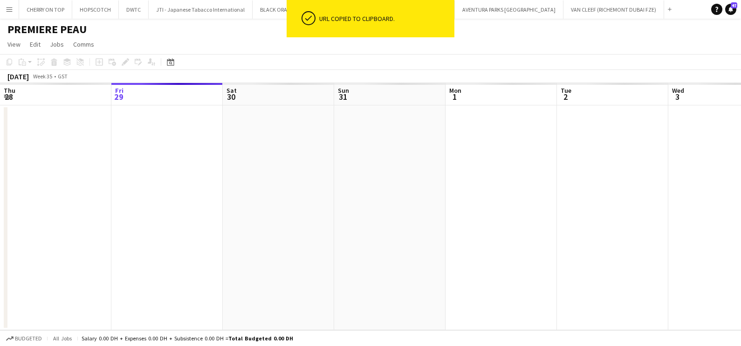
drag, startPoint x: 628, startPoint y: 157, endPoint x: 184, endPoint y: 245, distance: 452.5
click at [206, 240] on app-calendar-viewport "Tue 26 Wed 27 Thu 28 Fri 29 Sat 30 Sun 31 Mon 1 Tue 2 Wed 3 Thu 4 Fri 5 Sat 6" at bounding box center [370, 206] width 741 height 247
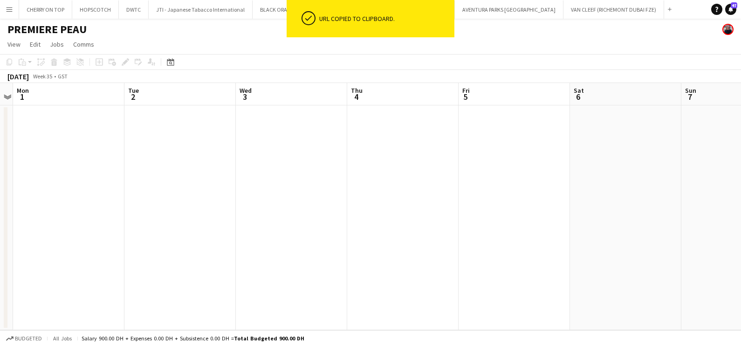
scroll to position [0, 309]
drag, startPoint x: 571, startPoint y: 248, endPoint x: 0, endPoint y: 346, distance: 579.6
click at [0, 346] on html "ok-circled URL copied to clipboard. Menu Boards Boards Boards All jobs Status W…" at bounding box center [370, 173] width 741 height 346
drag, startPoint x: 628, startPoint y: 229, endPoint x: 331, endPoint y: 284, distance: 302.2
click at [344, 281] on app-calendar-viewport "Tue 2 Wed 3 Thu 4 Fri 5 Sat 6 Sun 7 Mon 8 Tue 9 Wed 10 Thu 11 Fri 12 Sat 13" at bounding box center [370, 206] width 741 height 247
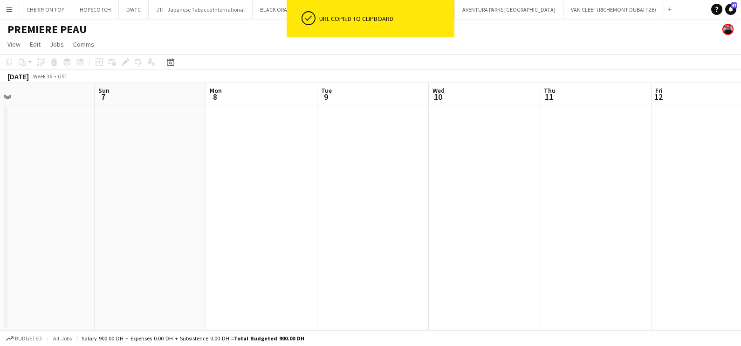
drag, startPoint x: 131, startPoint y: 296, endPoint x: 154, endPoint y: 297, distance: 23.3
click at [131, 297] on app-calendar-viewport "Thu 4 Fri 5 Sat 6 Sun 7 Mon 8 Tue 9 Wed 10 Thu 11 Fri 12 Sat 13 Sun 14 Mon 15" at bounding box center [370, 206] width 741 height 247
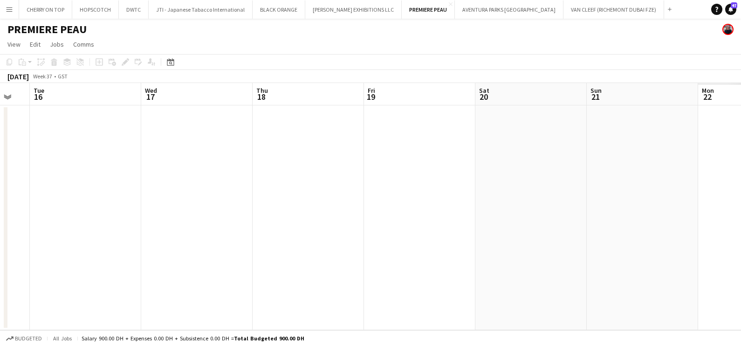
drag, startPoint x: 214, startPoint y: 240, endPoint x: 601, endPoint y: 182, distance: 391.4
click at [156, 250] on app-calendar-viewport "Fri 12 Sat 13 Sun 14 Mon 15 Tue 16 Wed 17 Thu 18 Fri 19 Sat 20 Sun 21 Mon 22 Tu…" at bounding box center [370, 206] width 741 height 247
drag, startPoint x: 594, startPoint y: 177, endPoint x: 324, endPoint y: 189, distance: 270.3
click at [112, 215] on app-calendar-viewport "Fri 12 Sat 13 Sun 14 Mon 15 Tue 16 Wed 17 Thu 18 Fri 19 Sat 20 Sun 21 Mon 22 Tu…" at bounding box center [370, 206] width 741 height 247
drag, startPoint x: 145, startPoint y: 197, endPoint x: 159, endPoint y: 207, distance: 17.1
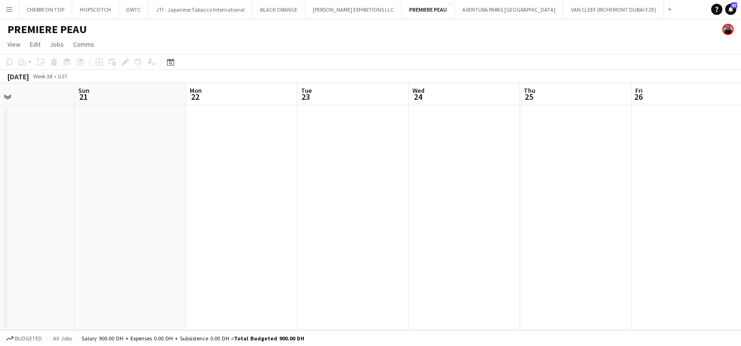
click at [87, 207] on app-calendar-viewport "Wed 17 Thu 18 Fri 19 Sat 20 Sun 21 Mon 22 Tue 23 Wed 24 Thu 25 Fri 26 Sat 27 Su…" at bounding box center [370, 206] width 741 height 247
drag, startPoint x: 92, startPoint y: 195, endPoint x: 357, endPoint y: 210, distance: 264.8
click at [19, 209] on app-calendar-viewport "Thu 25 Fri 26 Sat 27 Sun 28 Mon 29 Tue 30 Wed 1 Thu 2 Fri 3 Sat 4 Sun 5 Mon 6" at bounding box center [370, 206] width 741 height 247
drag, startPoint x: 490, startPoint y: 212, endPoint x: 292, endPoint y: 217, distance: 198.3
click at [35, 229] on app-calendar-viewport "Fri 26 Sat 27 Sun 28 Mon 29 Tue 30 Wed 1 Thu 2 Fri 3 Sat 4 Sun 5 Mon 6 Tue 7" at bounding box center [370, 206] width 741 height 247
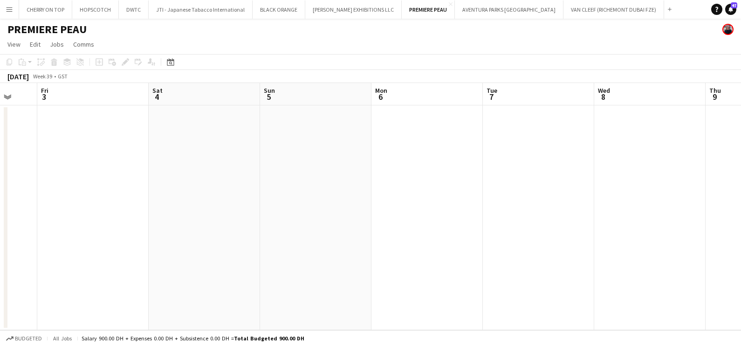
drag, startPoint x: 200, startPoint y: 226, endPoint x: 110, endPoint y: 233, distance: 90.7
click at [0, 232] on html "Menu Boards Boards Boards All jobs Status Workforce Workforce My Workforce Recr…" at bounding box center [370, 173] width 741 height 346
drag, startPoint x: 224, startPoint y: 217, endPoint x: 92, endPoint y: 217, distance: 132.0
click at [0, 227] on html "Menu Boards Boards Boards All jobs Status Workforce Workforce My Workforce Recr…" at bounding box center [370, 173] width 741 height 346
drag, startPoint x: 330, startPoint y: 199, endPoint x: 142, endPoint y: 206, distance: 187.6
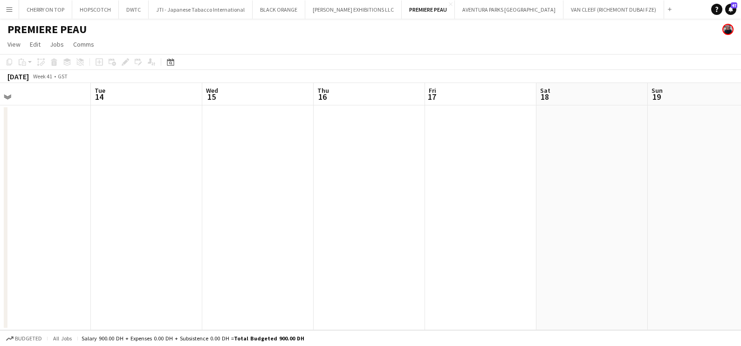
click at [142, 205] on app-calendar-viewport "Thu 9 Fri 10 Sat 11 Sun 12 Mon 13 Tue 14 Wed 15 Thu 16 Fri 17 Sat 18 Sun 19 Mon…" at bounding box center [370, 206] width 741 height 247
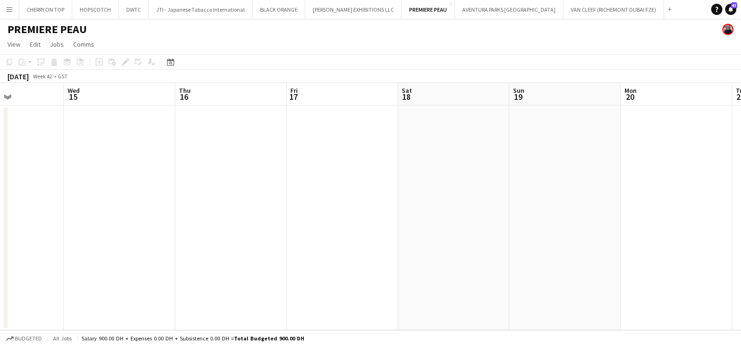
drag, startPoint x: 443, startPoint y: 198, endPoint x: 199, endPoint y: 187, distance: 244.2
click at [121, 203] on app-calendar-viewport "Sun 12 Mon 13 Tue 14 Wed 15 Thu 16 Fri 17 Sat 18 Sun 19 Mon 20 Tue 21 Wed 22 Th…" at bounding box center [370, 206] width 741 height 247
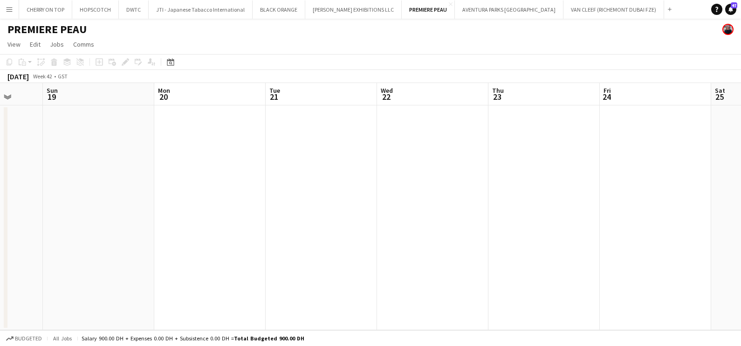
drag, startPoint x: 429, startPoint y: 180, endPoint x: 222, endPoint y: 180, distance: 208.0
click at [226, 180] on app-calendar-viewport "Wed 15 Thu 16 Fri 17 Sat 18 Sun 19 Mon 20 Tue 21 Wed 22 Thu 23 Fri 24 Sat 25 Su…" at bounding box center [370, 206] width 741 height 247
drag, startPoint x: 545, startPoint y: 240, endPoint x: 217, endPoint y: 242, distance: 328.3
click at [292, 242] on app-calendar-viewport "Fri 17 Sat 18 Sun 19 Mon 20 Tue 21 Wed 22 Thu 23 Fri 24 Sat 25 Sun 26 Mon 27 0/…" at bounding box center [370, 206] width 741 height 247
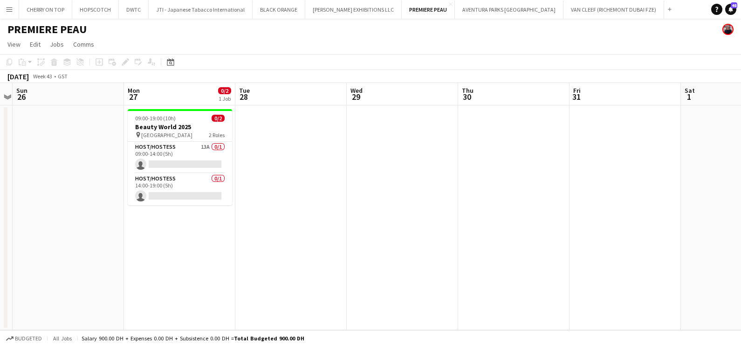
drag, startPoint x: 576, startPoint y: 231, endPoint x: 159, endPoint y: 236, distance: 417.4
click at [156, 236] on app-calendar-viewport "Thu 23 Fri 24 Sat 25 Sun 26 Mon 27 0/2 1 Job Tue 28 Wed 29 Thu 30 Fri 31 Sat 1 …" at bounding box center [370, 206] width 741 height 247
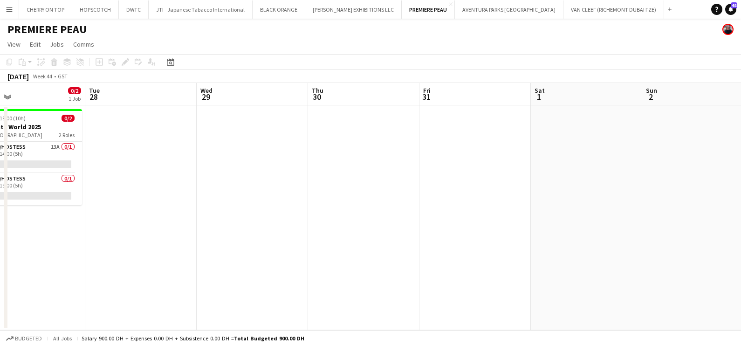
scroll to position [0, 256]
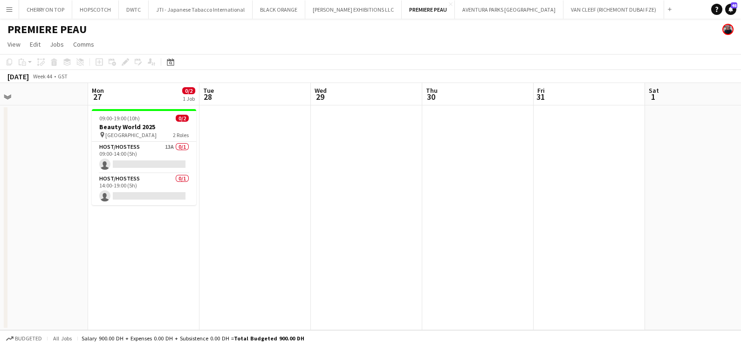
drag, startPoint x: 346, startPoint y: 240, endPoint x: 612, endPoint y: 236, distance: 266.3
click at [625, 240] on app-calendar-viewport "Fri 24 Sat 25 Sun 26 Mon 27 0/2 1 Job Tue 28 Wed 29 Thu 30 Fri 31 Sat 1 Sun 2 M…" at bounding box center [370, 206] width 741 height 247
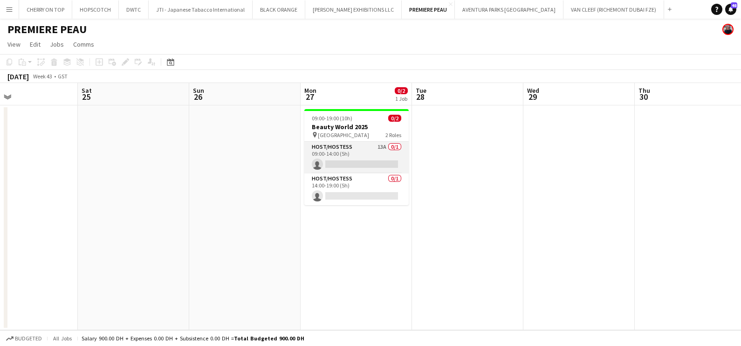
click at [388, 157] on app-card-role "Host/Hostess 13A 0/1 09:00-14:00 (5h) single-neutral-actions" at bounding box center [357, 158] width 104 height 32
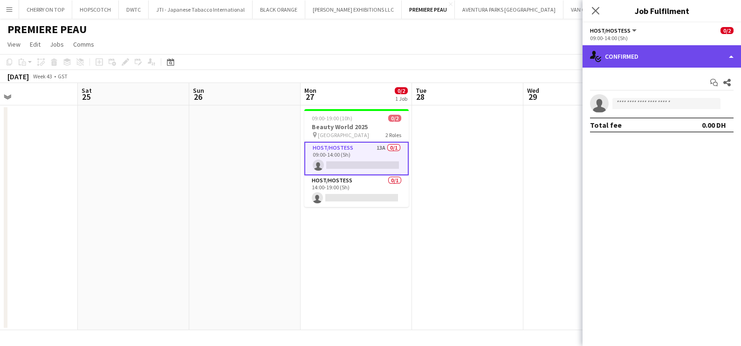
click at [661, 50] on div "single-neutral-actions-check-2 Confirmed" at bounding box center [662, 56] width 159 height 22
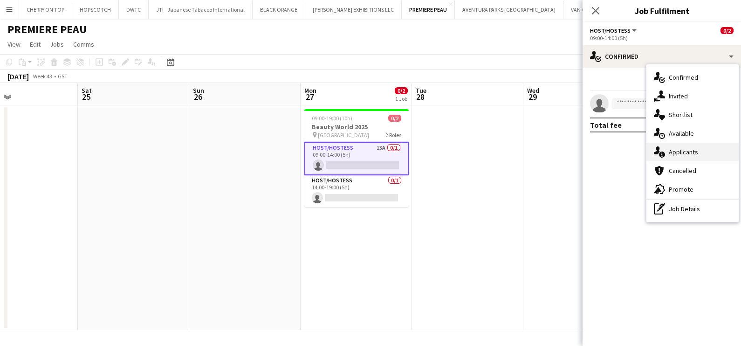
click at [687, 152] on div "single-neutral-actions-information Applicants" at bounding box center [693, 152] width 92 height 19
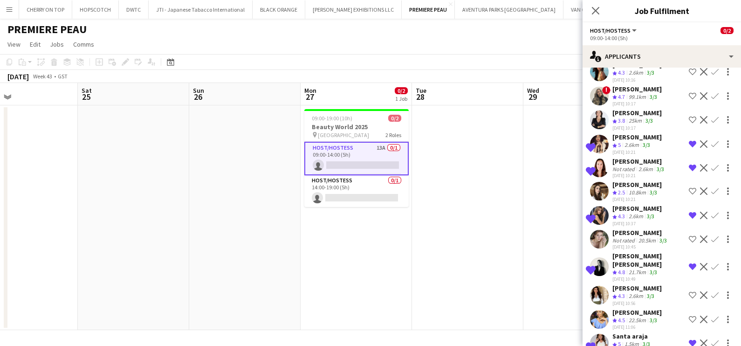
scroll to position [82, 0]
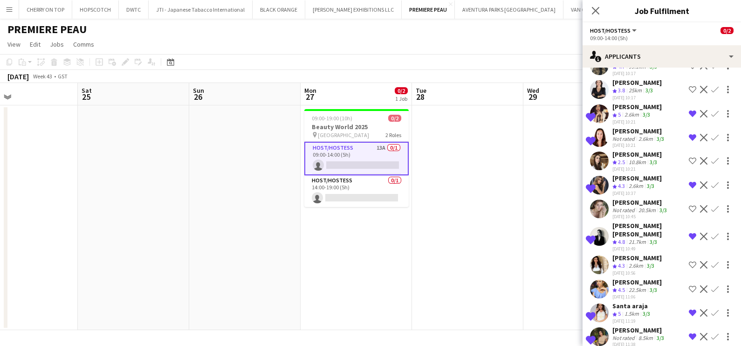
click at [689, 261] on app-icon "Shortlist crew" at bounding box center [692, 264] width 7 height 7
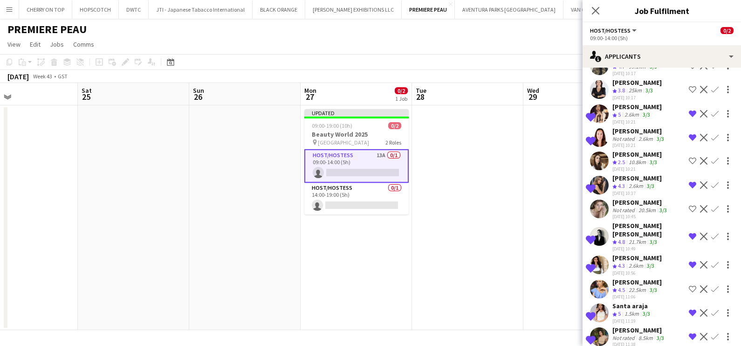
click at [520, 253] on app-date-cell at bounding box center [467, 217] width 111 height 225
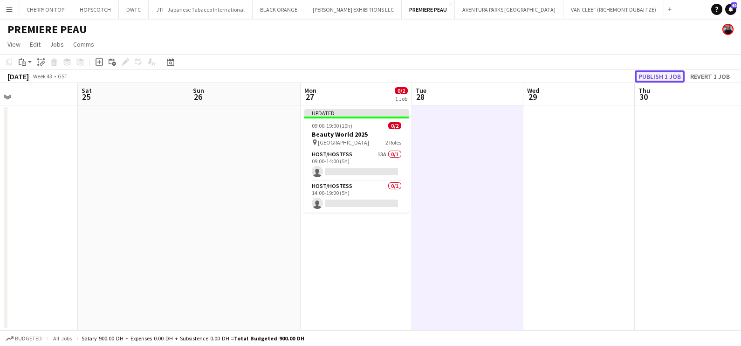
click at [670, 76] on button "Publish 1 job" at bounding box center [660, 76] width 50 height 12
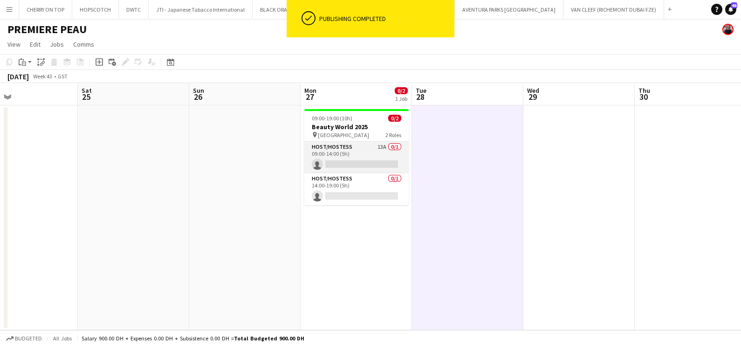
click at [375, 162] on app-card-role "Host/Hostess 13A 0/1 09:00-14:00 (5h) single-neutral-actions" at bounding box center [357, 158] width 104 height 32
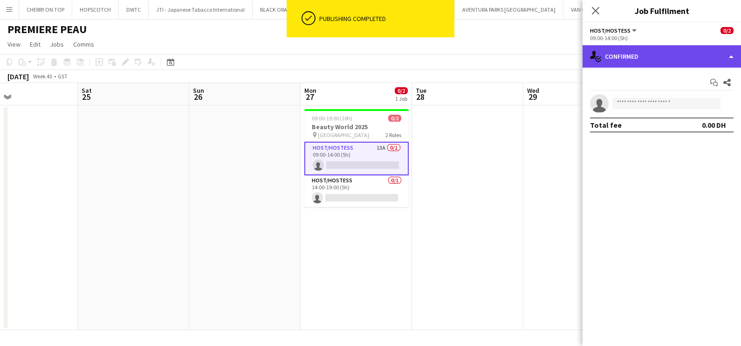
click at [643, 60] on div "single-neutral-actions-check-2 Confirmed" at bounding box center [662, 56] width 159 height 22
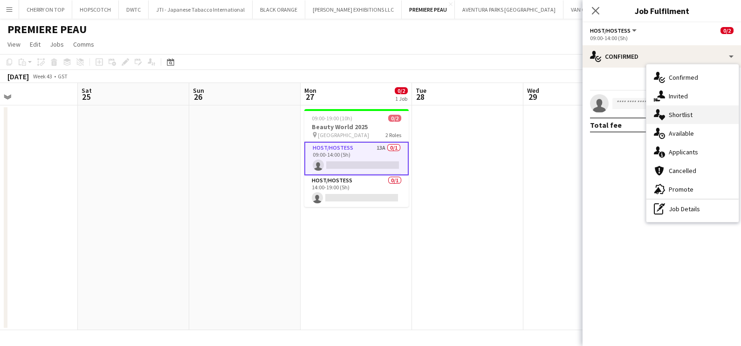
click at [672, 117] on div "single-neutral-actions-heart Shortlist" at bounding box center [693, 114] width 92 height 19
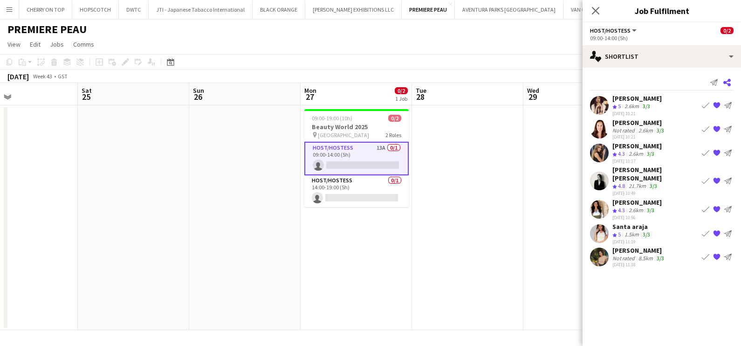
click at [725, 81] on icon at bounding box center [727, 82] width 7 height 7
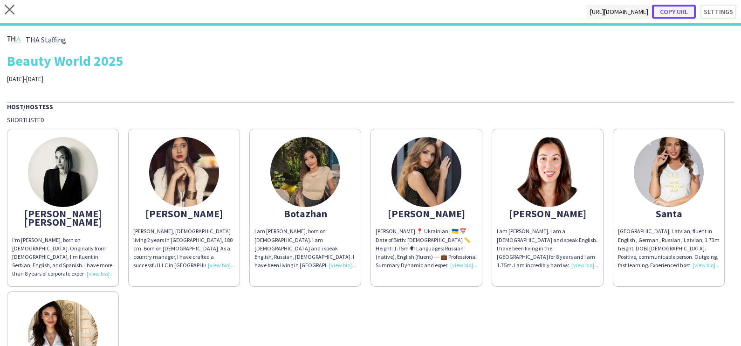
click at [669, 13] on button "Copy url" at bounding box center [674, 12] width 44 height 14
drag, startPoint x: 328, startPoint y: 246, endPoint x: 297, endPoint y: 345, distance: 103.2
click at [301, 326] on div "[PERSON_NAME] [PERSON_NAME] I'm [PERSON_NAME], born on [DEMOGRAPHIC_DATA]. Orig…" at bounding box center [370, 282] width 727 height 317
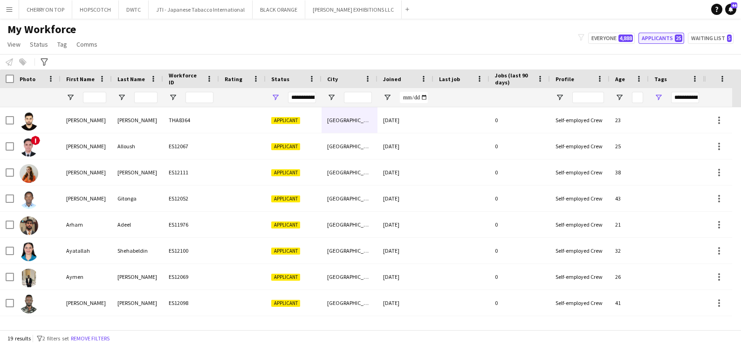
click at [651, 38] on button "Applicants 25" at bounding box center [662, 38] width 46 height 11
click at [659, 95] on span "Open Filter Menu" at bounding box center [659, 97] width 8 height 8
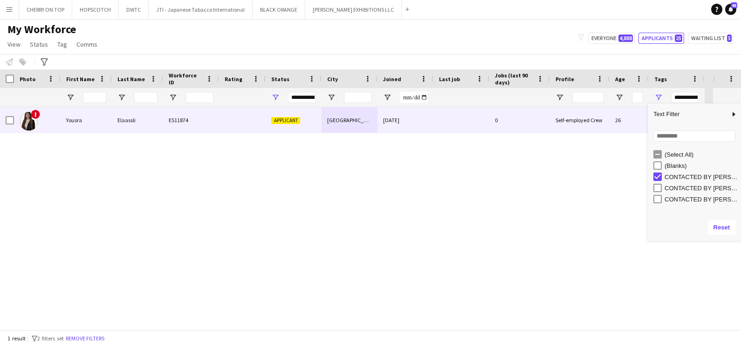
click at [434, 130] on div at bounding box center [462, 120] width 56 height 26
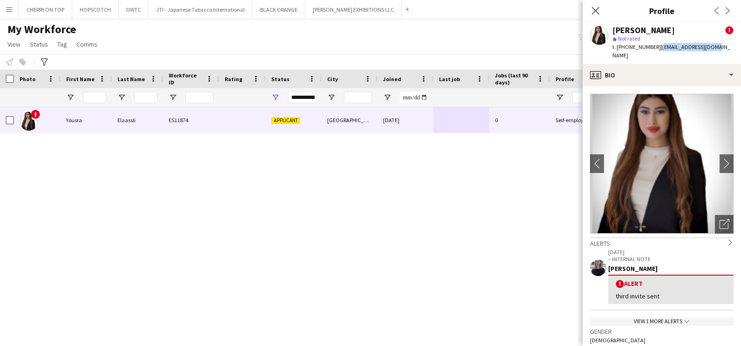
drag, startPoint x: 708, startPoint y: 48, endPoint x: 657, endPoint y: 49, distance: 50.8
click at [657, 49] on div "Yousra Elaassli ! star Not rated t. +971501793617 | elaassliy@gmail.com" at bounding box center [662, 43] width 159 height 42
copy span "elaassliy@gmail.com"
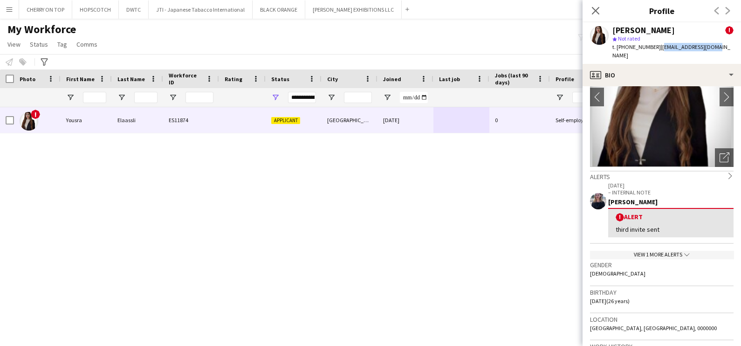
scroll to position [175, 0]
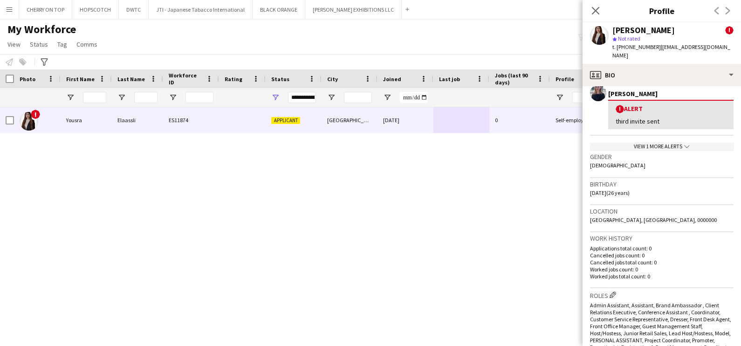
click at [661, 143] on div "View 1 more alerts chevron-down" at bounding box center [662, 147] width 144 height 8
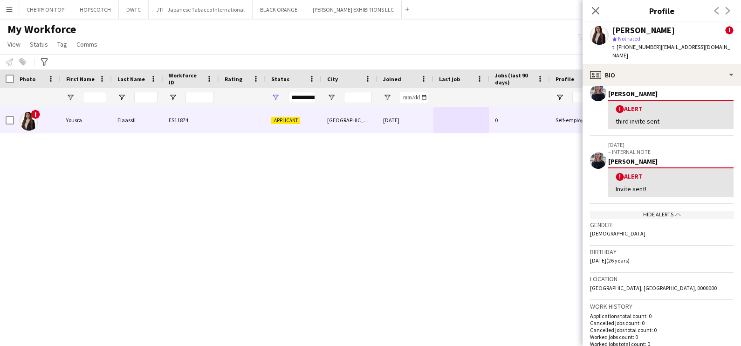
click at [647, 211] on div "Hide alerts chevron-up" at bounding box center [662, 215] width 144 height 8
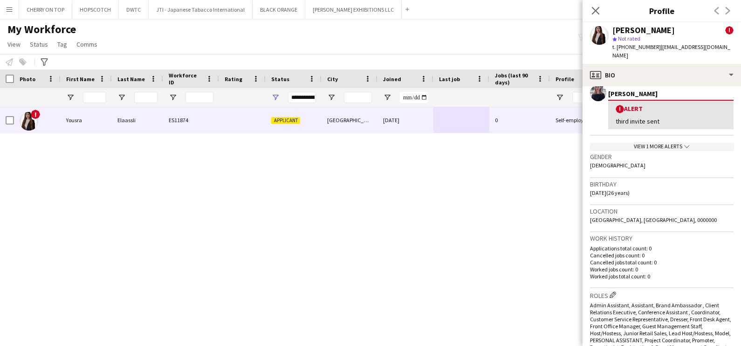
click at [640, 143] on div "View 1 more alerts chevron-down" at bounding box center [662, 147] width 144 height 8
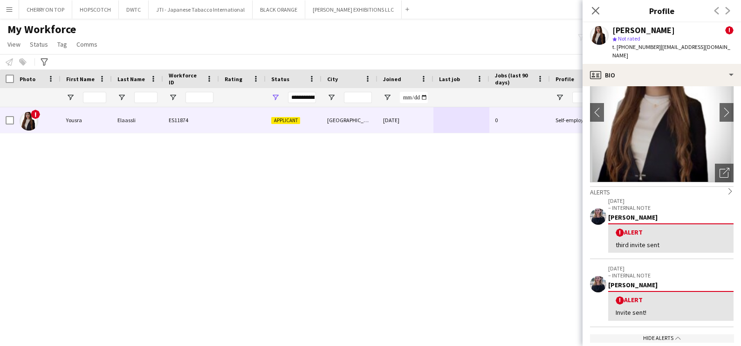
scroll to position [0, 0]
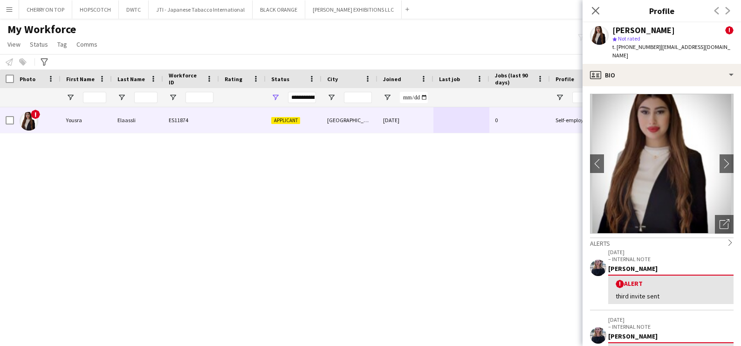
drag, startPoint x: 538, startPoint y: 229, endPoint x: 531, endPoint y: 184, distance: 46.2
click at [537, 229] on div "! Yousra Elaassli ES11874 Applicant Abu Dhabi 05-07-2025 0 Self-employed Crew 2…" at bounding box center [356, 218] width 713 height 222
click at [596, 9] on icon "Close pop-in" at bounding box center [595, 10] width 9 height 9
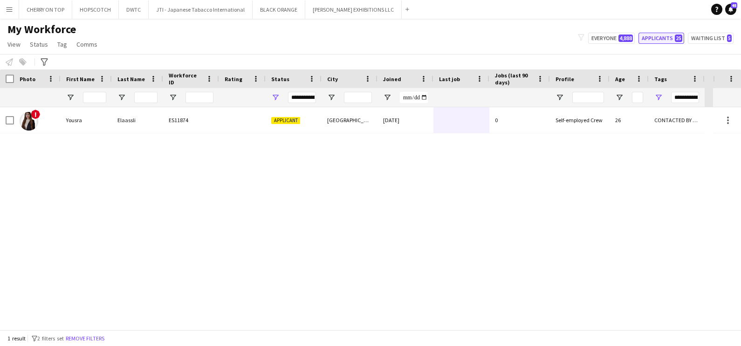
click at [665, 36] on button "Applicants 25" at bounding box center [662, 38] width 46 height 11
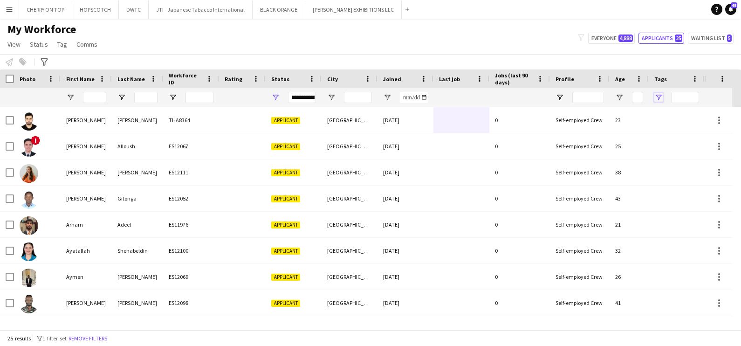
click at [662, 97] on span "Open Filter Menu" at bounding box center [659, 97] width 8 height 8
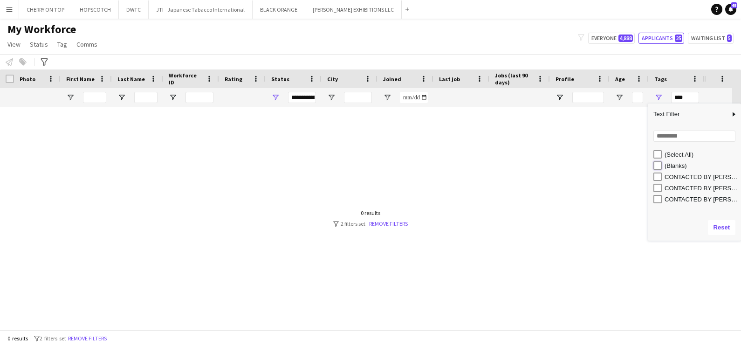
type input "**********"
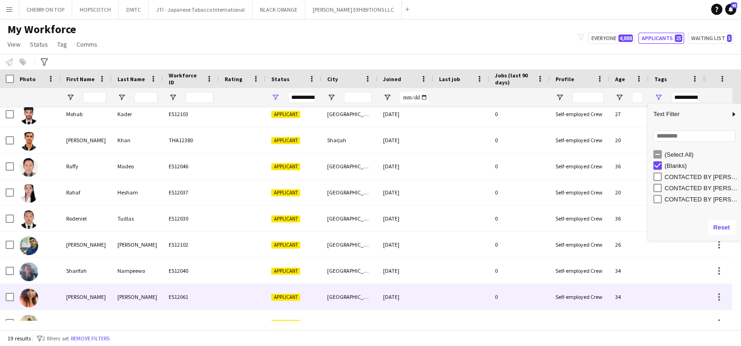
scroll to position [282, 0]
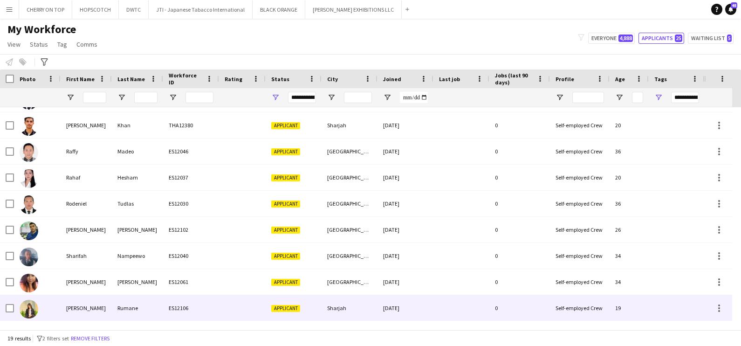
click at [112, 305] on div "Rumane" at bounding box center [137, 308] width 51 height 26
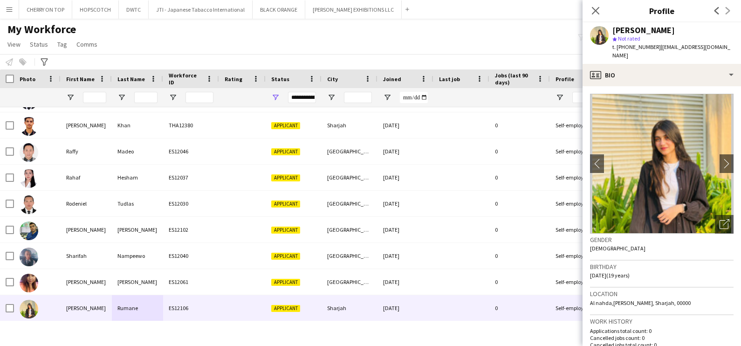
click at [490, 31] on div "My Workforce View Views Default view New view Update view Delete view Edit name…" at bounding box center [370, 38] width 741 height 32
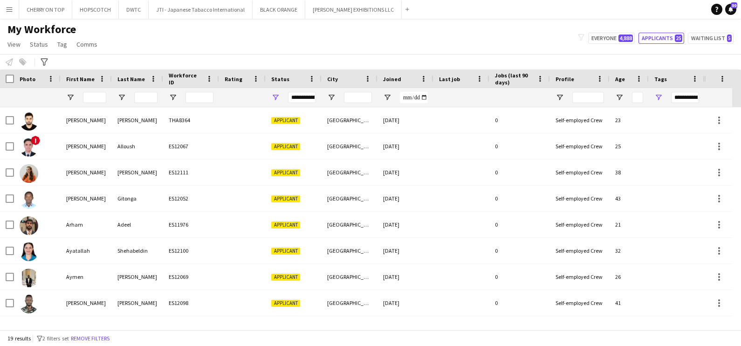
scroll to position [282, 0]
